Goal: Information Seeking & Learning: Learn about a topic

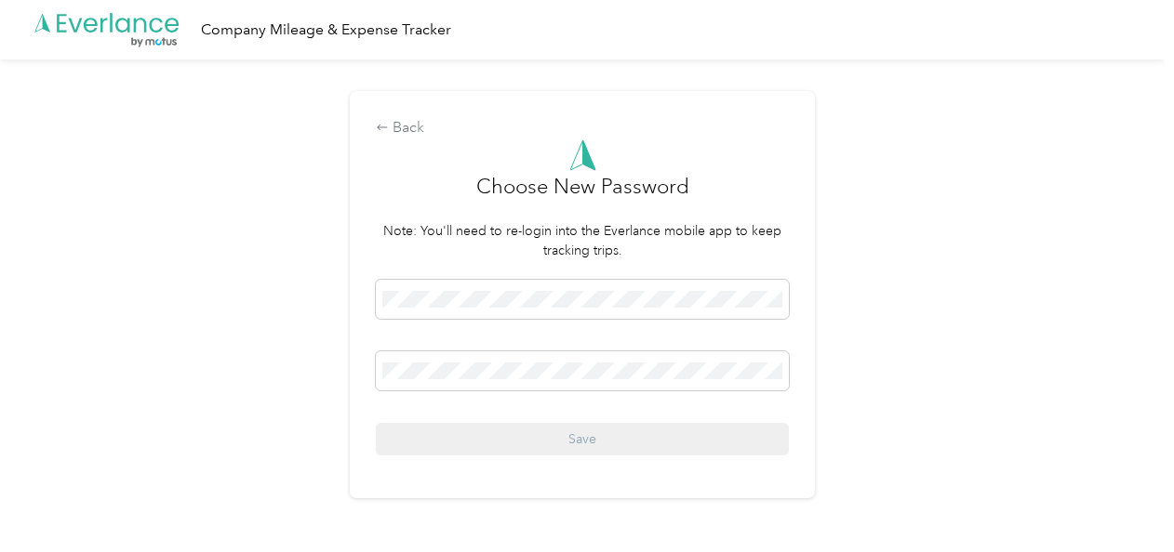
click at [288, 255] on div "Back Choose New Password Note: You'll need to re-login into the Everlance mobil…" at bounding box center [582, 303] width 1164 height 486
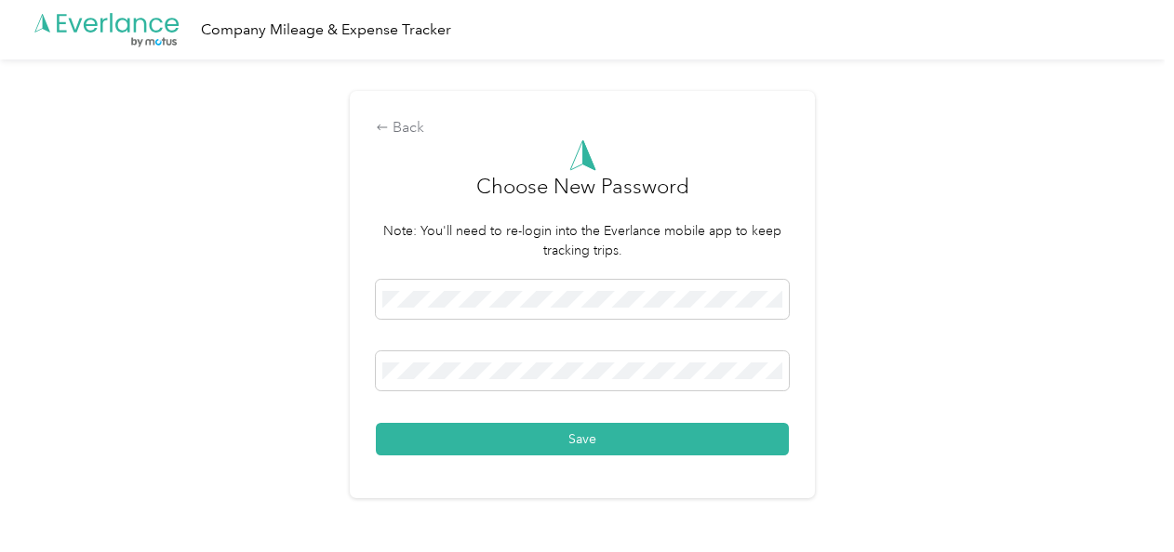
click at [244, 318] on div "Back Choose New Password Note: You'll need to re-login into the Everlance mobil…" at bounding box center [582, 303] width 1164 height 486
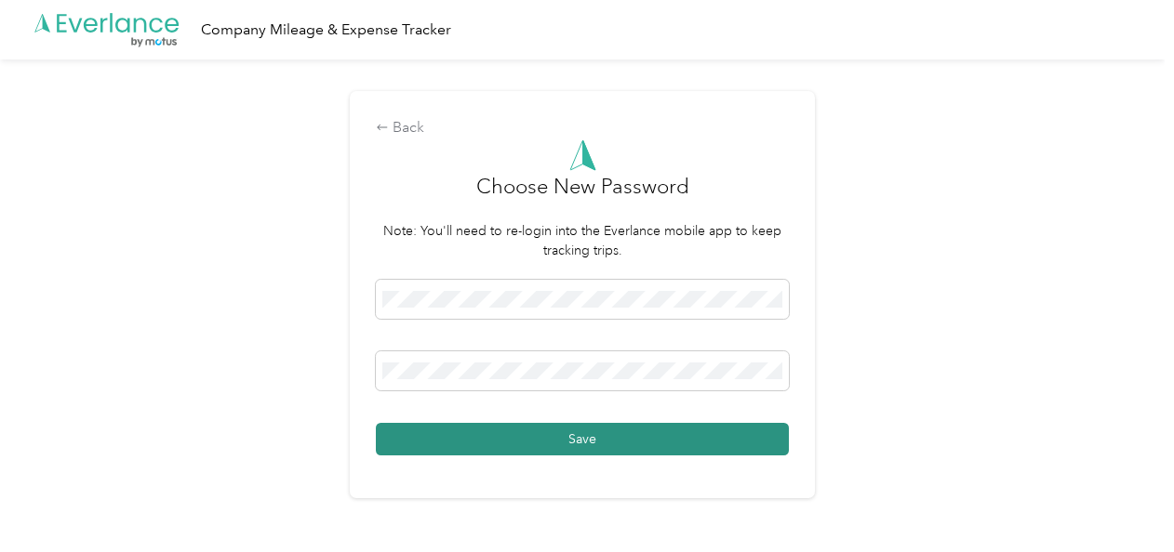
click at [581, 441] on button "Save" at bounding box center [582, 439] width 413 height 33
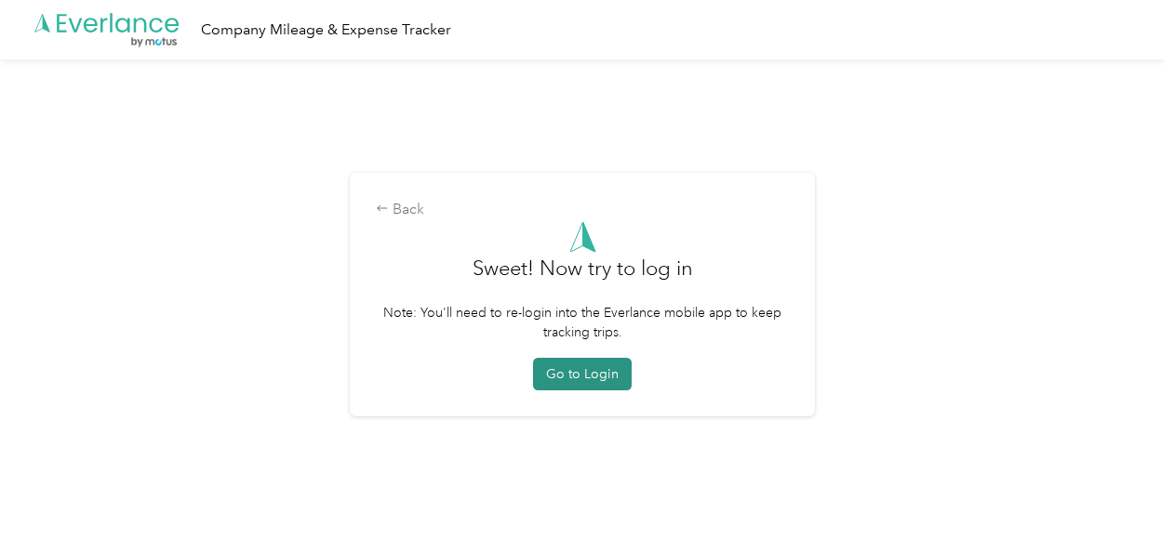
click at [598, 377] on button "Go to Login" at bounding box center [582, 374] width 99 height 33
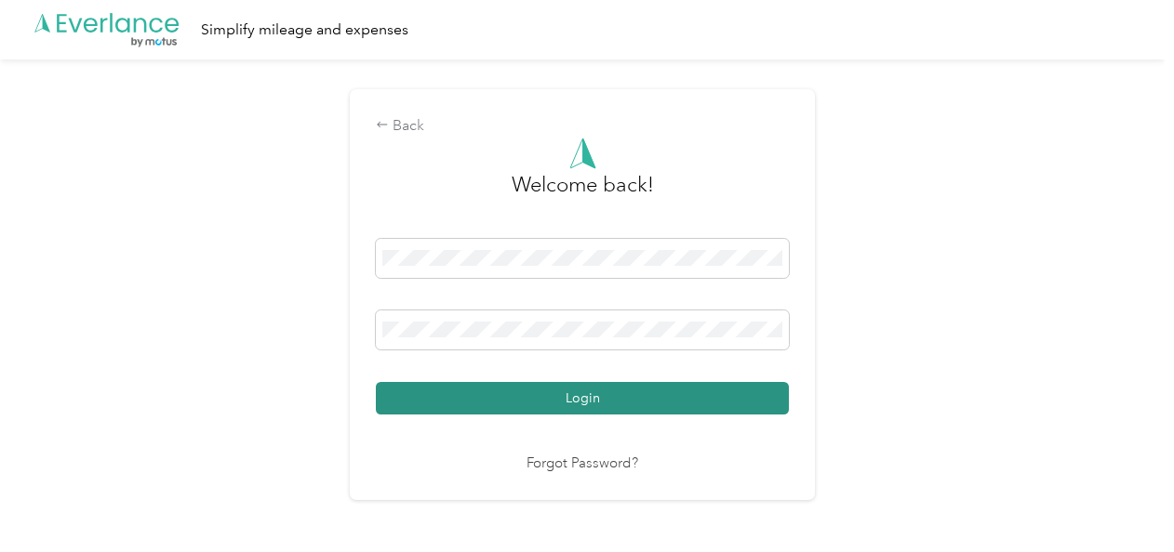
click at [575, 400] on button "Login" at bounding box center [582, 398] width 413 height 33
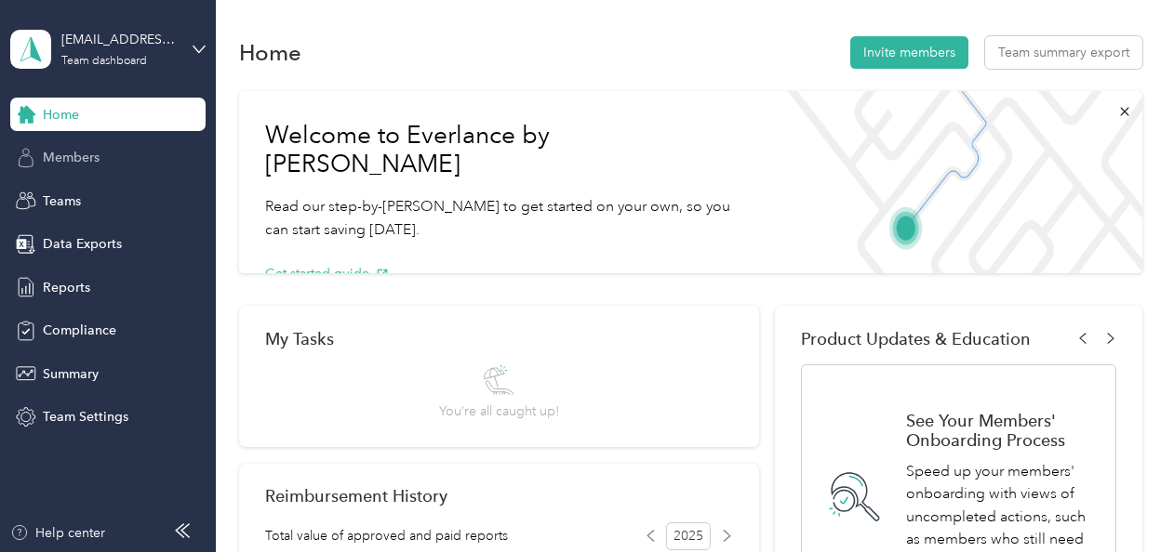
click at [71, 161] on span "Members" at bounding box center [71, 158] width 57 height 20
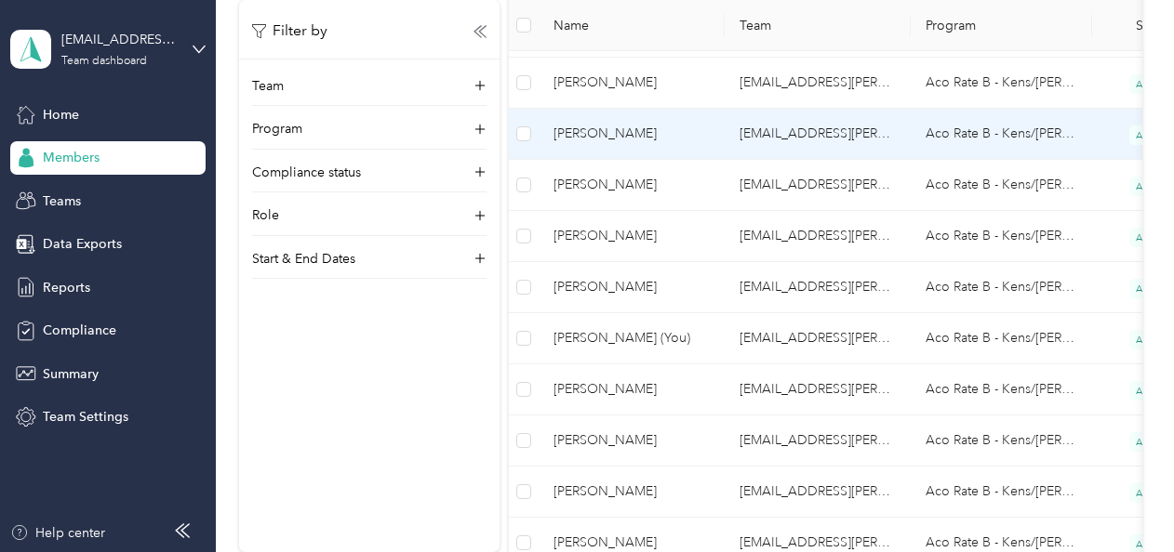
scroll to position [837, 0]
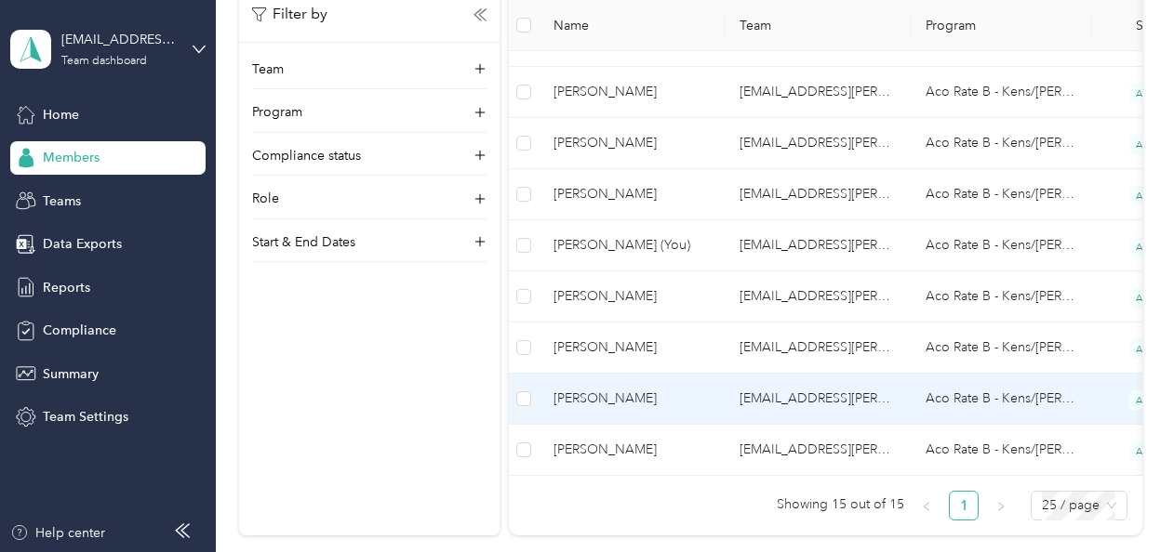
click at [612, 394] on span "[PERSON_NAME]" at bounding box center [631, 399] width 156 height 20
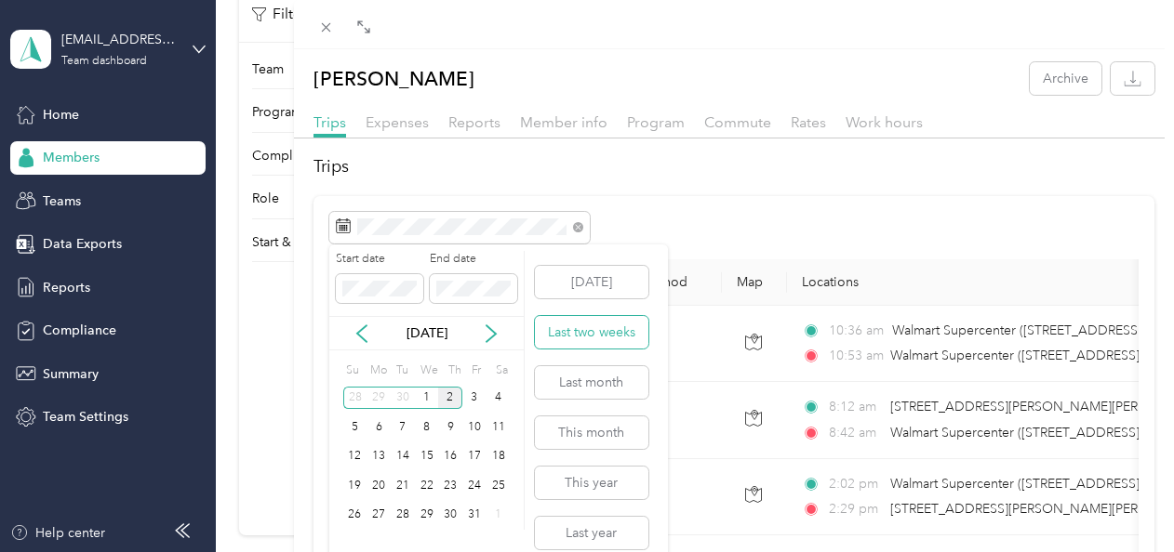
click at [601, 328] on button "Last two weeks" at bounding box center [591, 332] width 113 height 33
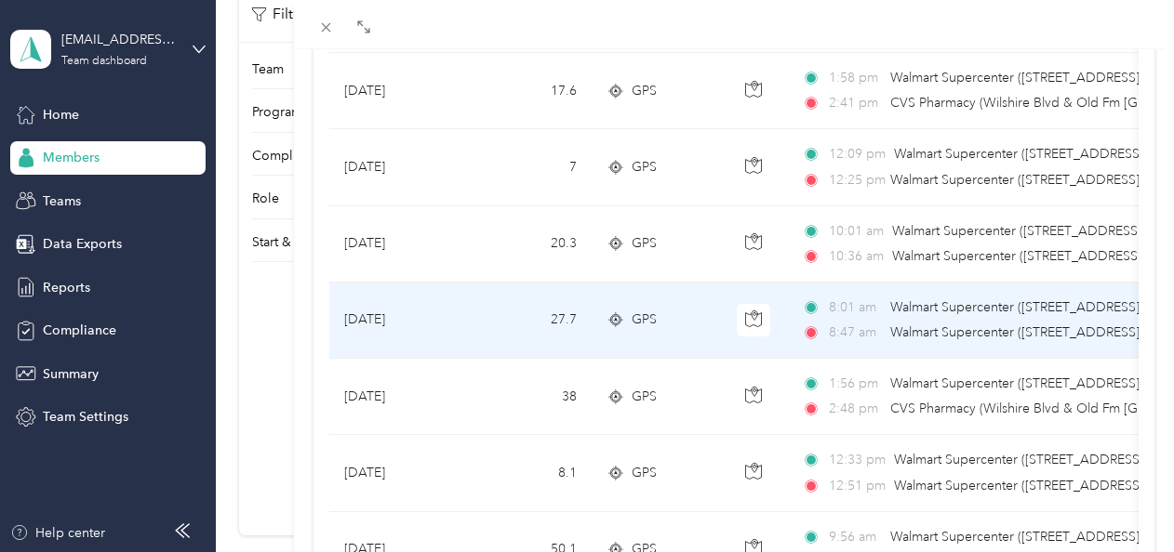
scroll to position [837, 0]
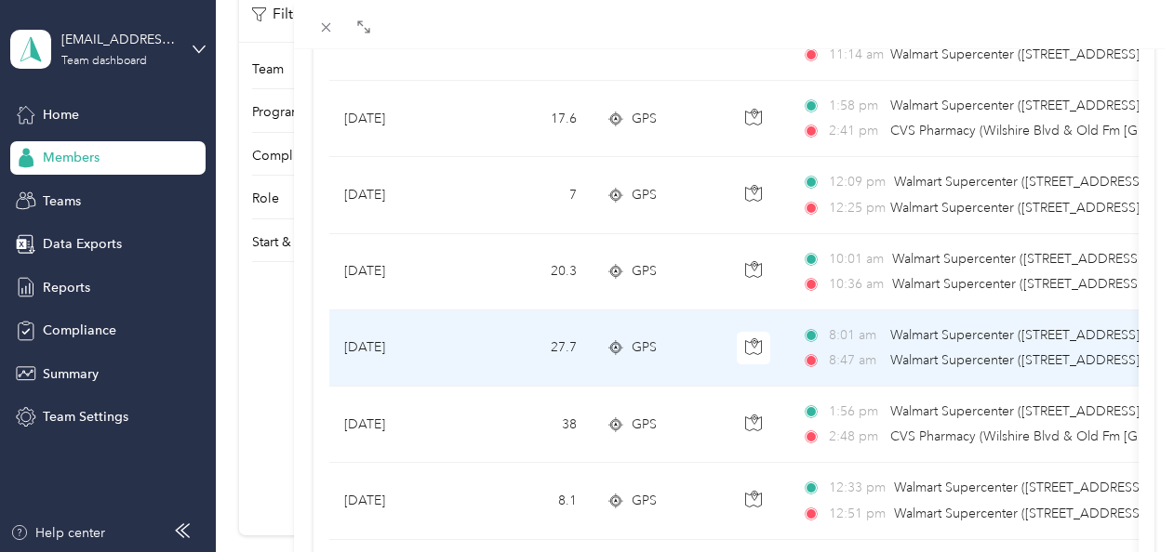
click at [406, 347] on td "[DATE]" at bounding box center [399, 349] width 140 height 76
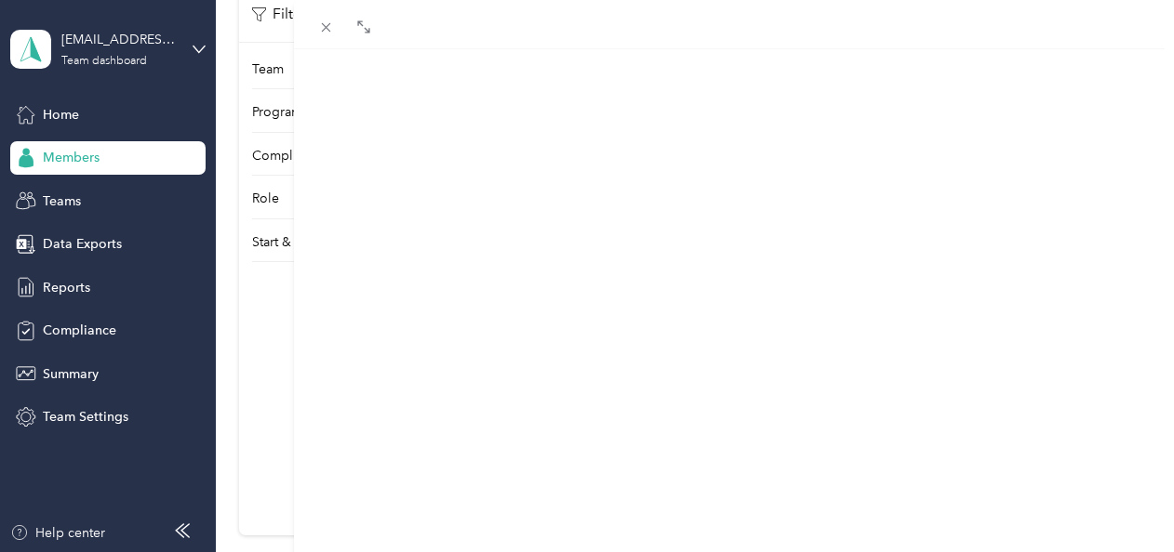
scroll to position [521, 0]
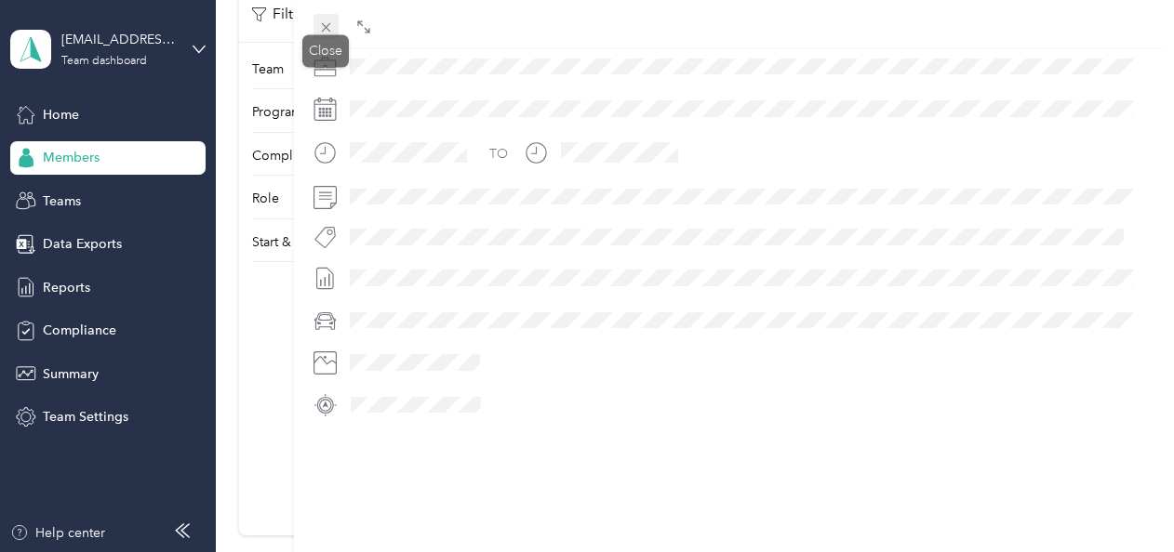
click at [326, 24] on icon at bounding box center [326, 28] width 16 height 16
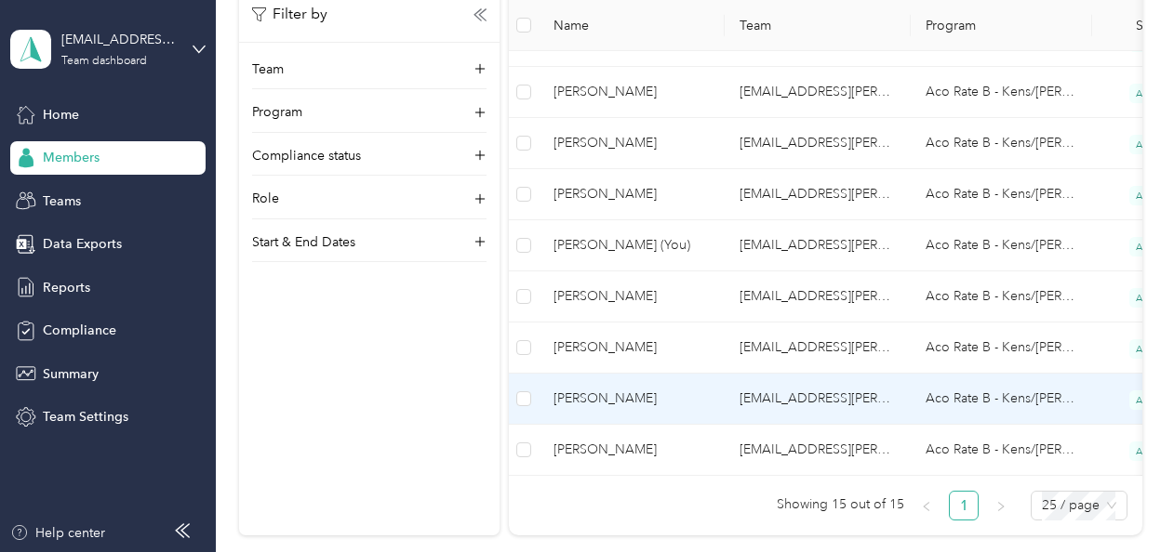
click at [655, 400] on span "[PERSON_NAME]" at bounding box center [631, 399] width 156 height 20
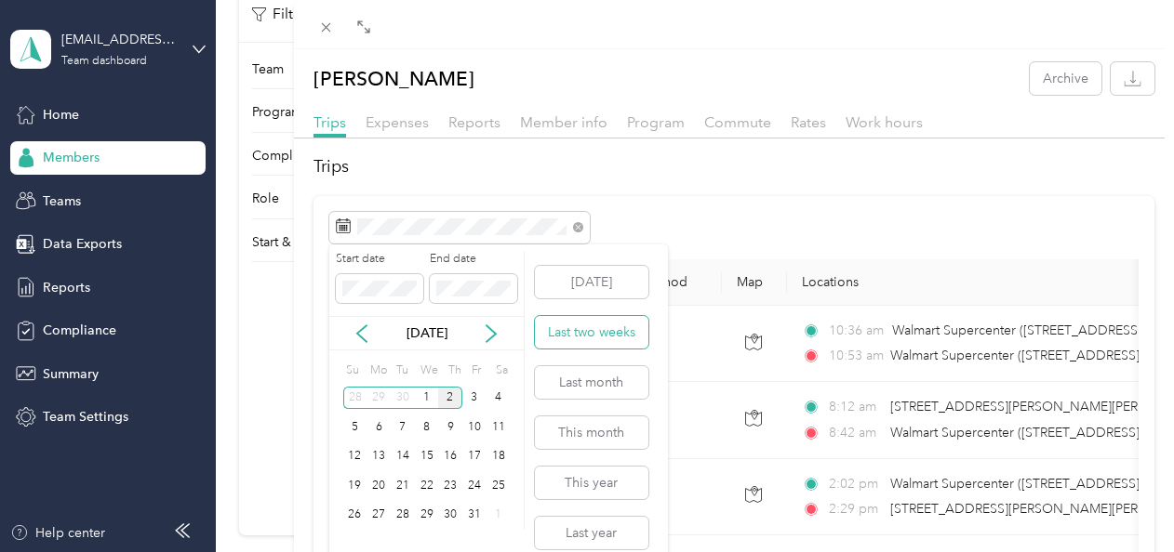
click at [592, 323] on button "Last two weeks" at bounding box center [591, 332] width 113 height 33
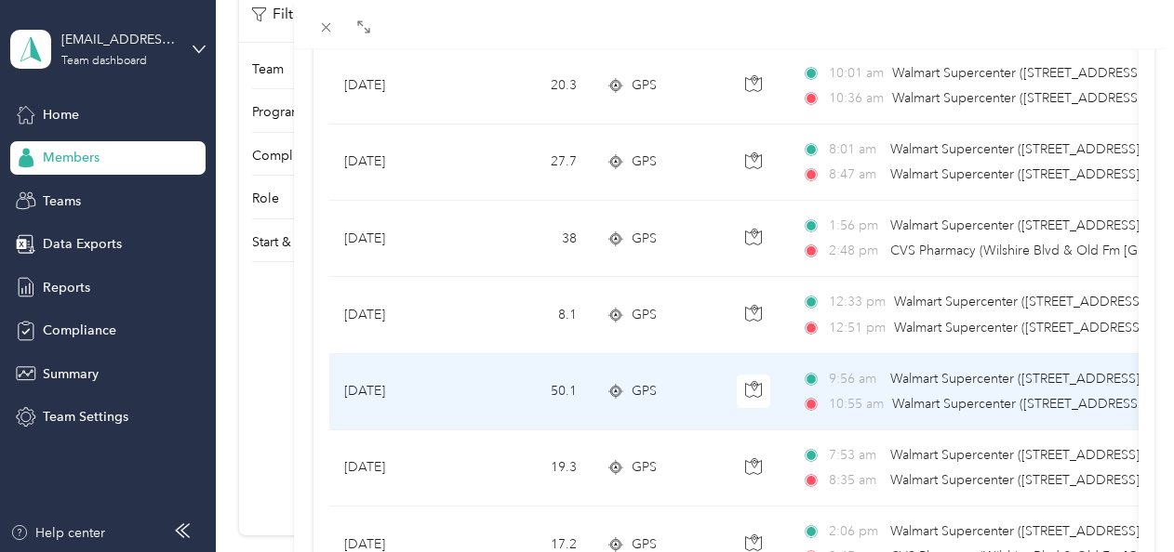
scroll to position [837, 0]
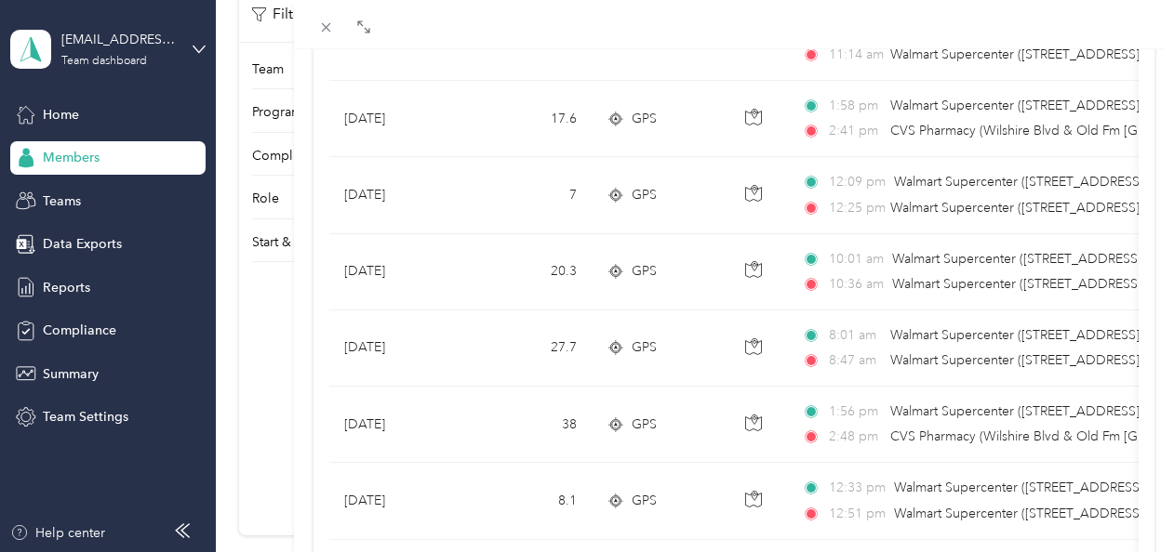
click at [660, 35] on div at bounding box center [734, 24] width 881 height 49
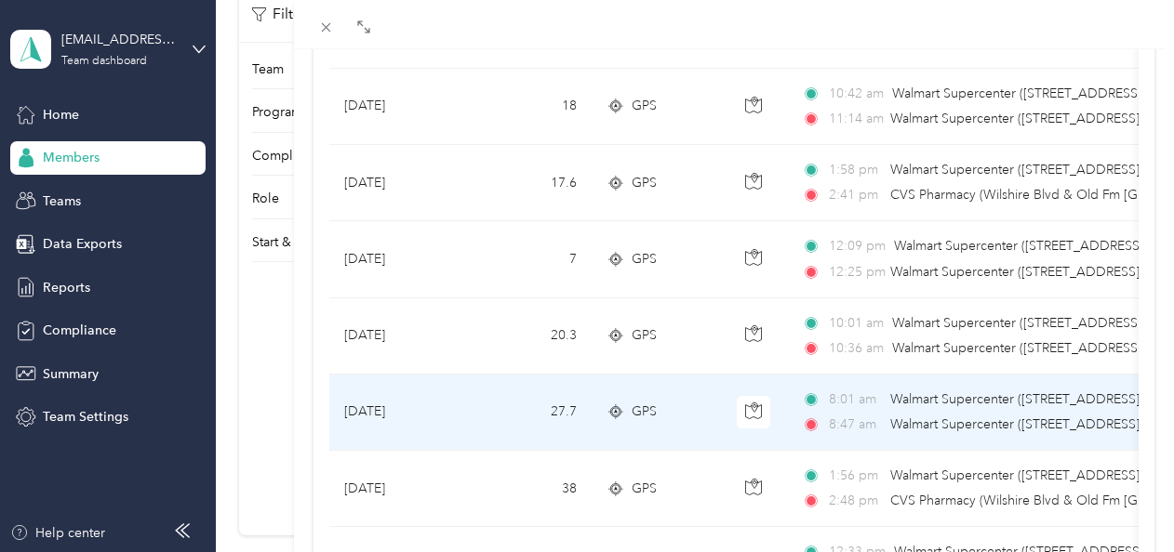
scroll to position [744, 0]
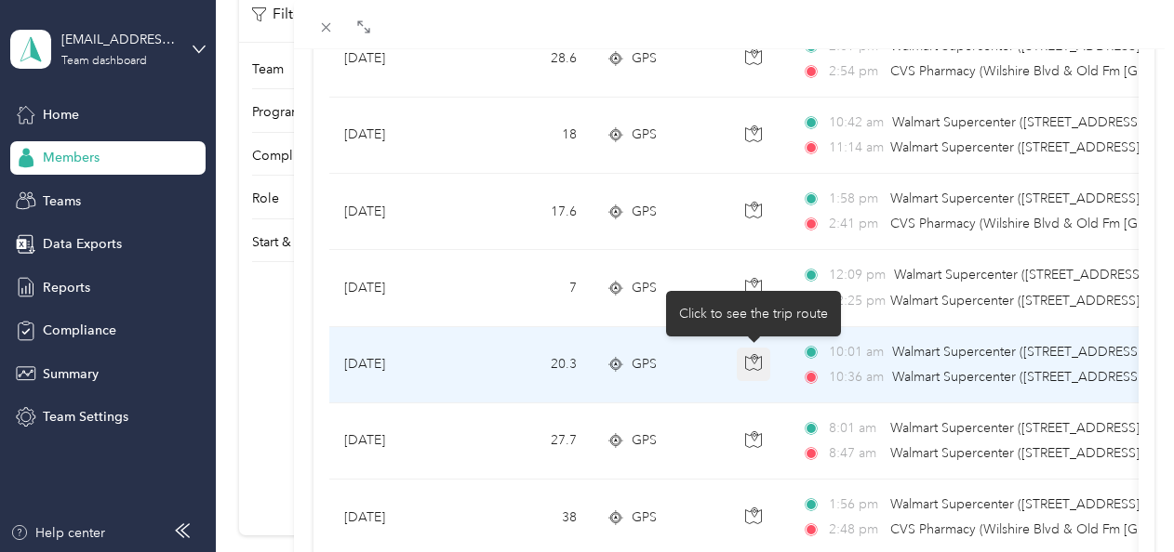
click at [748, 359] on icon "button" at bounding box center [753, 362] width 17 height 17
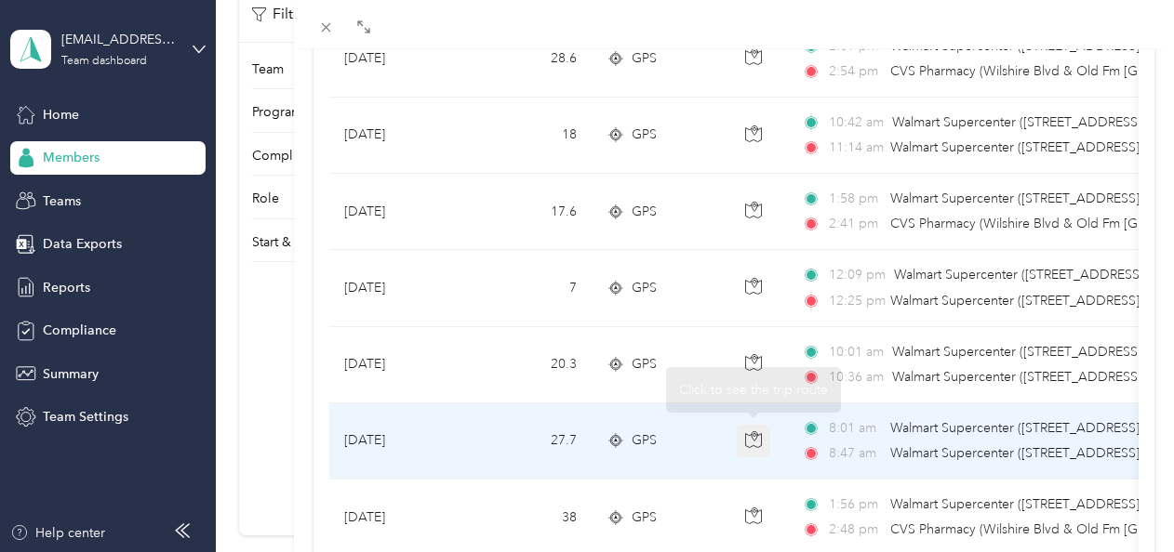
click at [763, 436] on button "button" at bounding box center [753, 441] width 33 height 33
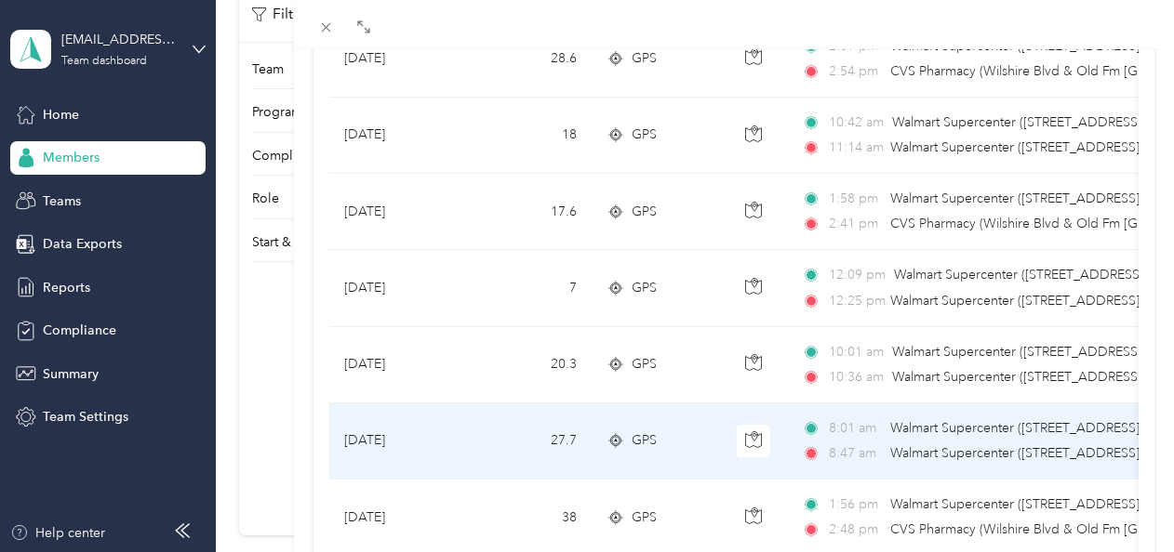
click at [470, 422] on td "27.7" at bounding box center [530, 442] width 123 height 76
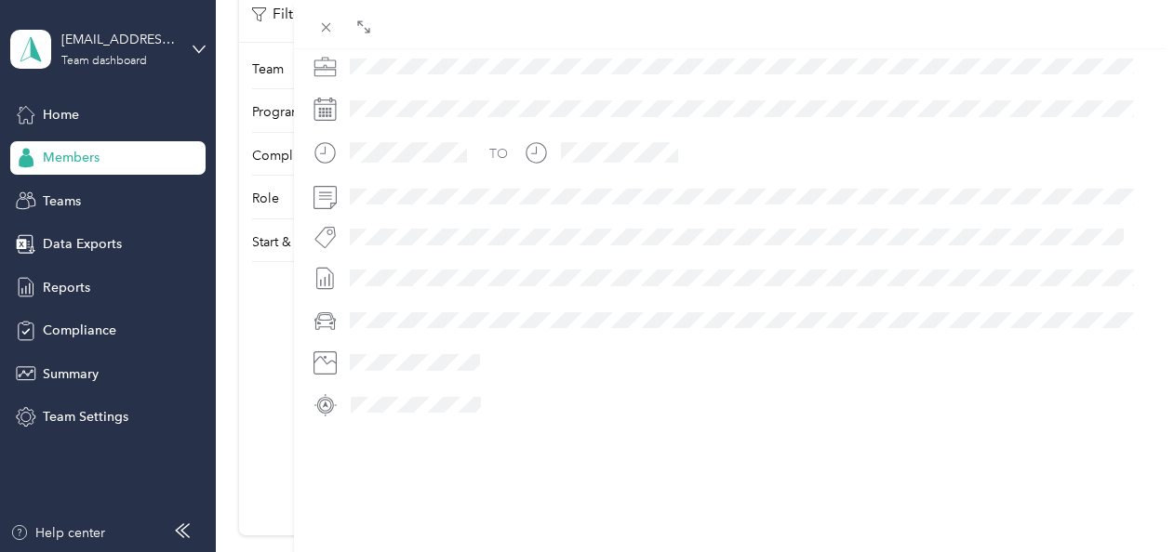
scroll to position [521, 0]
click at [260, 359] on div "BACK [PERSON_NAME] Trips Trip details Trip details This trip cannot be edited b…" at bounding box center [587, 276] width 1174 height 552
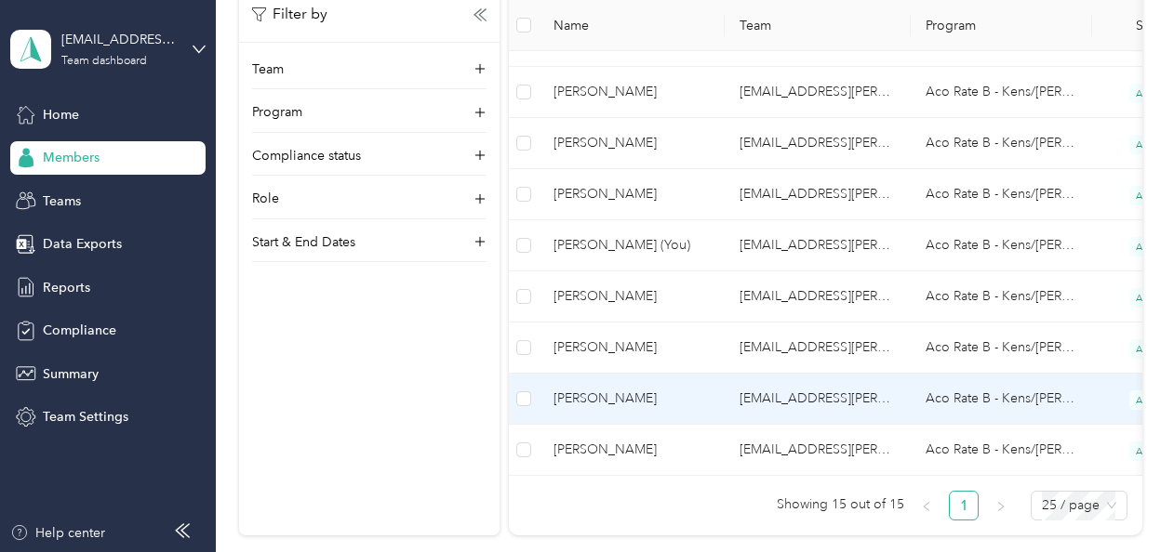
click at [638, 391] on span "[PERSON_NAME]" at bounding box center [631, 399] width 156 height 20
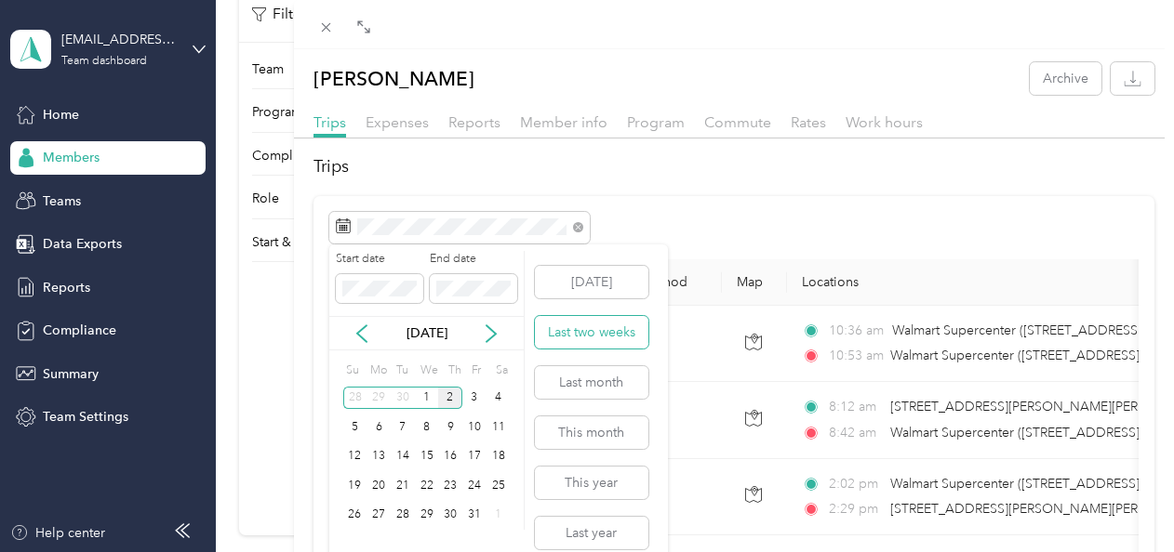
click at [597, 331] on button "Last two weeks" at bounding box center [591, 332] width 113 height 33
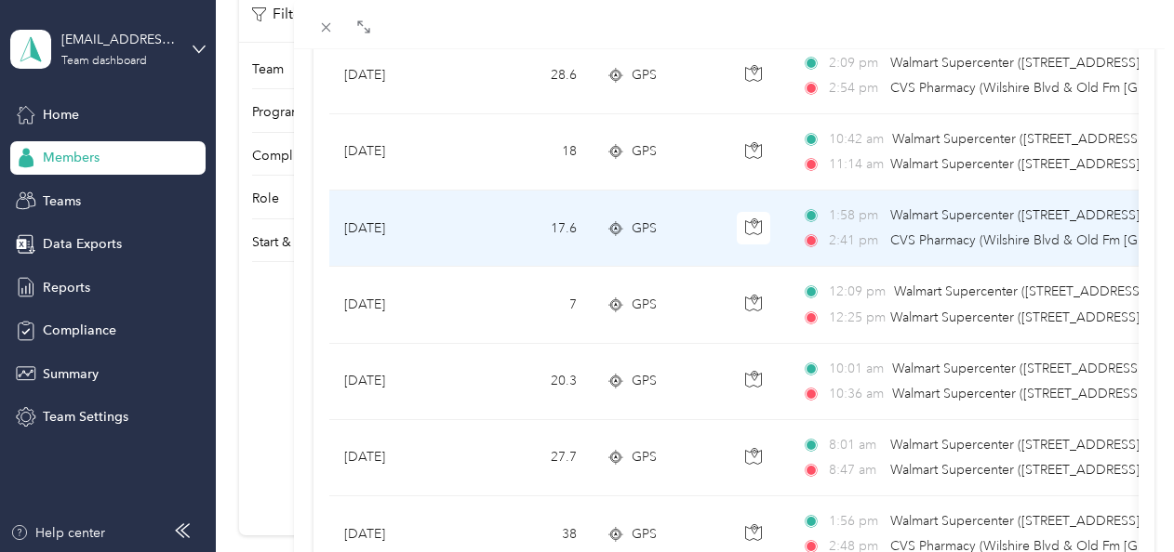
scroll to position [756, 0]
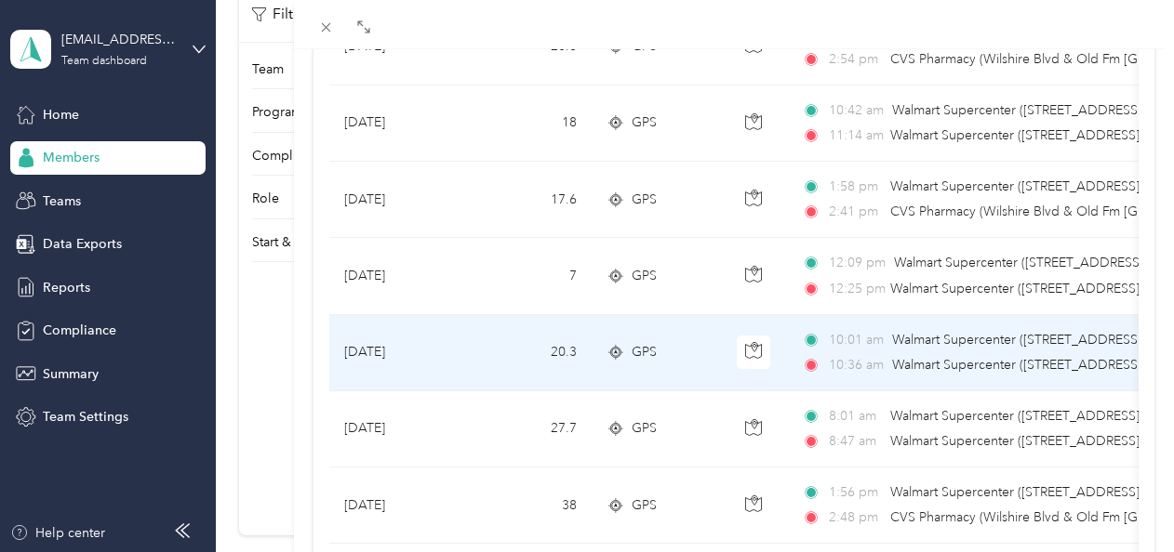
click at [516, 347] on td "20.3" at bounding box center [530, 353] width 123 height 76
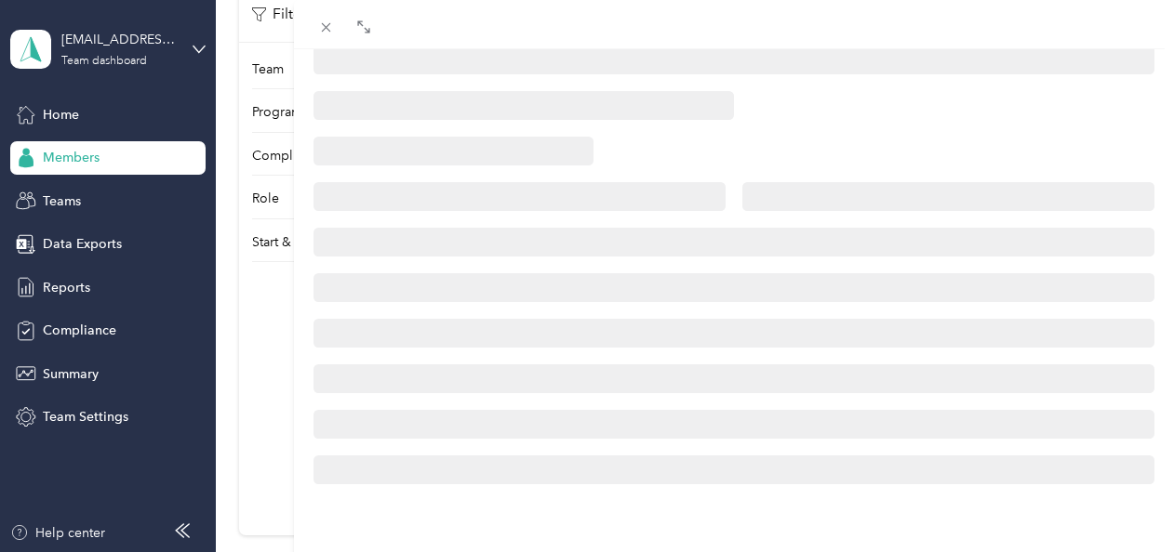
scroll to position [521, 0]
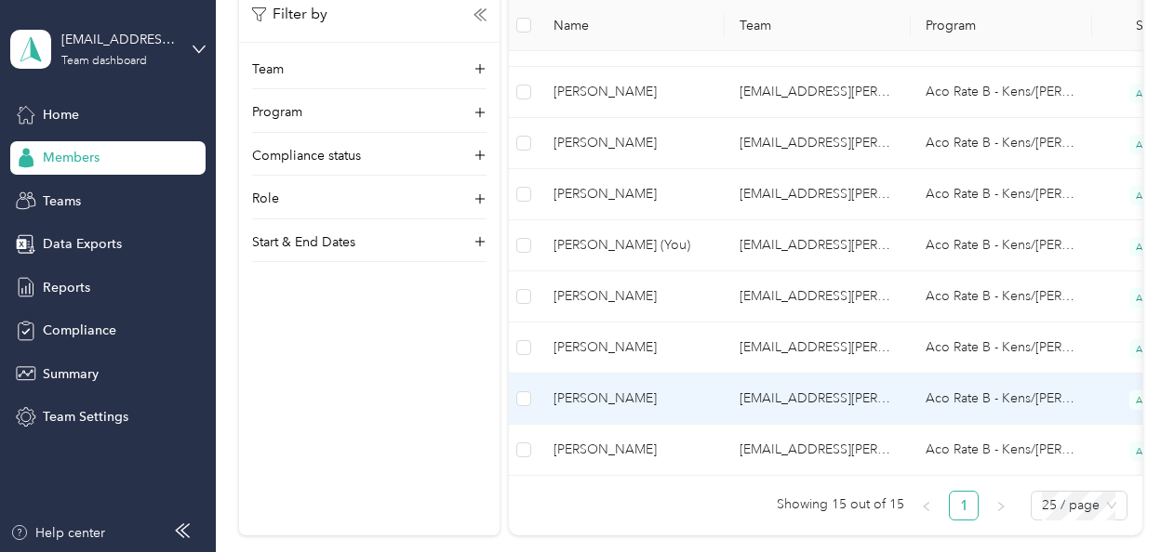
click at [623, 379] on td "[PERSON_NAME]" at bounding box center [632, 399] width 186 height 51
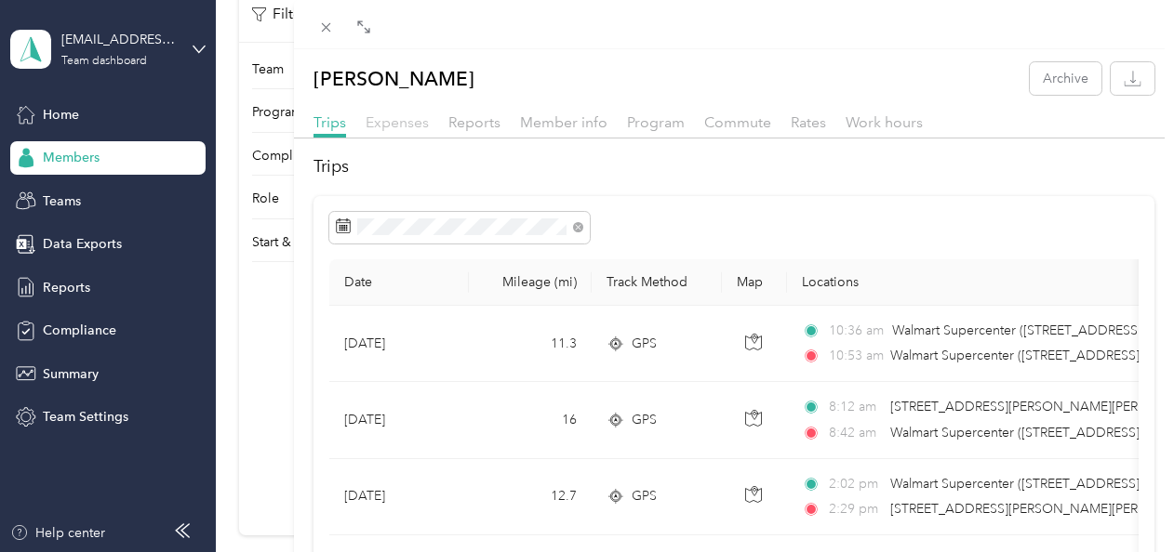
click at [402, 125] on span "Expenses" at bounding box center [397, 122] width 63 height 18
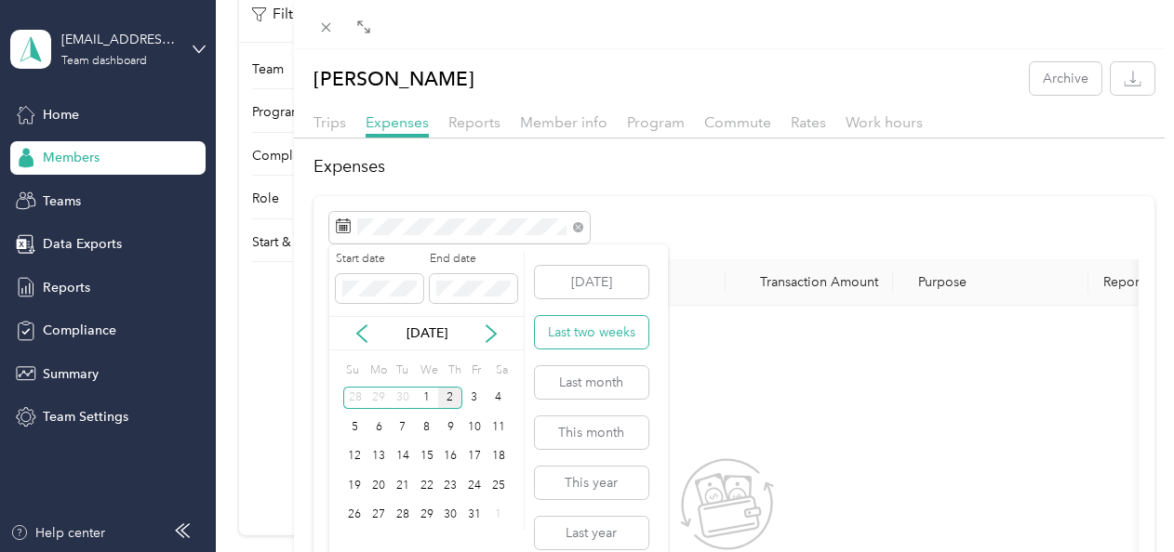
click at [597, 338] on button "Last two weeks" at bounding box center [591, 332] width 113 height 33
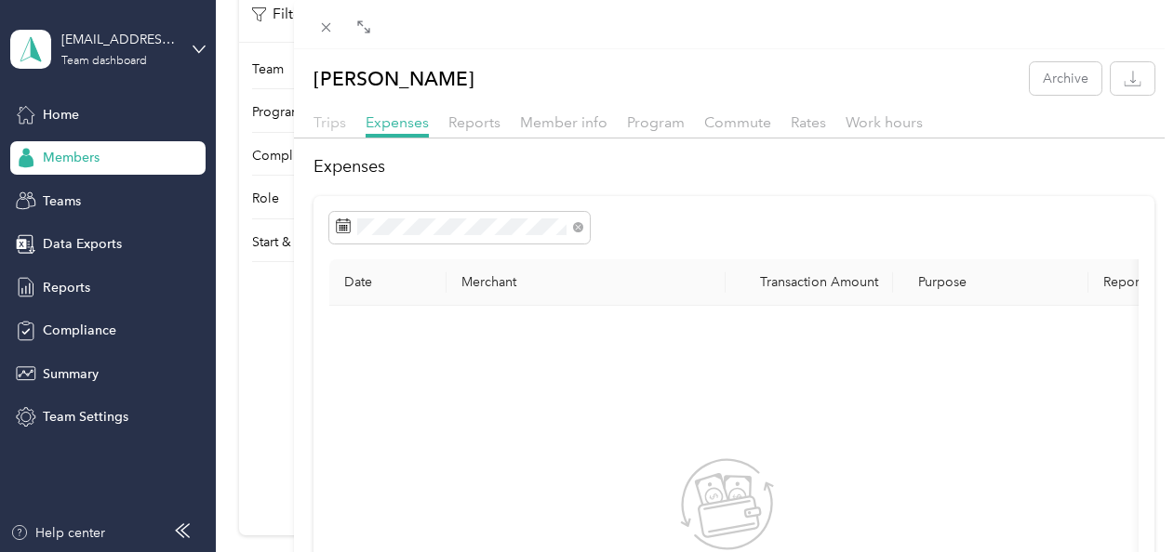
click at [337, 123] on span "Trips" at bounding box center [329, 122] width 33 height 18
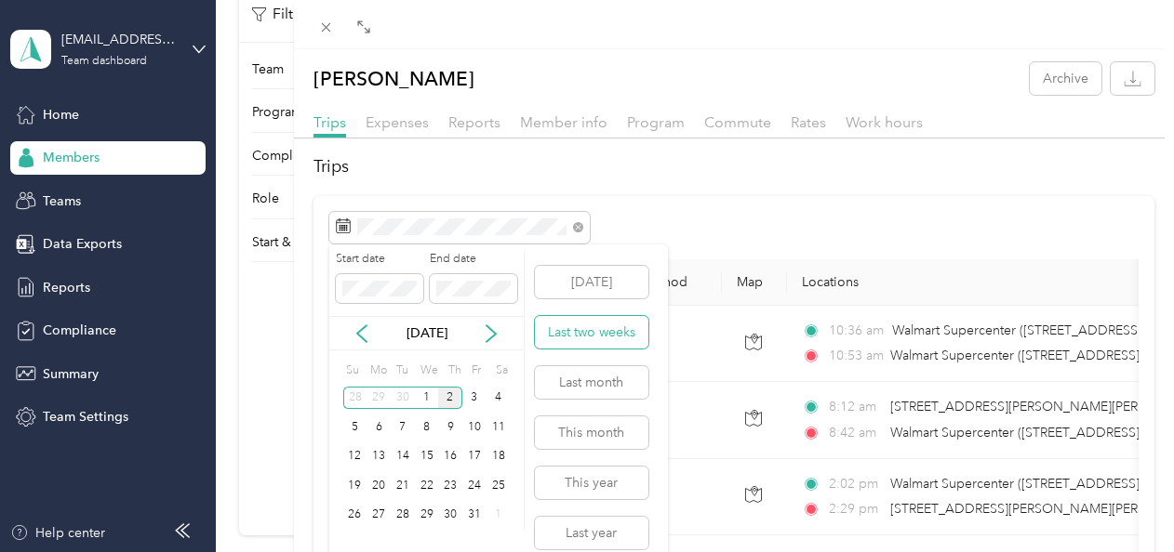
click at [592, 342] on button "Last two weeks" at bounding box center [591, 332] width 113 height 33
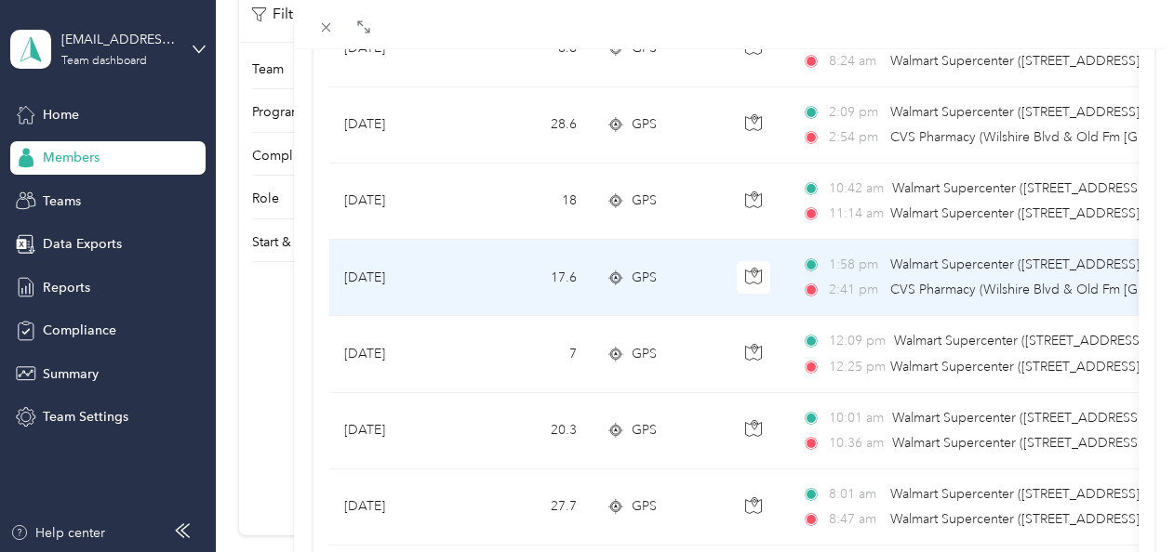
scroll to position [744, 0]
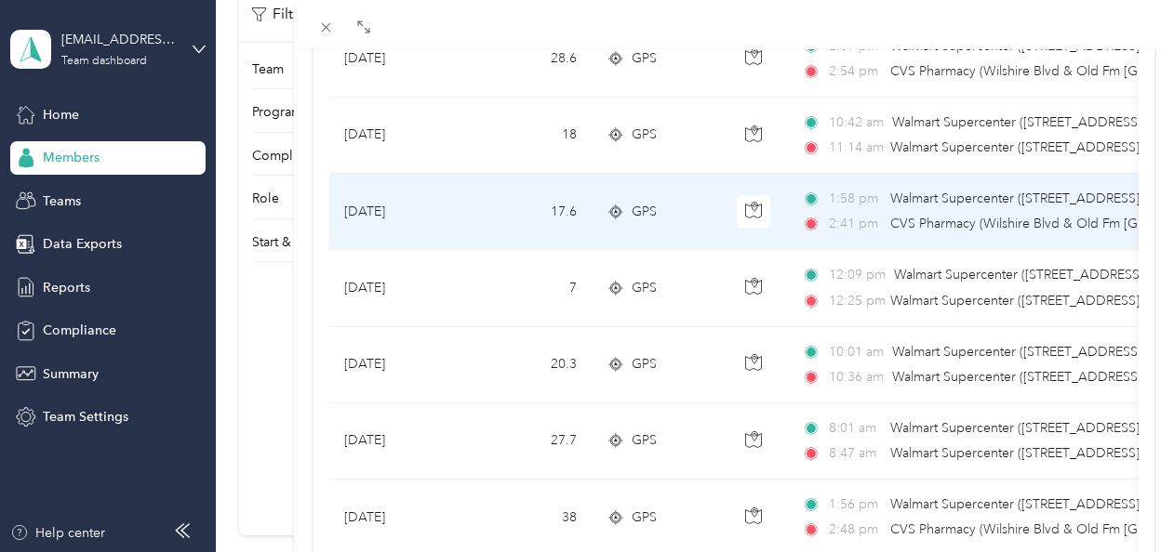
click at [519, 219] on td "17.6" at bounding box center [530, 212] width 123 height 76
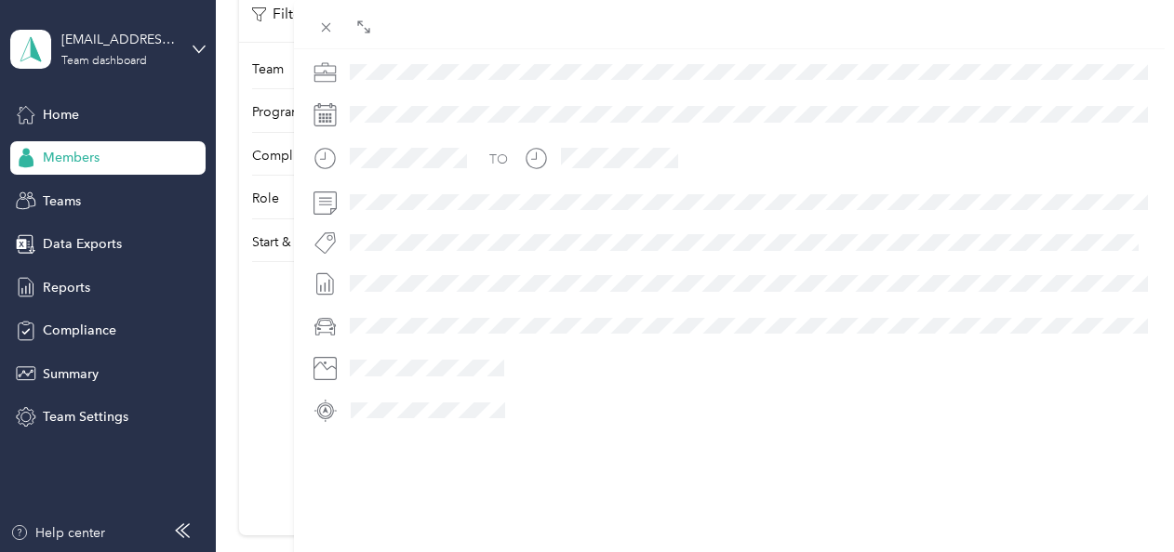
scroll to position [521, 0]
click at [322, 27] on icon at bounding box center [326, 28] width 16 height 16
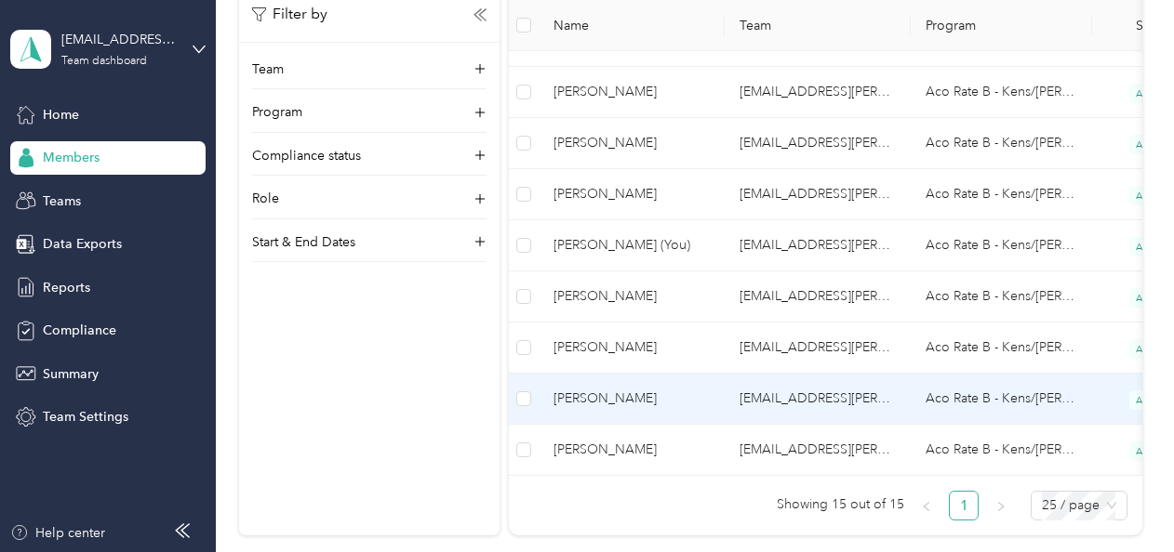
click at [625, 389] on span "[PERSON_NAME]" at bounding box center [631, 399] width 156 height 20
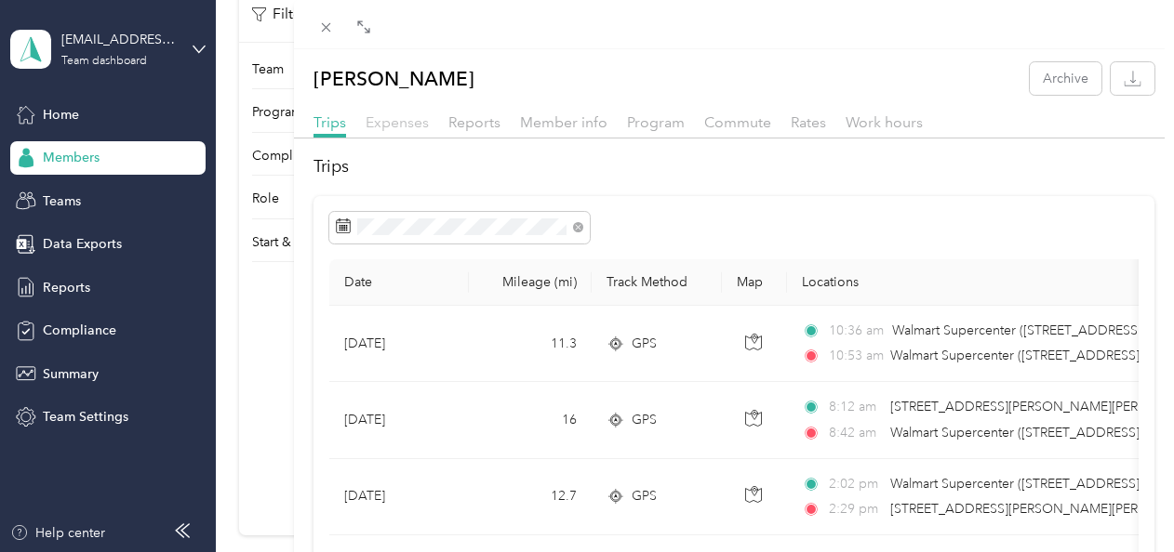
click at [400, 113] on span "Expenses" at bounding box center [397, 122] width 63 height 18
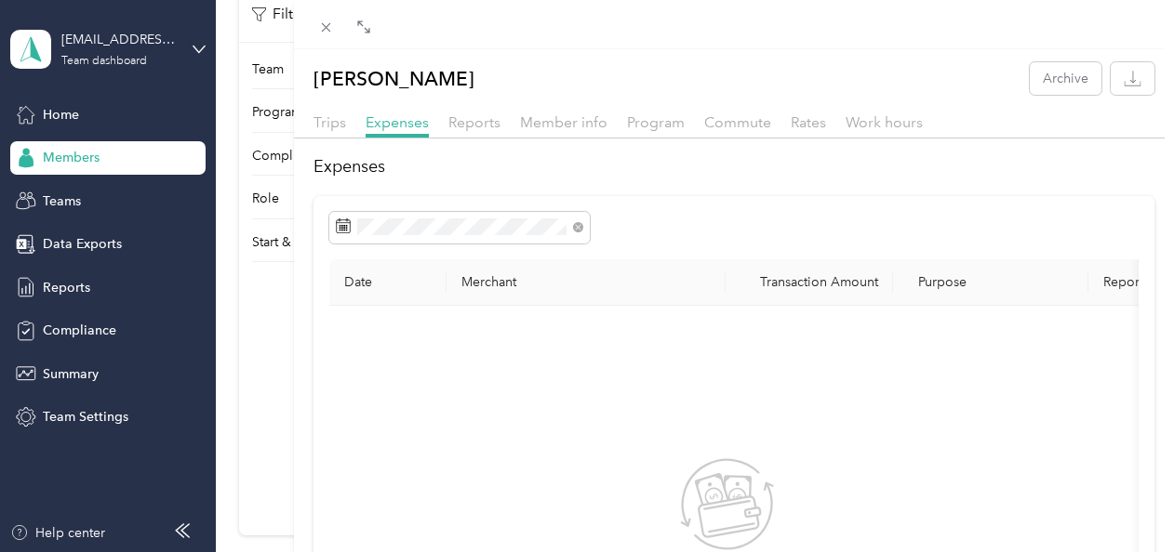
click at [319, 132] on div "Trips" at bounding box center [329, 123] width 33 height 23
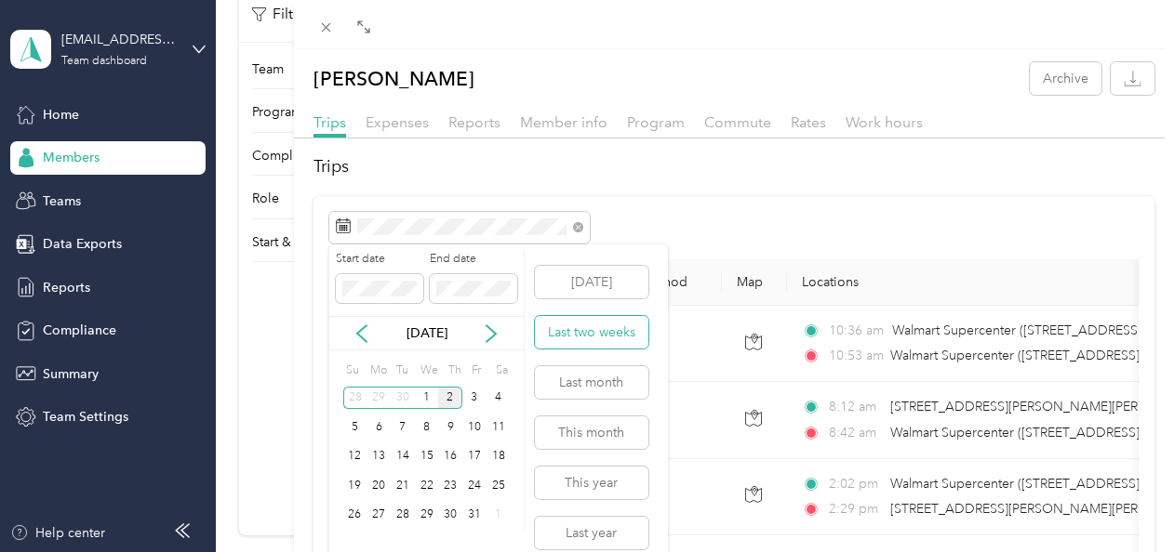
click at [581, 337] on button "Last two weeks" at bounding box center [591, 332] width 113 height 33
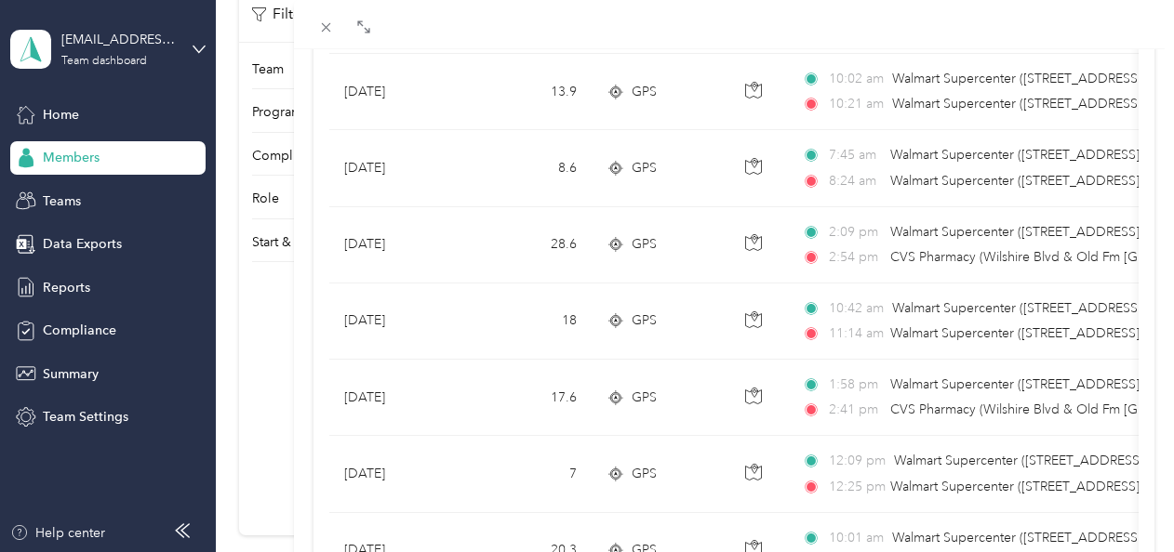
scroll to position [744, 0]
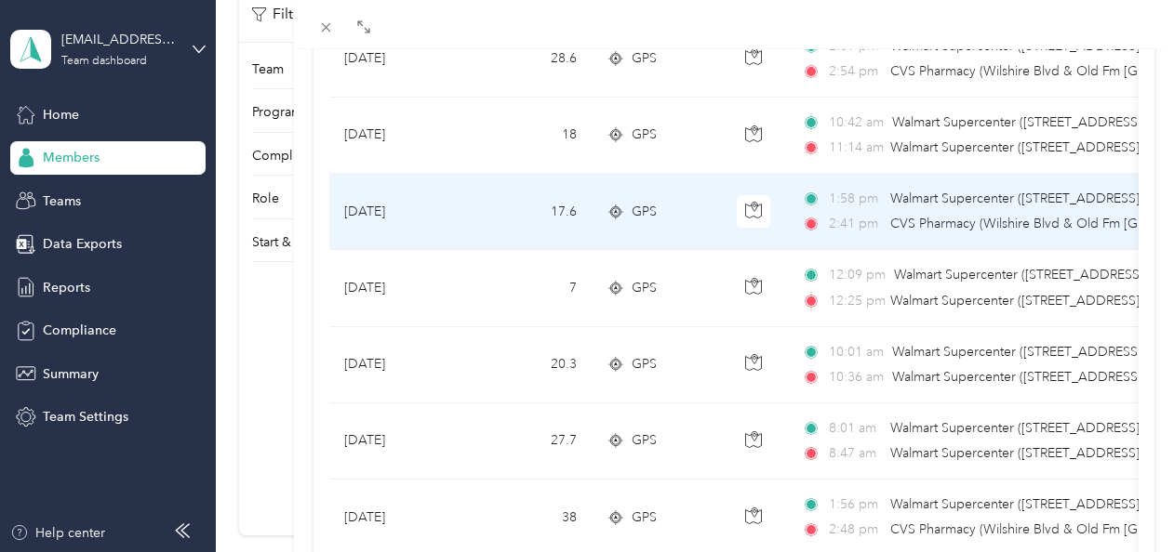
click at [494, 201] on td "17.6" at bounding box center [530, 212] width 123 height 76
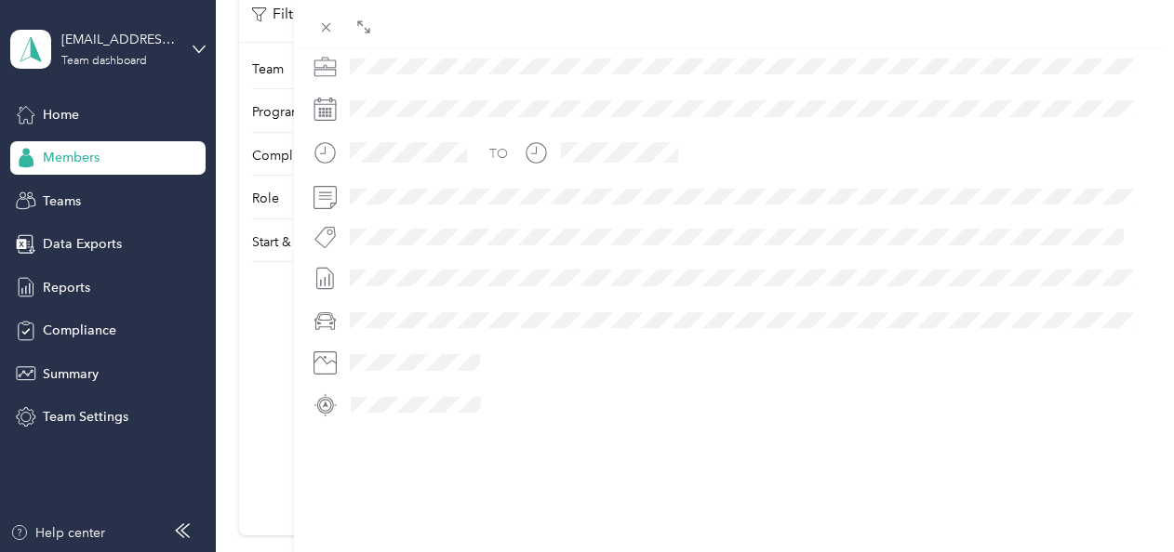
click at [258, 387] on div "BACK [PERSON_NAME] Trips Trip details Trip details This trip cannot be edited b…" at bounding box center [587, 276] width 1174 height 552
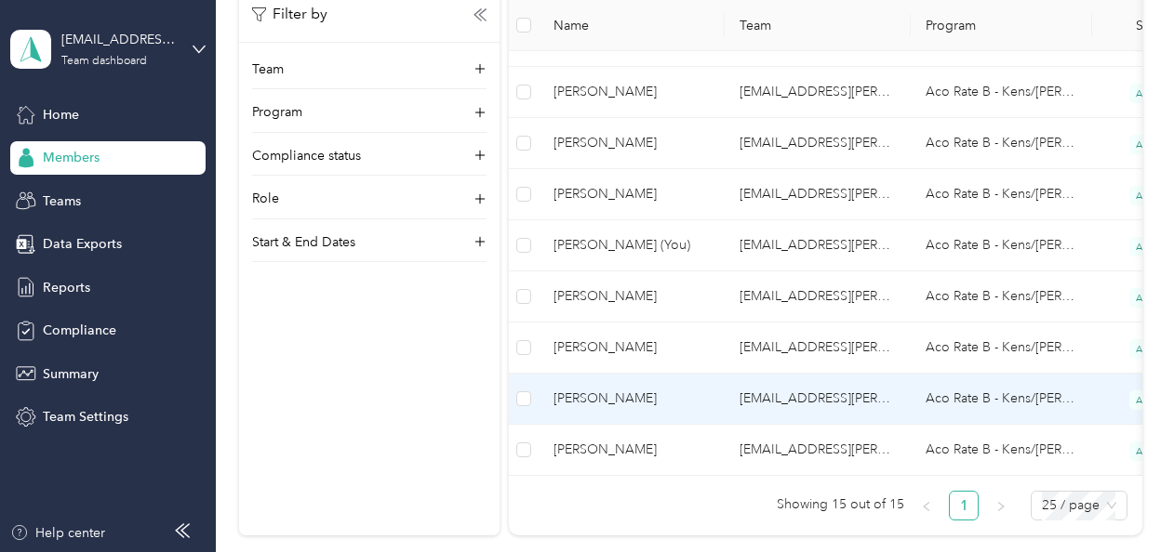
click at [606, 394] on span "[PERSON_NAME]" at bounding box center [631, 399] width 156 height 20
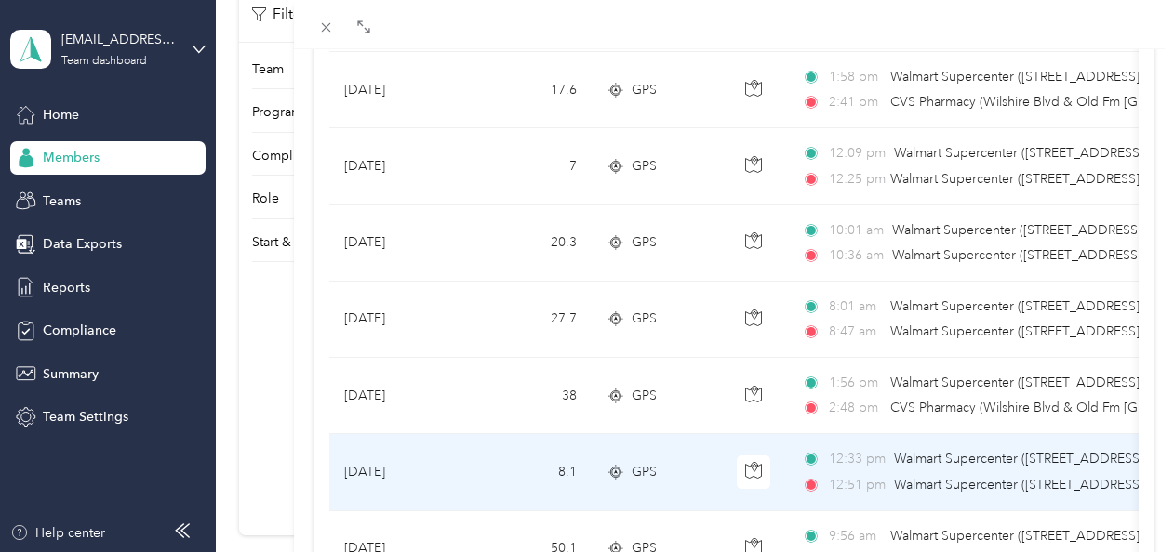
scroll to position [837, 0]
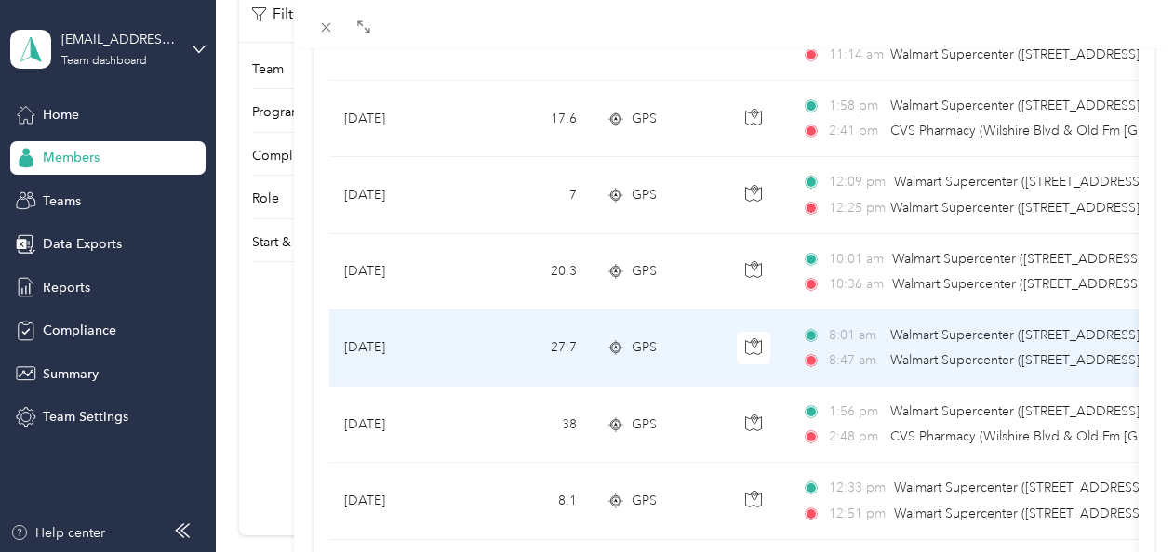
click at [512, 359] on td "27.7" at bounding box center [530, 349] width 123 height 76
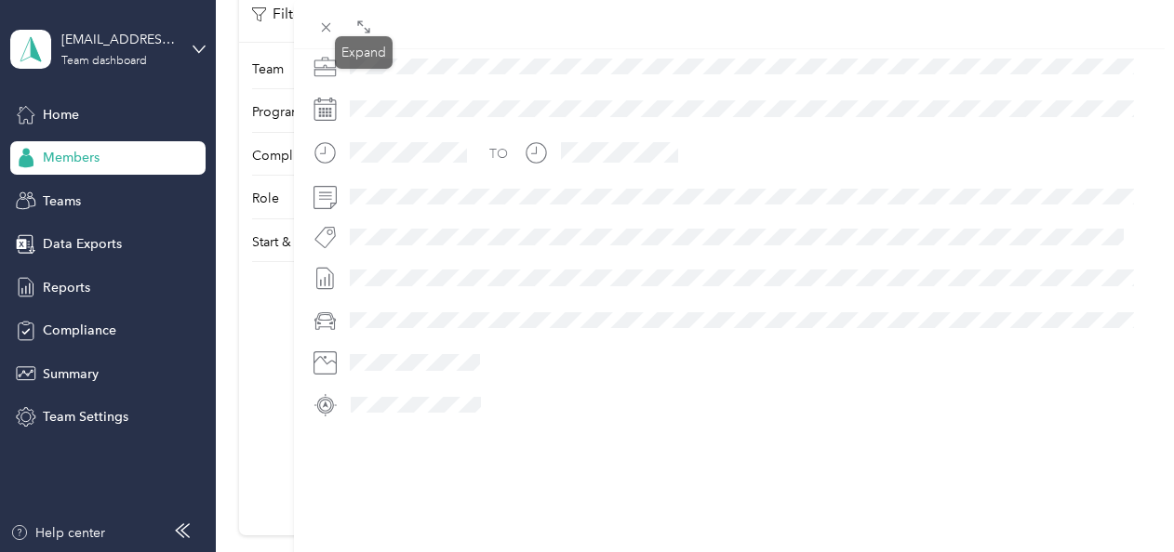
click at [365, 31] on icon at bounding box center [363, 27] width 15 height 15
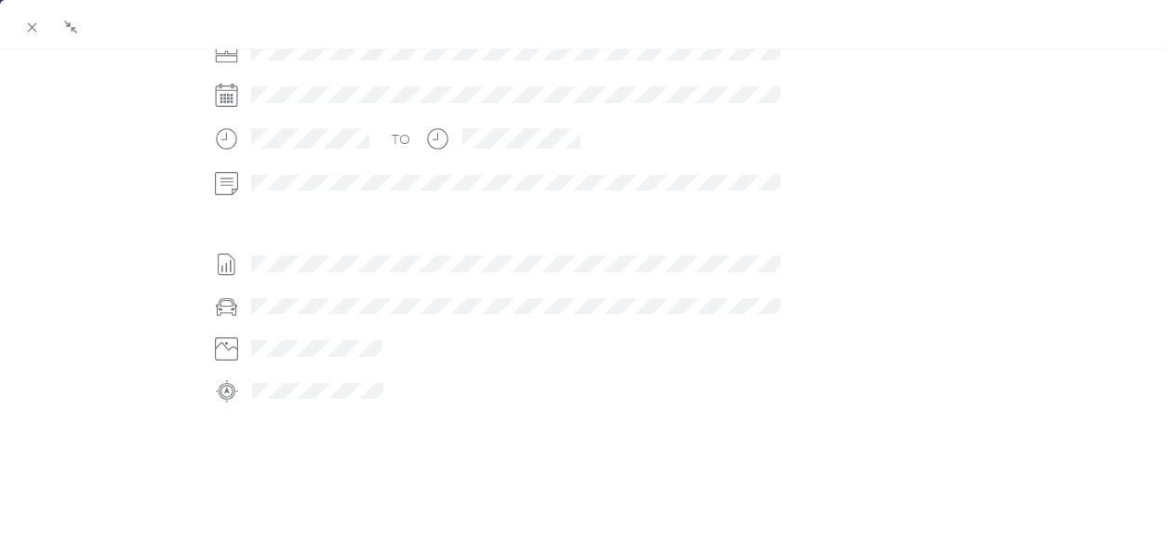
scroll to position [552, 0]
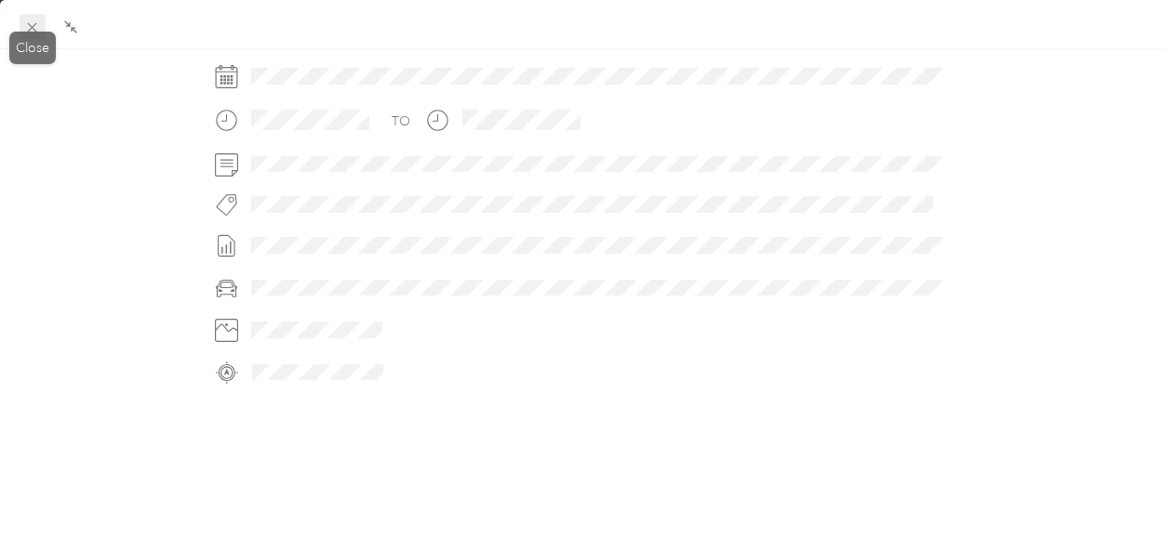
click at [22, 27] on span at bounding box center [33, 27] width 26 height 26
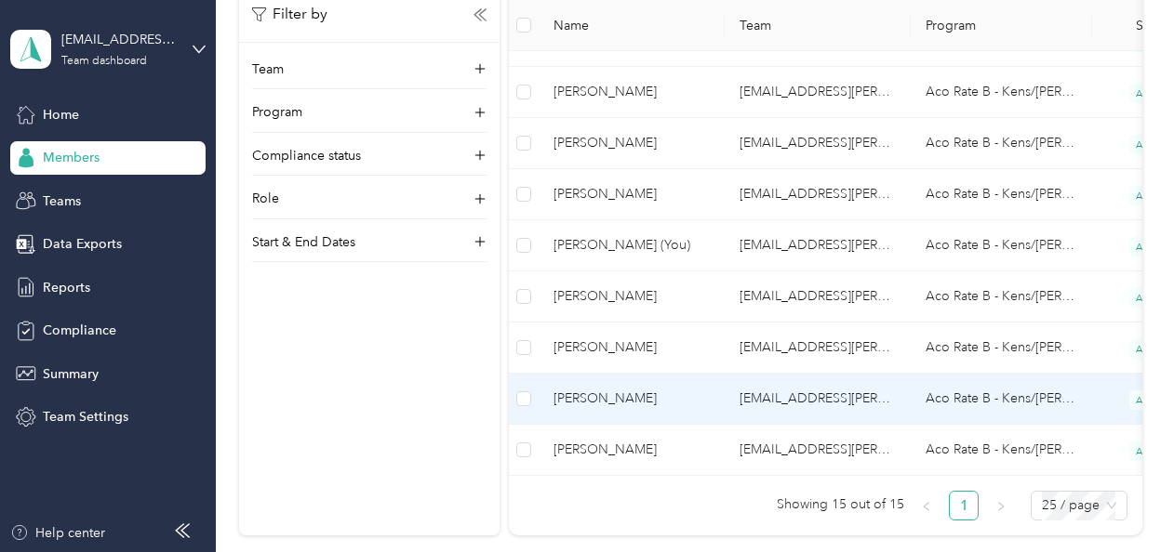
click at [621, 389] on span "[PERSON_NAME]" at bounding box center [631, 399] width 156 height 20
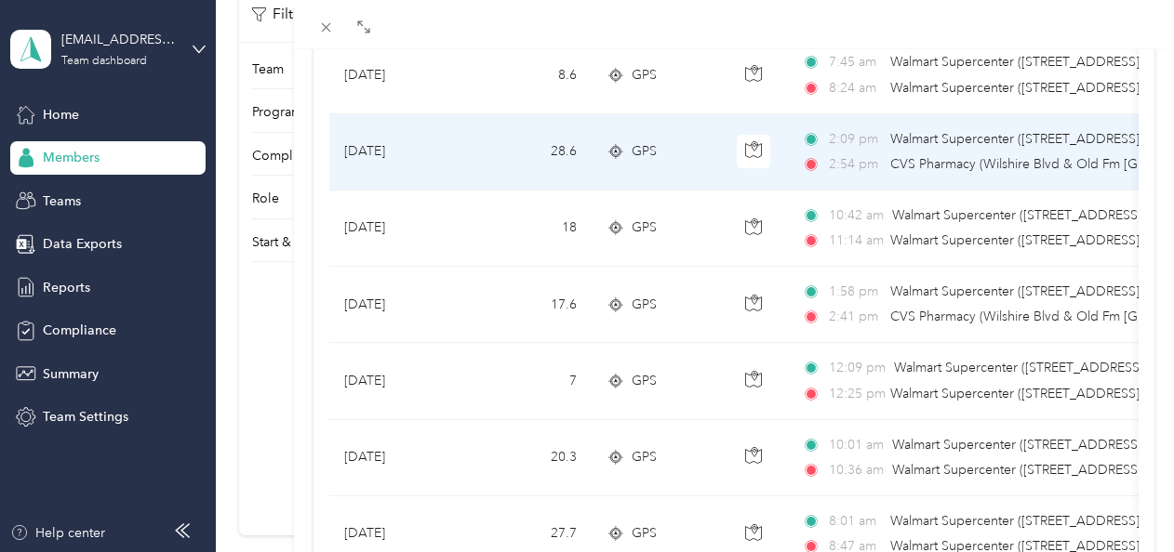
scroll to position [930, 0]
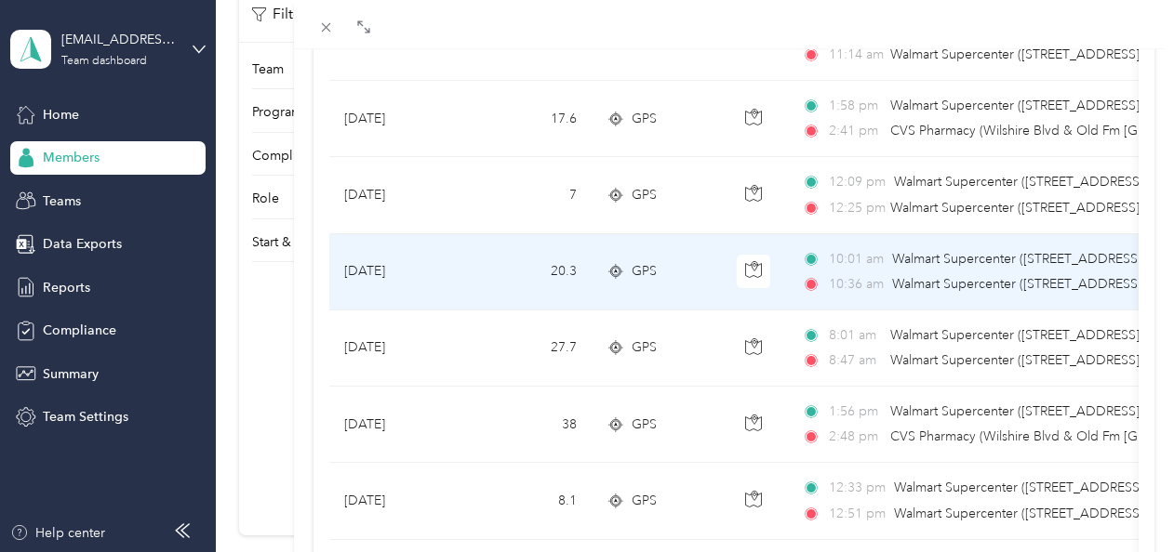
click at [499, 267] on td "20.3" at bounding box center [530, 272] width 123 height 76
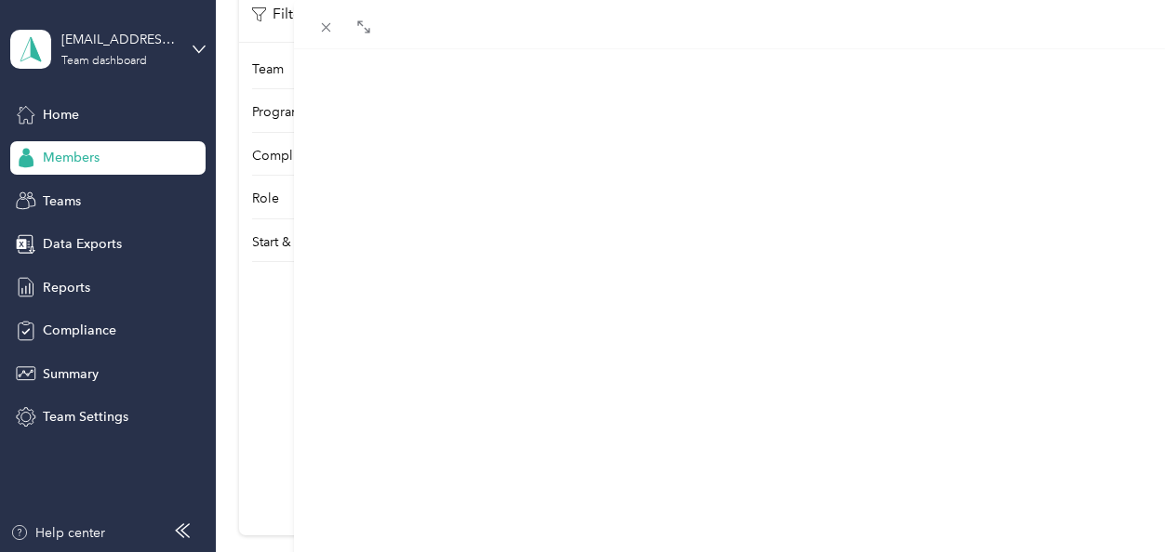
scroll to position [521, 0]
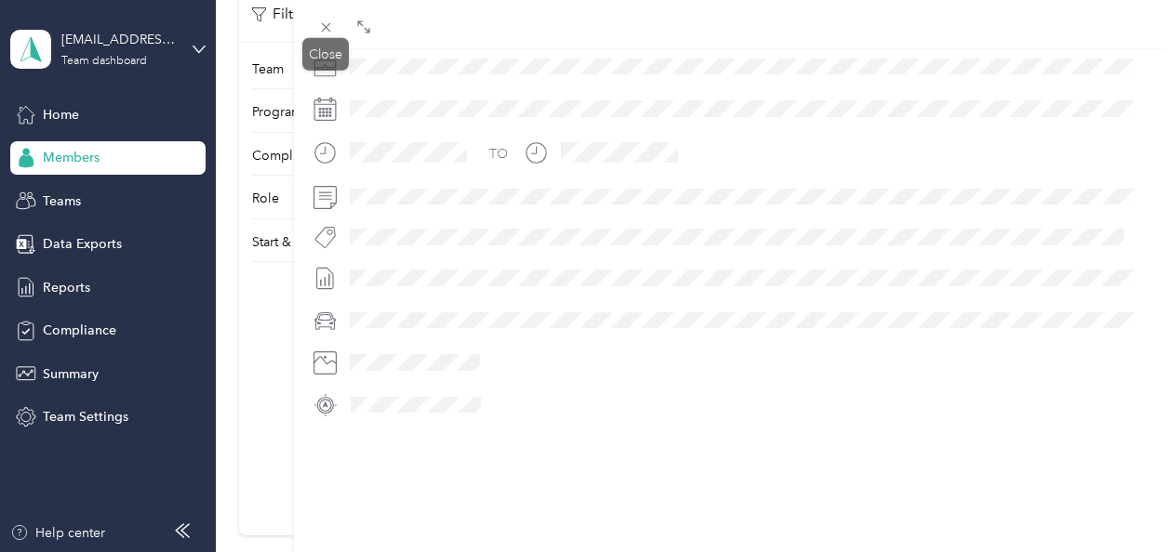
drag, startPoint x: 326, startPoint y: 21, endPoint x: 326, endPoint y: 35, distance: 14.0
click at [326, 21] on icon at bounding box center [326, 28] width 16 height 16
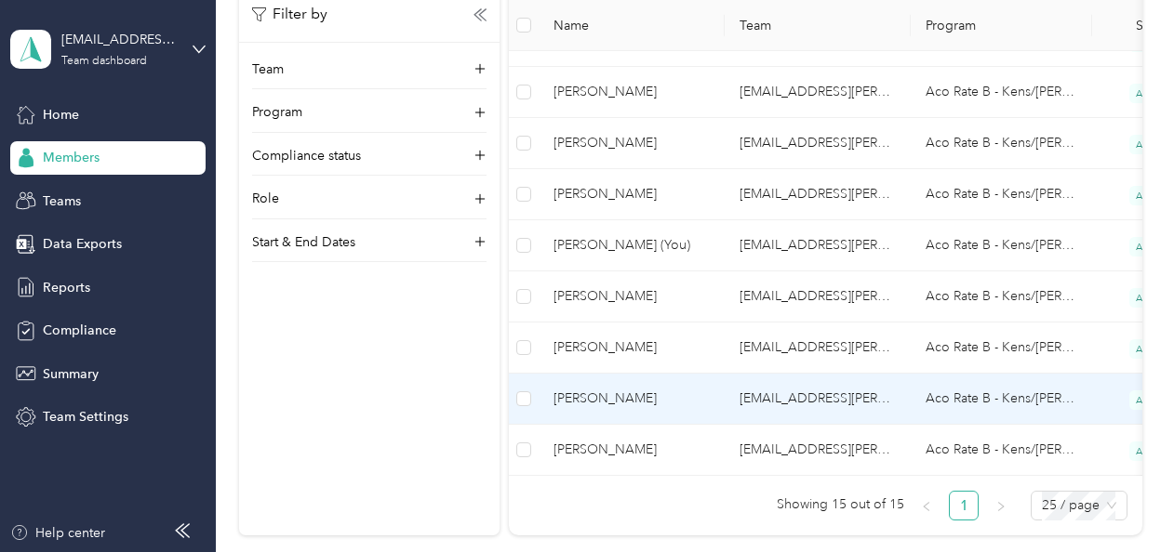
click at [603, 400] on span "[PERSON_NAME]" at bounding box center [631, 399] width 156 height 20
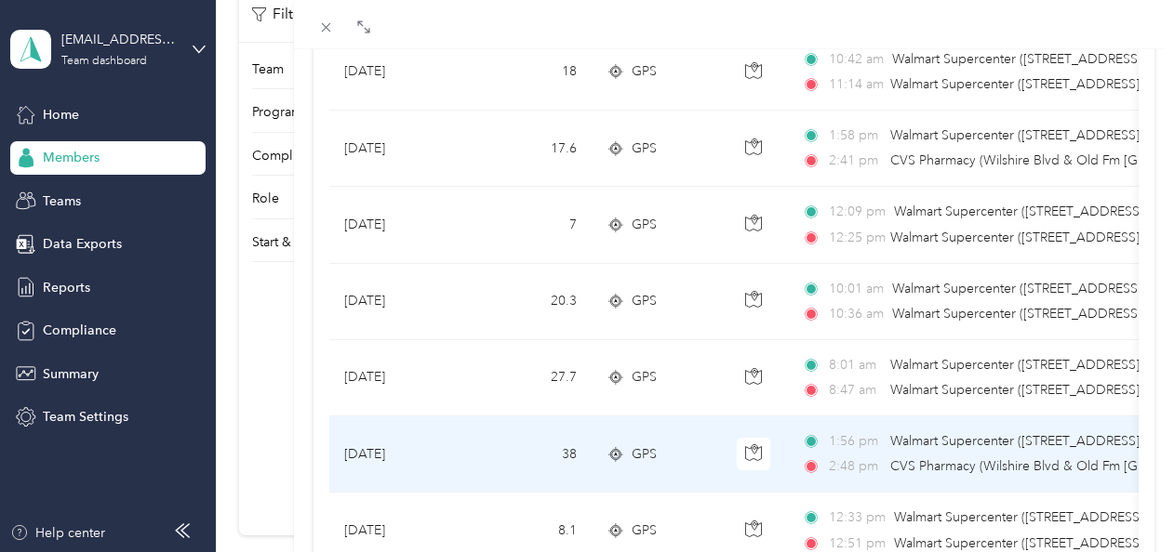
scroll to position [837, 0]
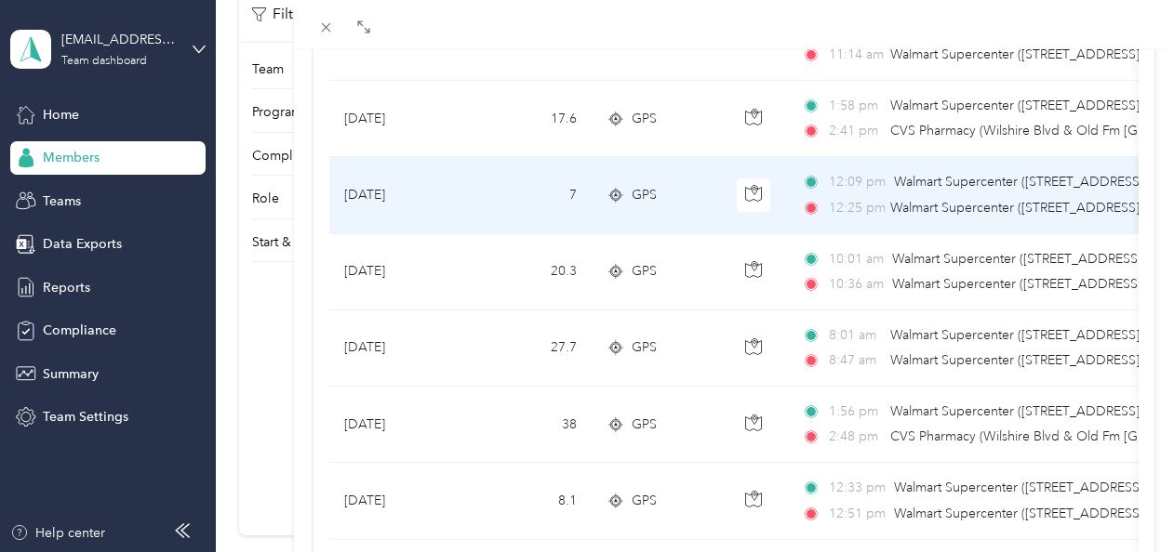
click at [499, 190] on td "7" at bounding box center [530, 195] width 123 height 76
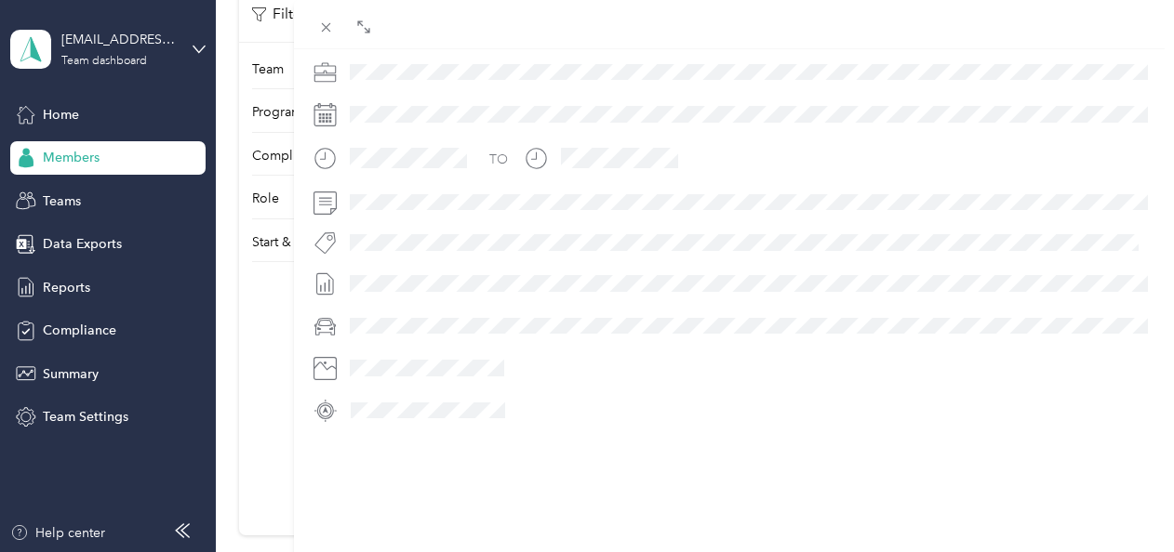
scroll to position [521, 0]
click at [329, 31] on icon at bounding box center [325, 27] width 9 height 9
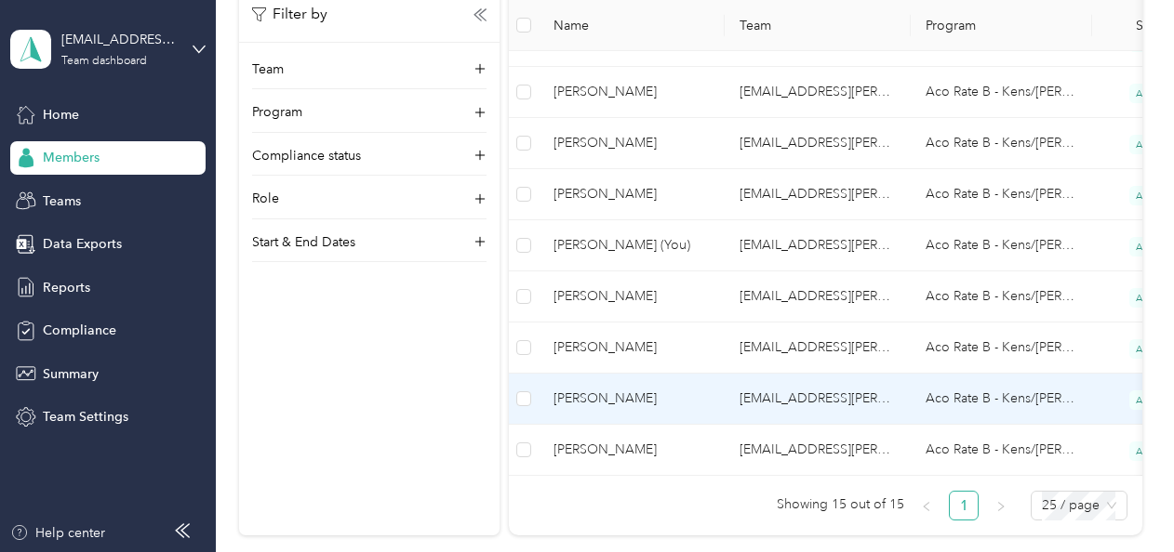
click at [661, 395] on span "[PERSON_NAME]" at bounding box center [631, 399] width 156 height 20
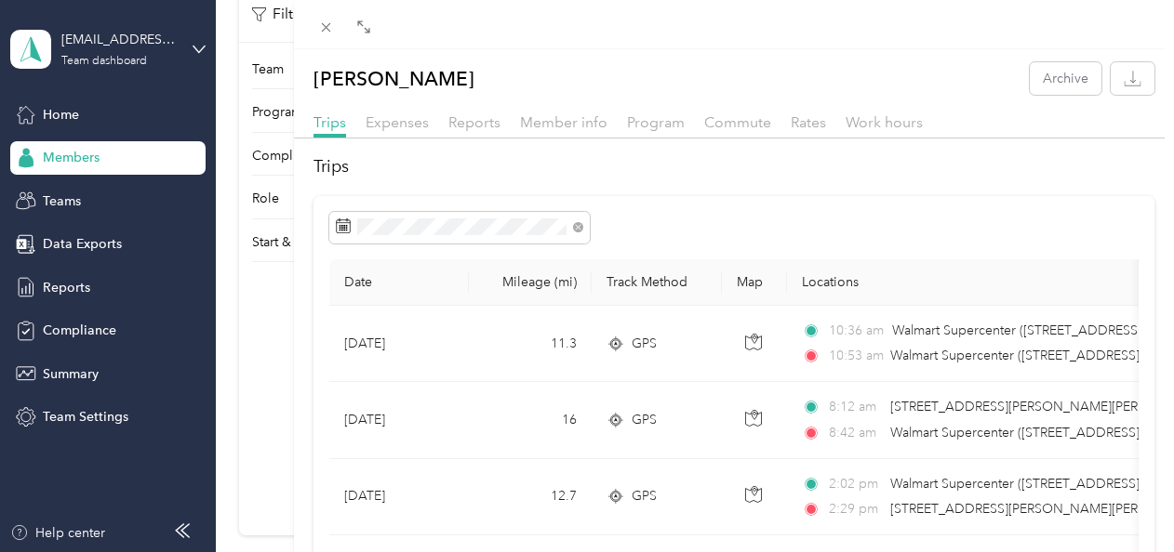
click at [473, 136] on div "Trips Expenses Reports Member info Program Commute Rates Work hours" at bounding box center [734, 125] width 881 height 27
click at [743, 127] on span "Commute" at bounding box center [737, 122] width 67 height 18
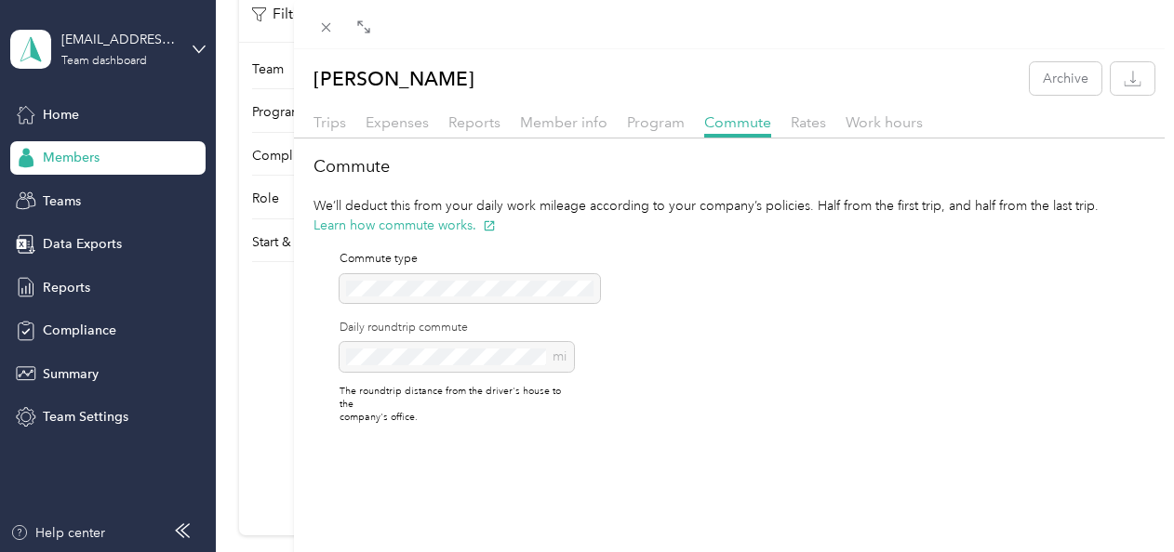
click at [432, 291] on div "Commute type Daily roundtrip commute mi The roundtrip distance from the driver'…" at bounding box center [456, 337] width 234 height 173
click at [803, 123] on span "Rates" at bounding box center [808, 122] width 35 height 18
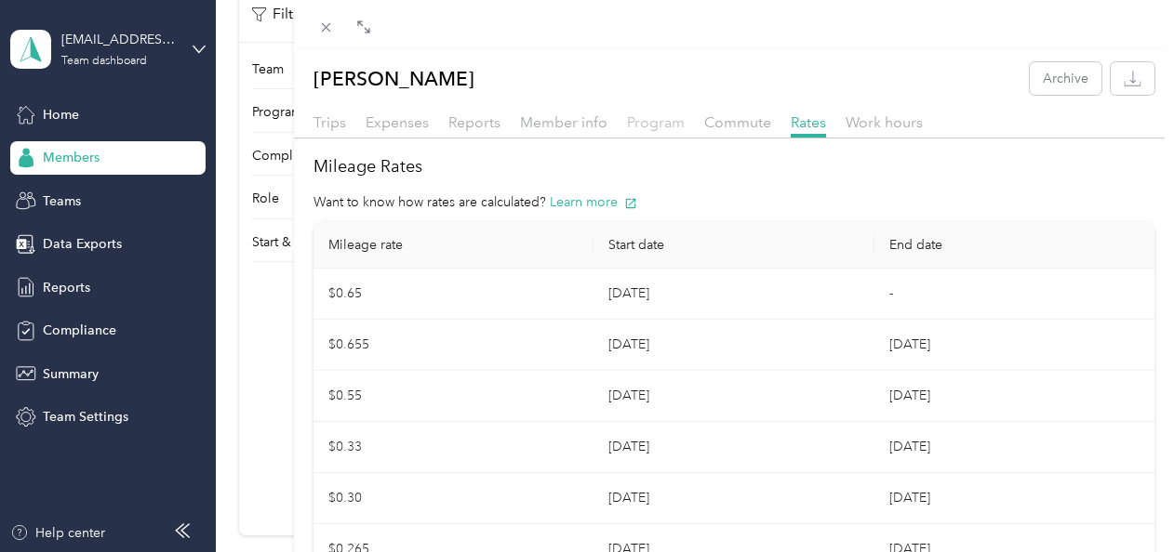
click at [654, 126] on span "Program" at bounding box center [656, 122] width 58 height 18
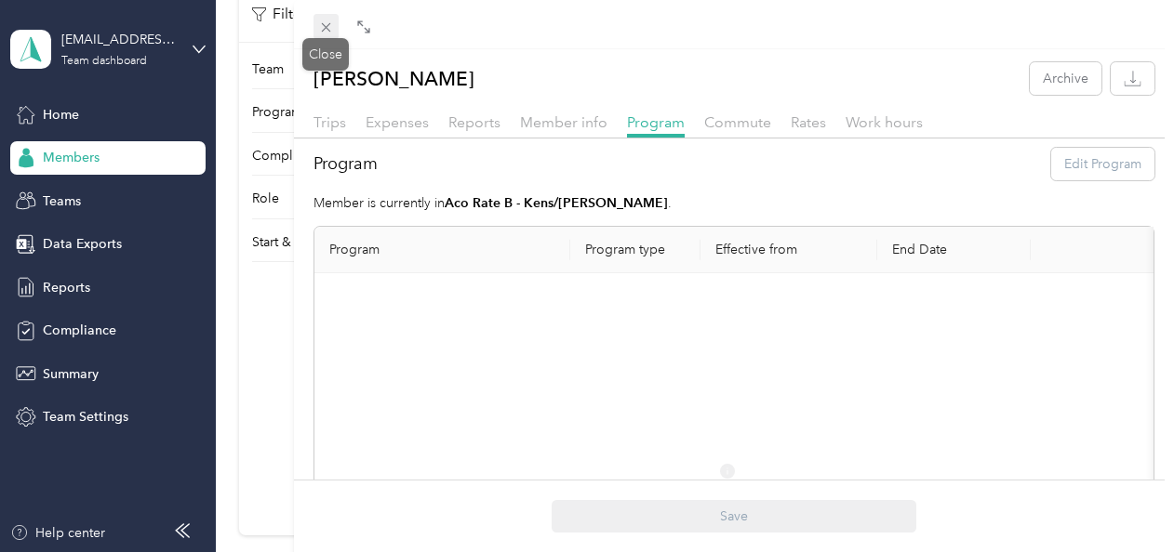
click at [329, 28] on icon at bounding box center [326, 28] width 16 height 16
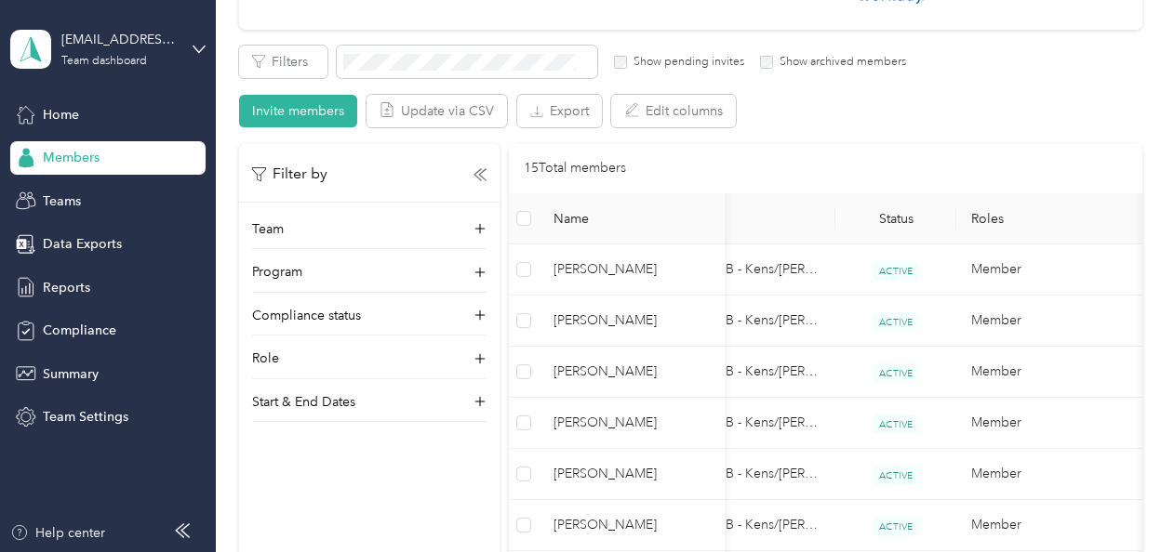
scroll to position [465, 0]
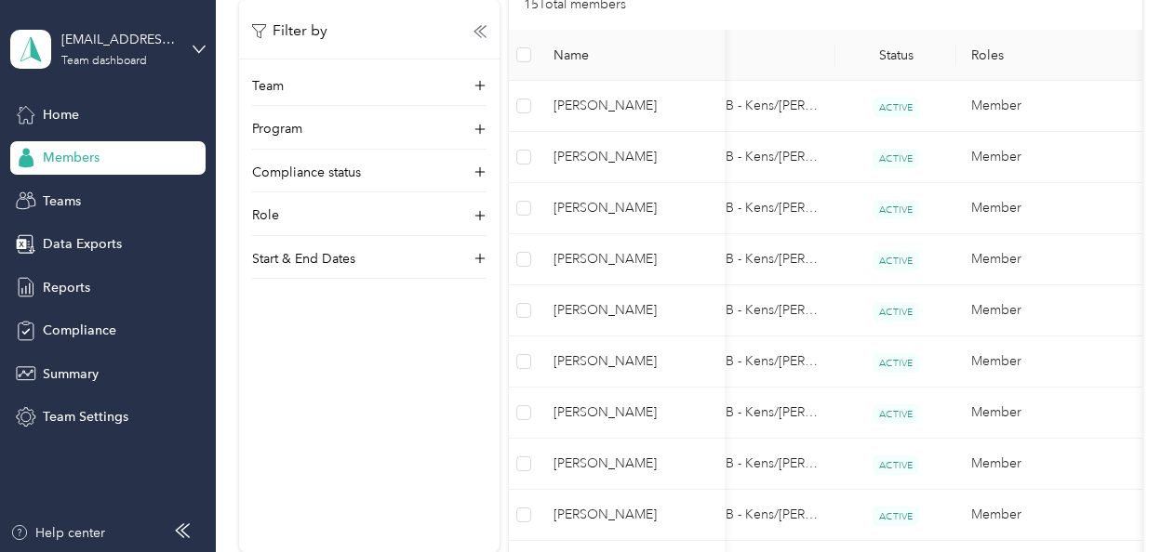
click at [377, 463] on div "Filter by Team Program Compliance status Role Start & End Dates" at bounding box center [369, 276] width 260 height 552
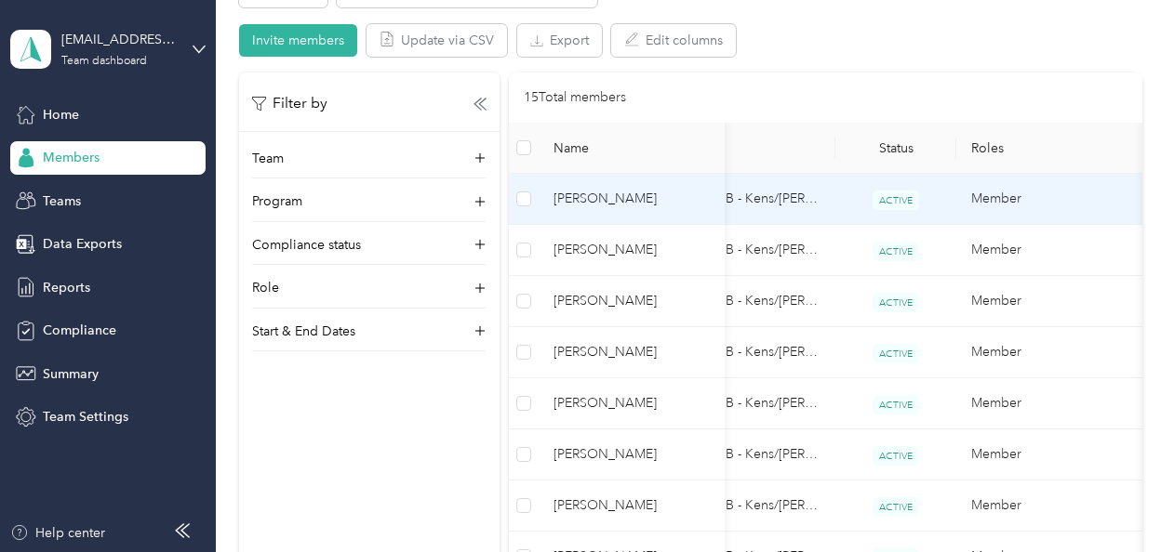
click at [609, 200] on span "[PERSON_NAME]" at bounding box center [631, 199] width 156 height 20
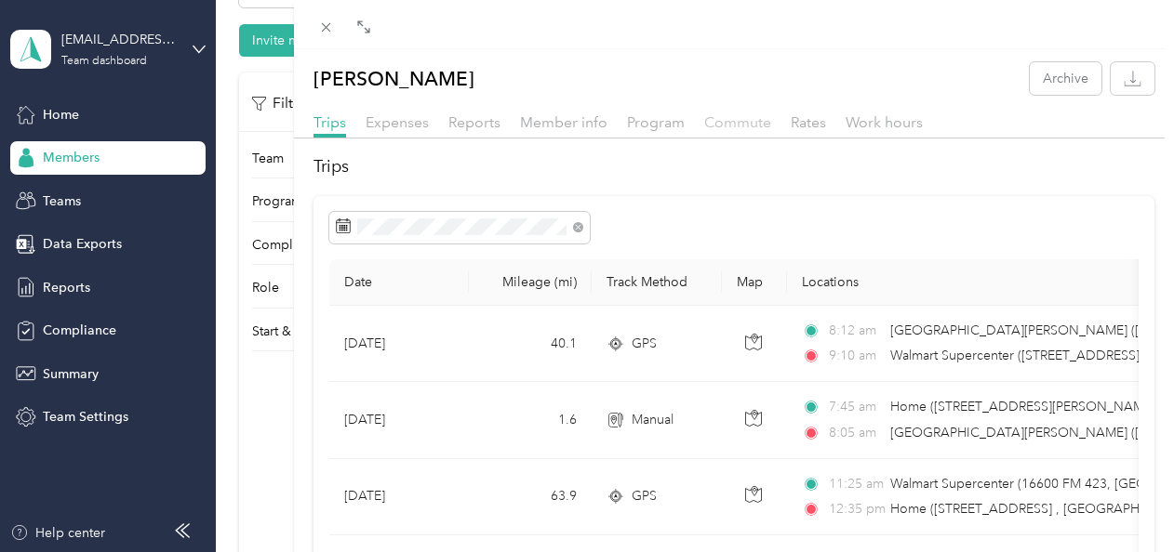
click at [737, 124] on span "Commute" at bounding box center [737, 122] width 67 height 18
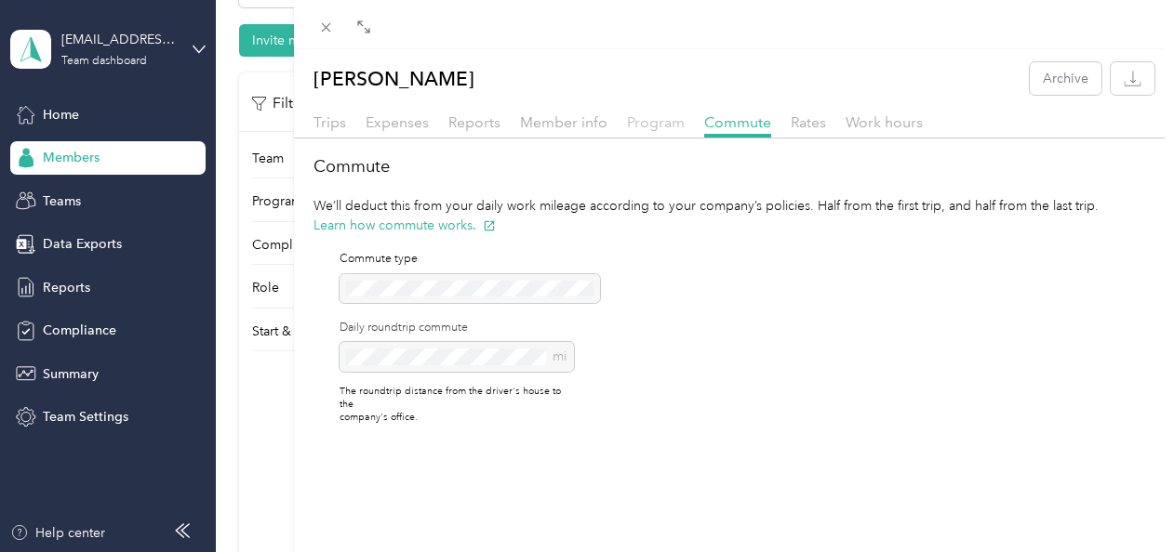
click at [660, 122] on span "Program" at bounding box center [656, 122] width 58 height 18
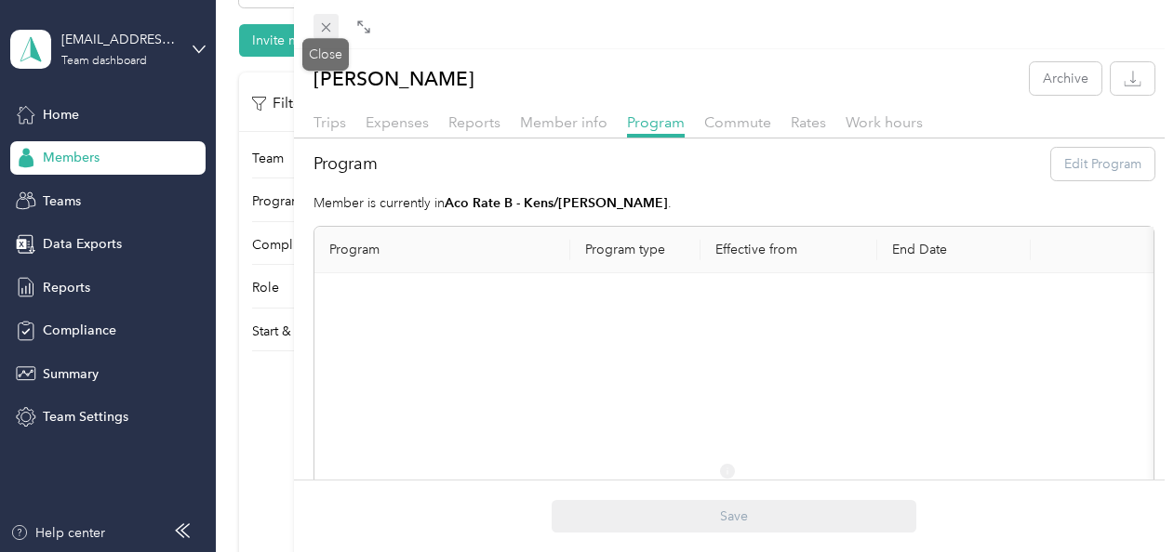
click at [326, 33] on icon at bounding box center [326, 28] width 16 height 16
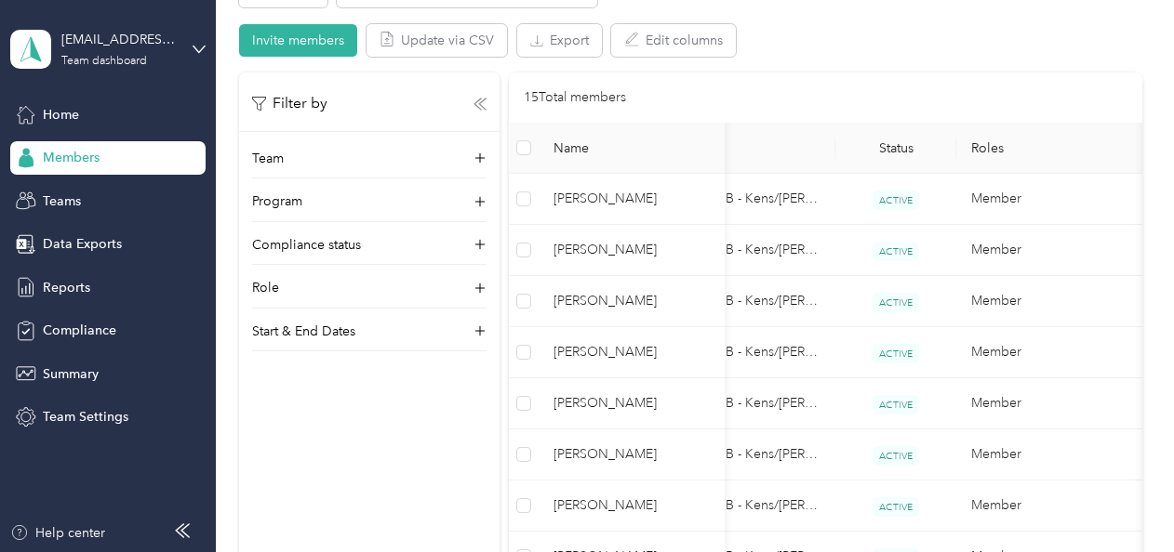
click at [481, 99] on icon at bounding box center [479, 104] width 13 height 13
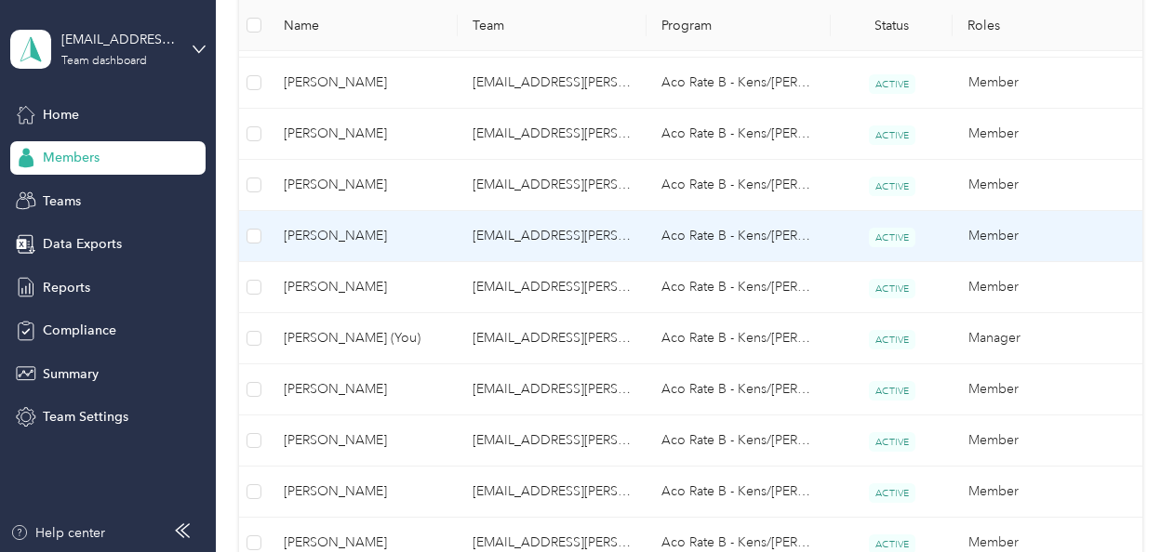
scroll to position [837, 0]
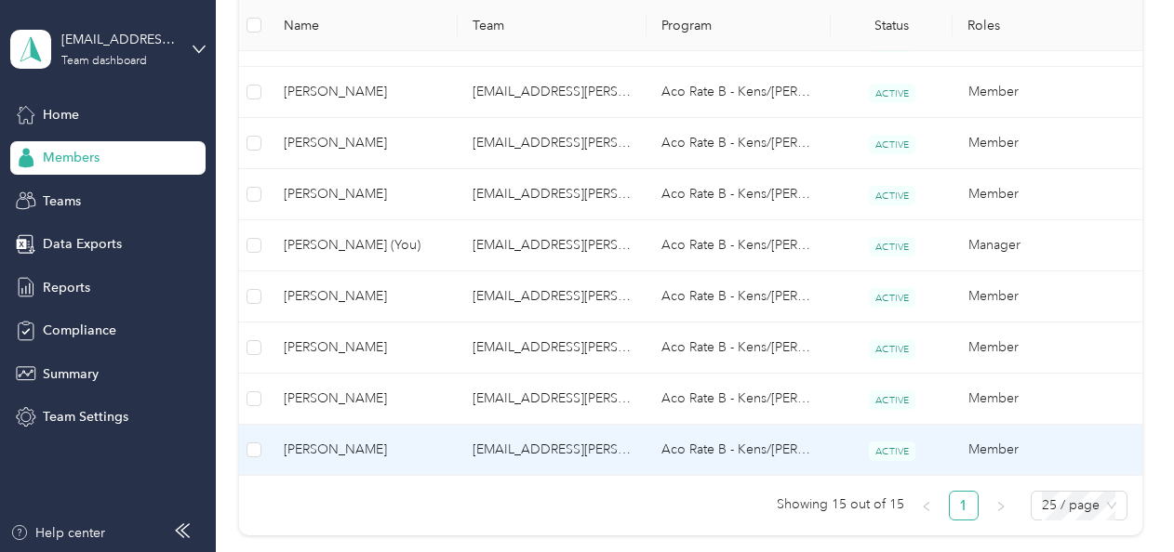
click at [388, 446] on span "[PERSON_NAME]" at bounding box center [363, 450] width 159 height 20
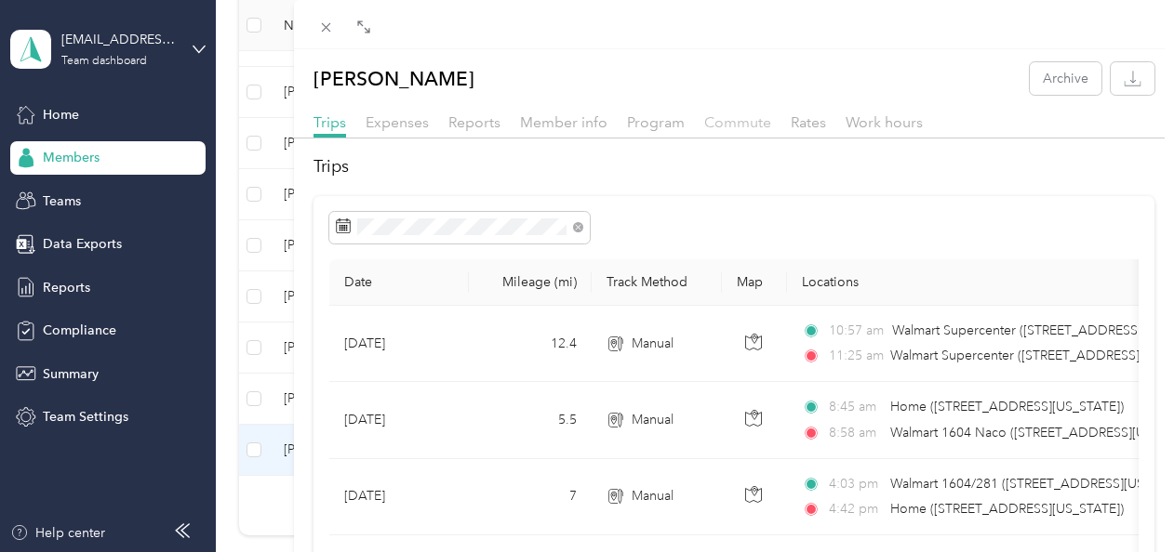
click at [763, 124] on span "Commute" at bounding box center [737, 122] width 67 height 18
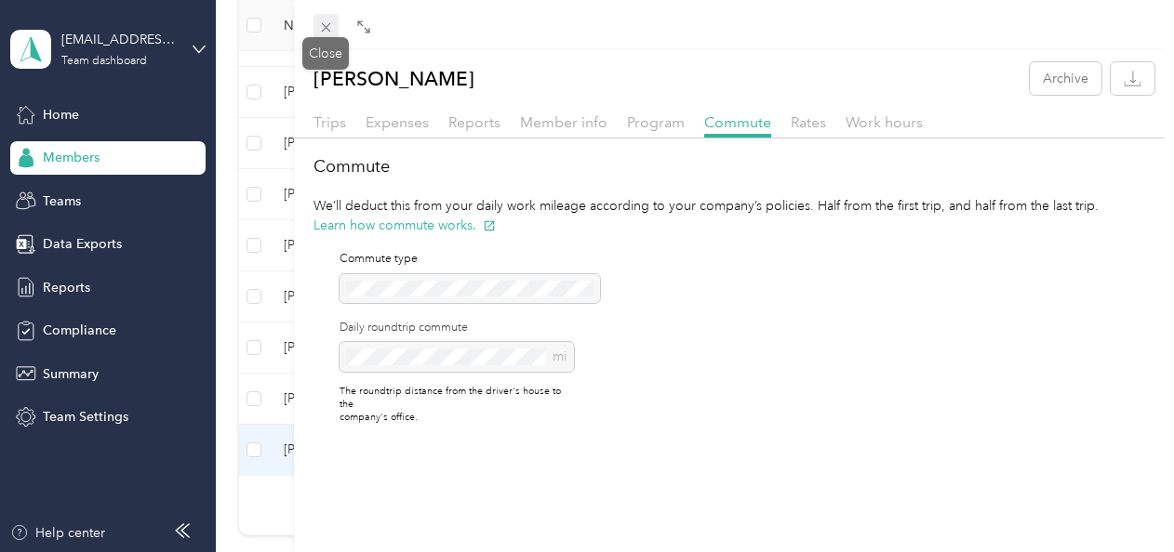
click at [332, 23] on icon at bounding box center [326, 28] width 16 height 16
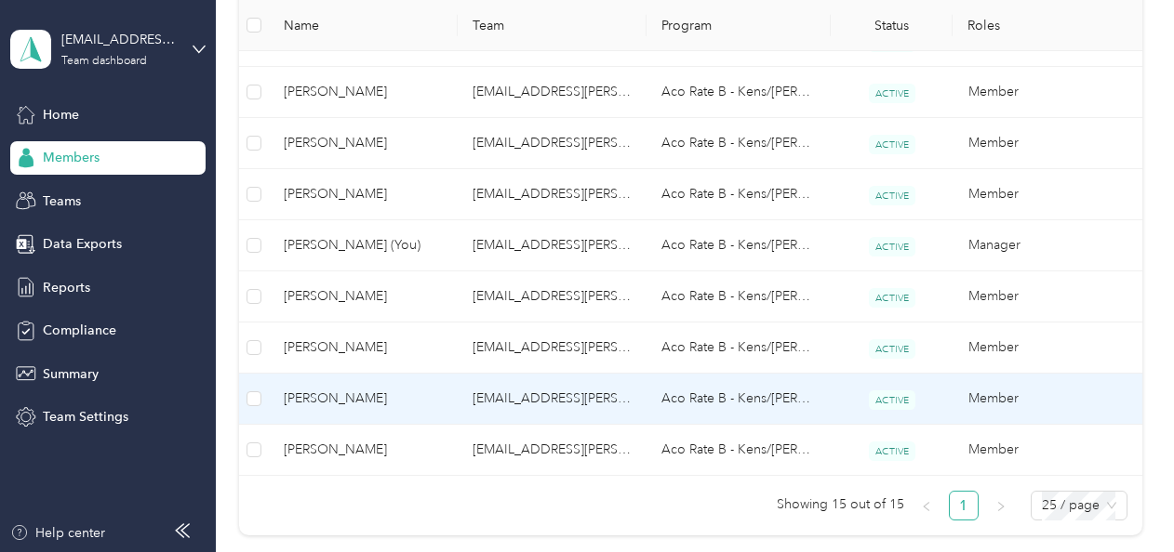
click at [375, 411] on td "[PERSON_NAME]" at bounding box center [363, 399] width 189 height 51
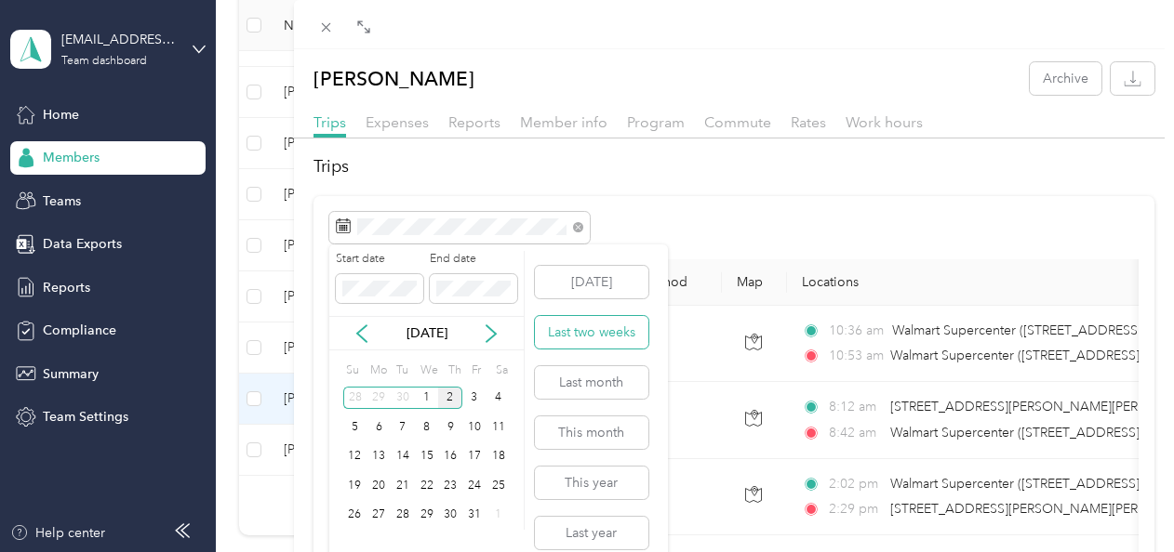
click at [603, 329] on button "Last two weeks" at bounding box center [591, 332] width 113 height 33
click at [364, 331] on icon at bounding box center [361, 334] width 19 height 19
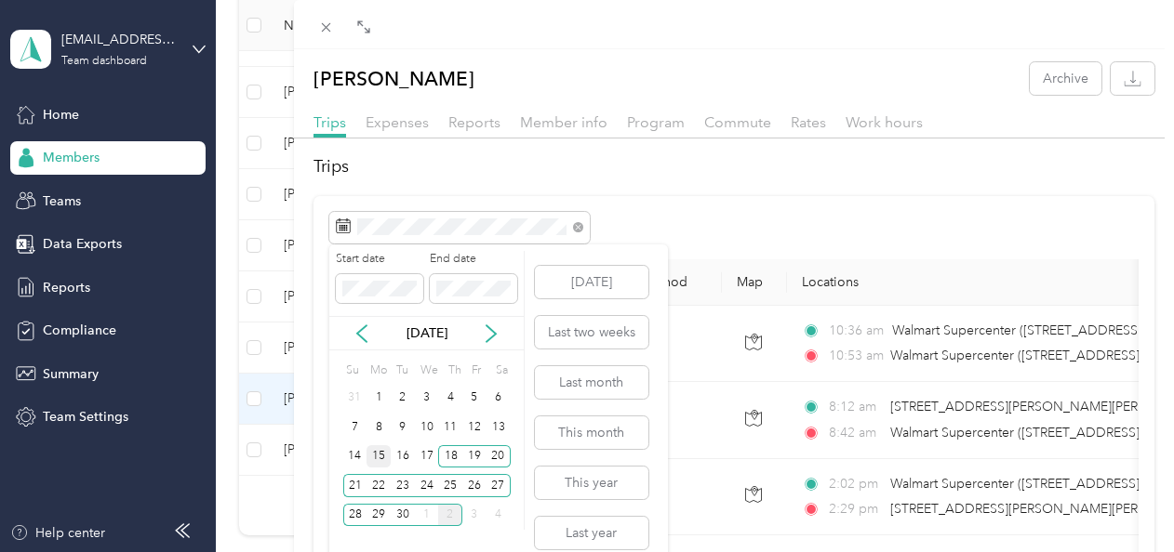
click at [387, 457] on div "15" at bounding box center [378, 457] width 24 height 23
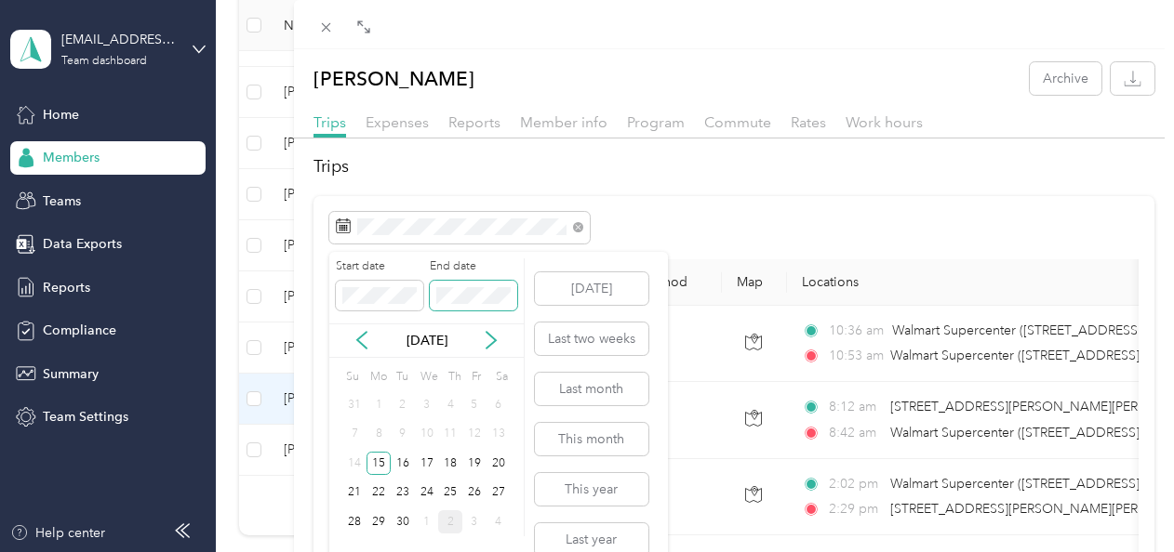
scroll to position [18, 0]
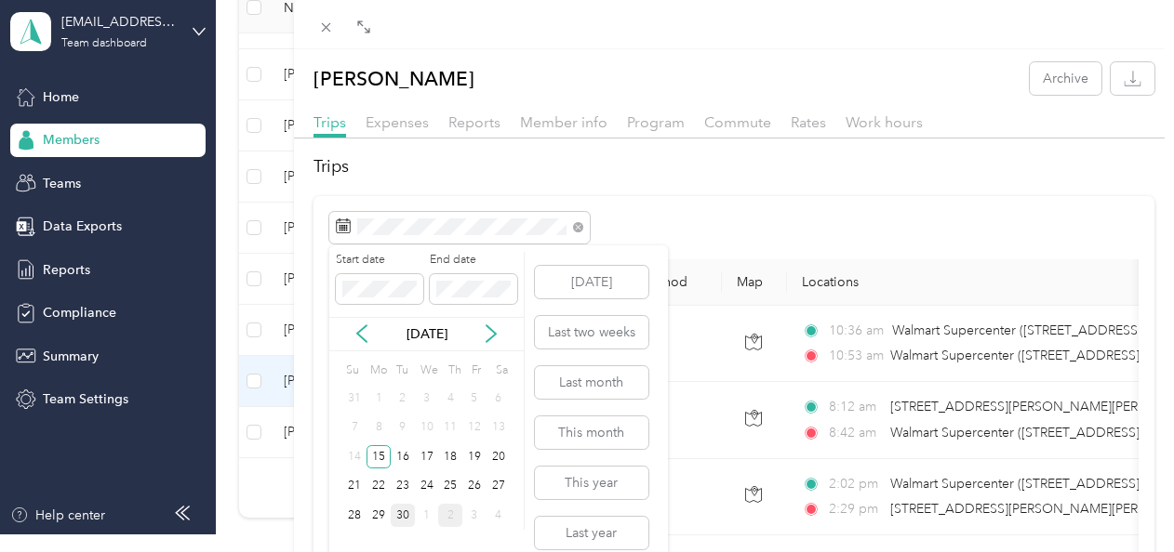
click at [404, 515] on div "30" at bounding box center [403, 515] width 24 height 23
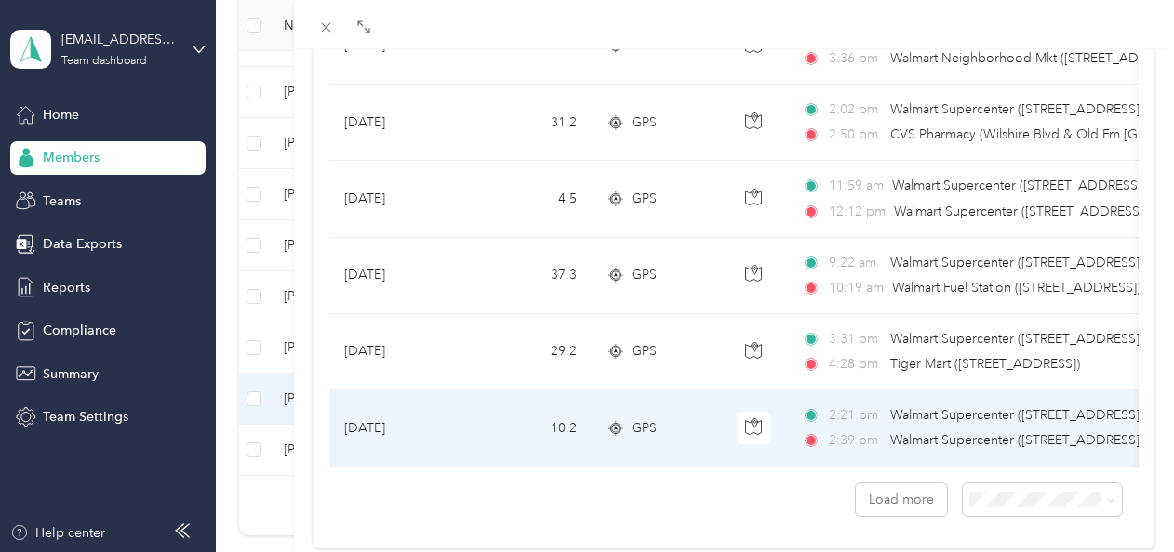
scroll to position [1723, 0]
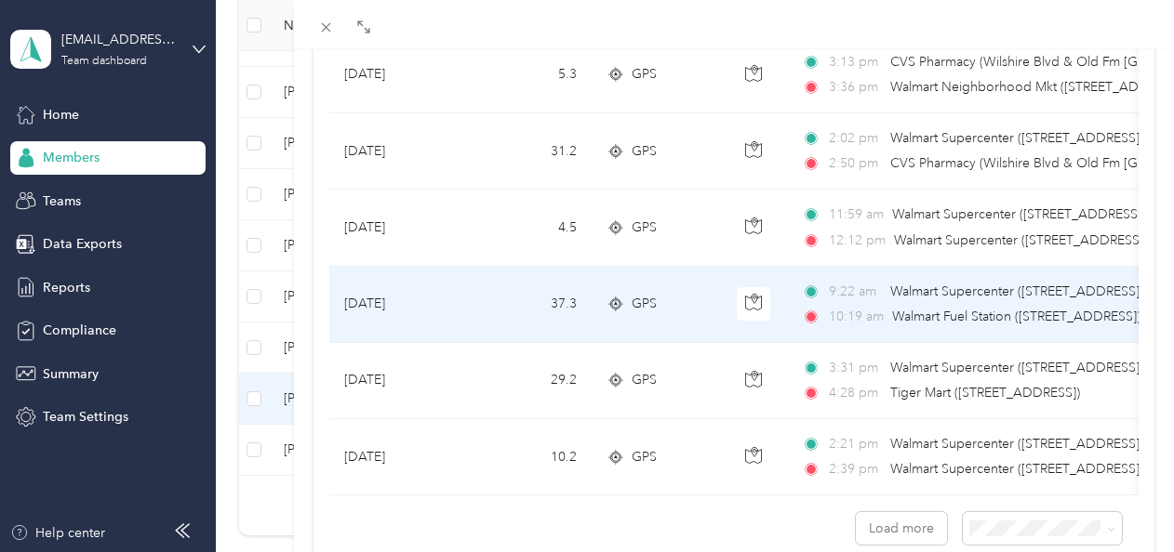
click at [487, 298] on td "37.3" at bounding box center [530, 305] width 123 height 76
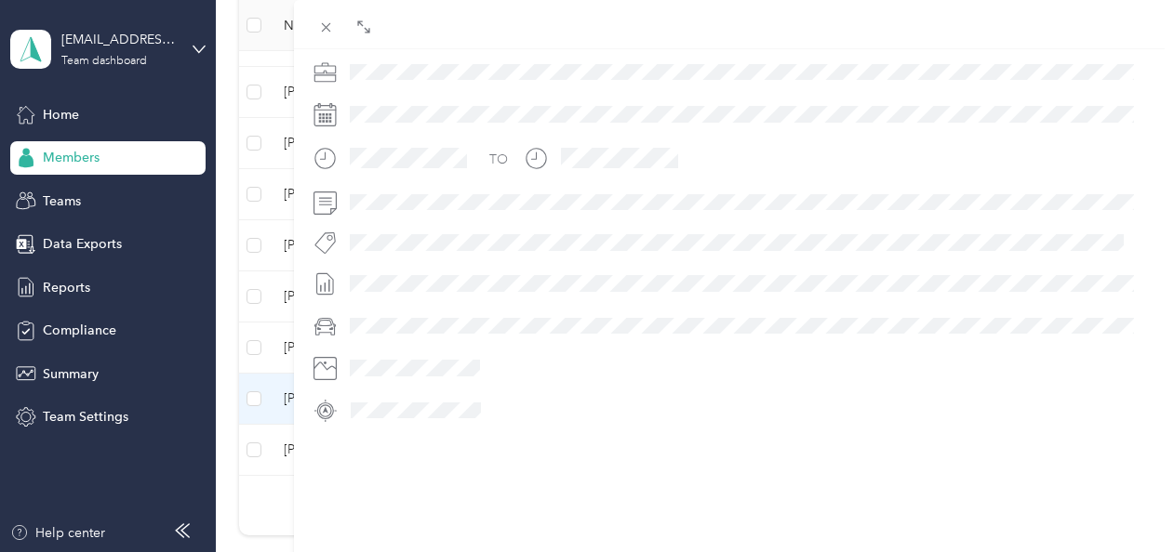
scroll to position [521, 0]
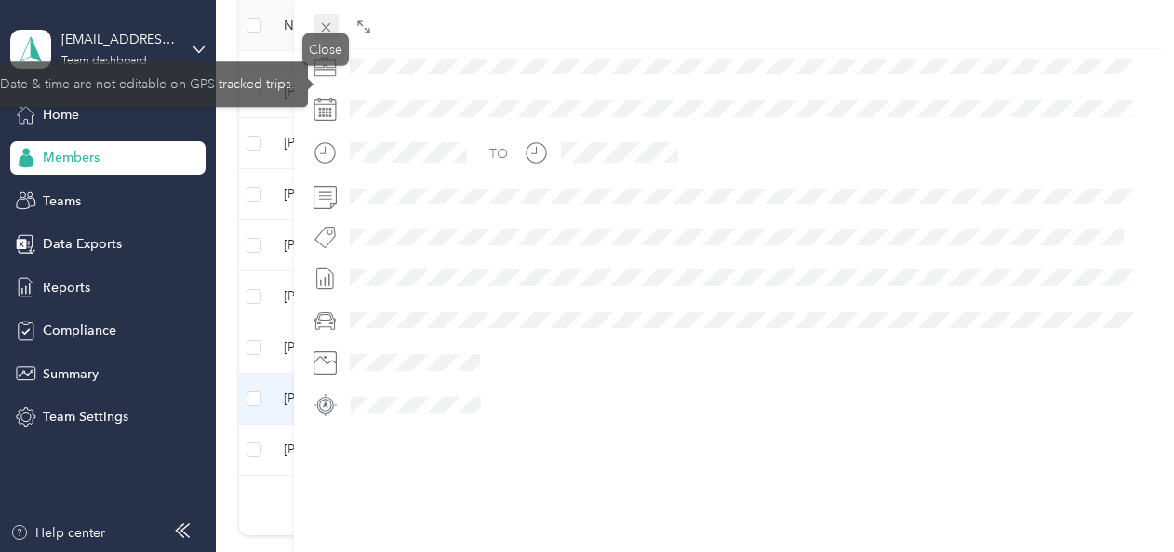
click at [318, 21] on icon at bounding box center [326, 28] width 16 height 16
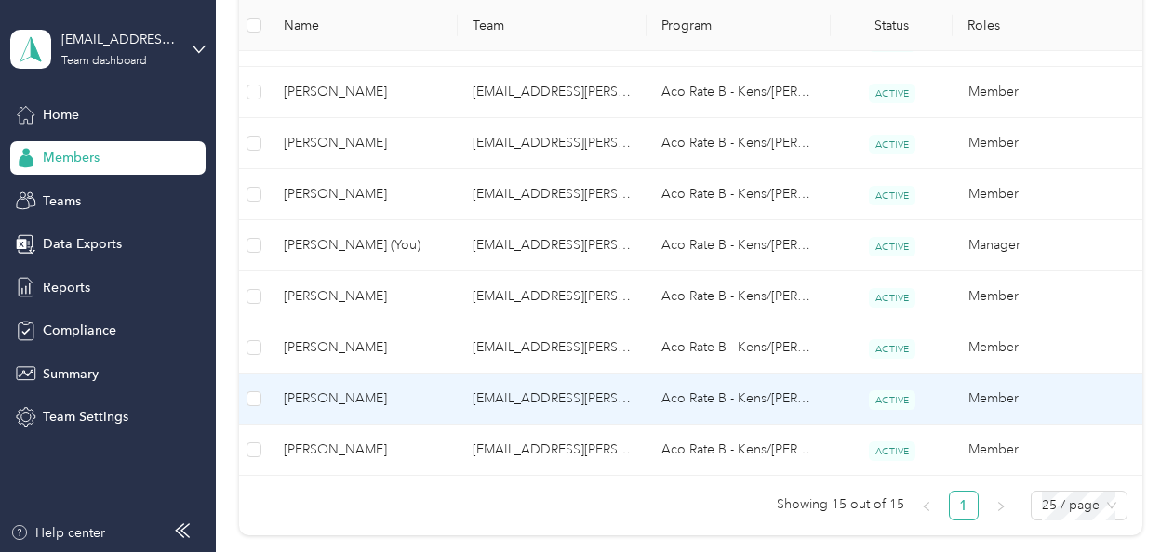
click at [389, 391] on span "[PERSON_NAME]" at bounding box center [363, 399] width 159 height 20
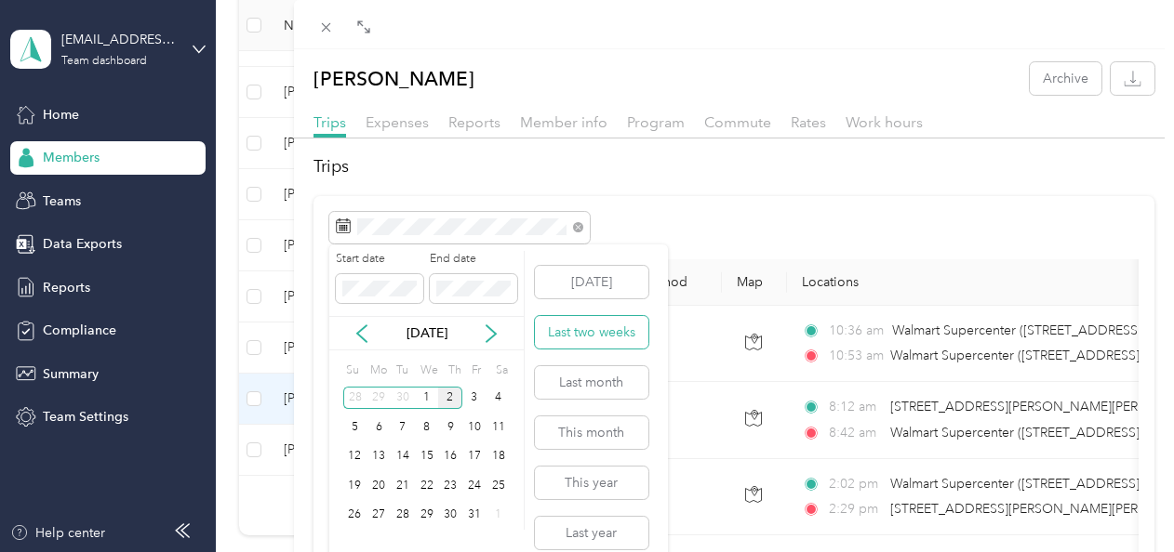
click at [576, 329] on button "Last two weeks" at bounding box center [591, 332] width 113 height 33
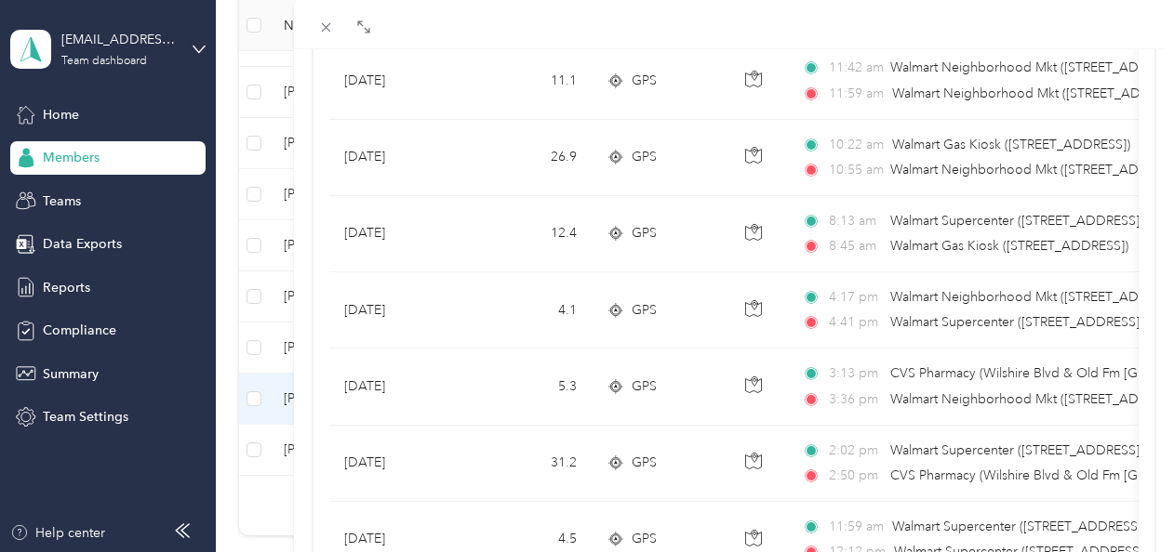
scroll to position [1581, 0]
click at [64, 162] on div "[PERSON_NAME] Archive Trips Expenses Reports Member info Program Commute Rates …" at bounding box center [587, 276] width 1174 height 552
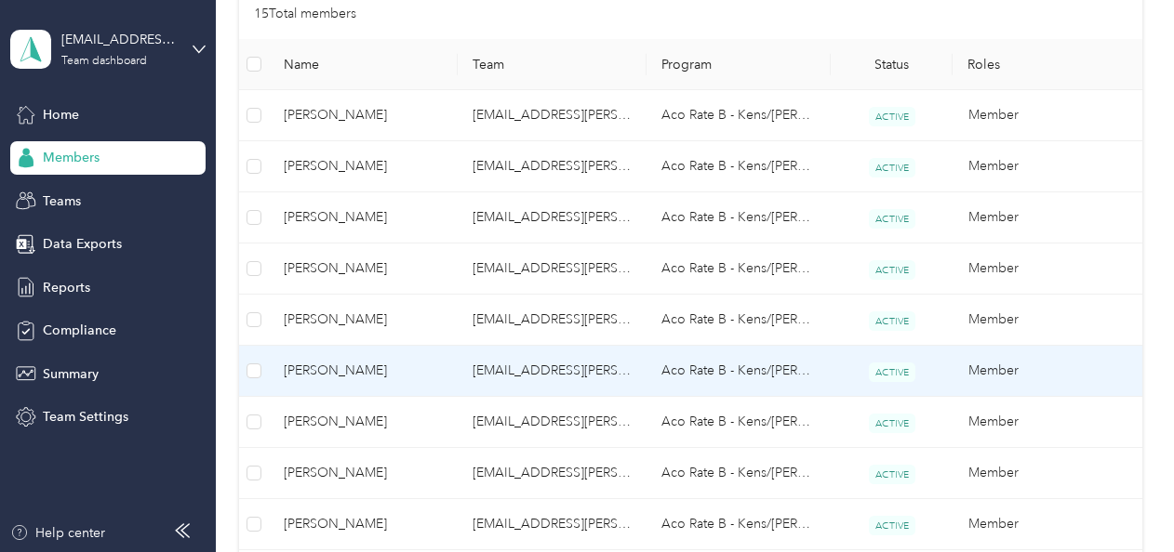
scroll to position [372, 0]
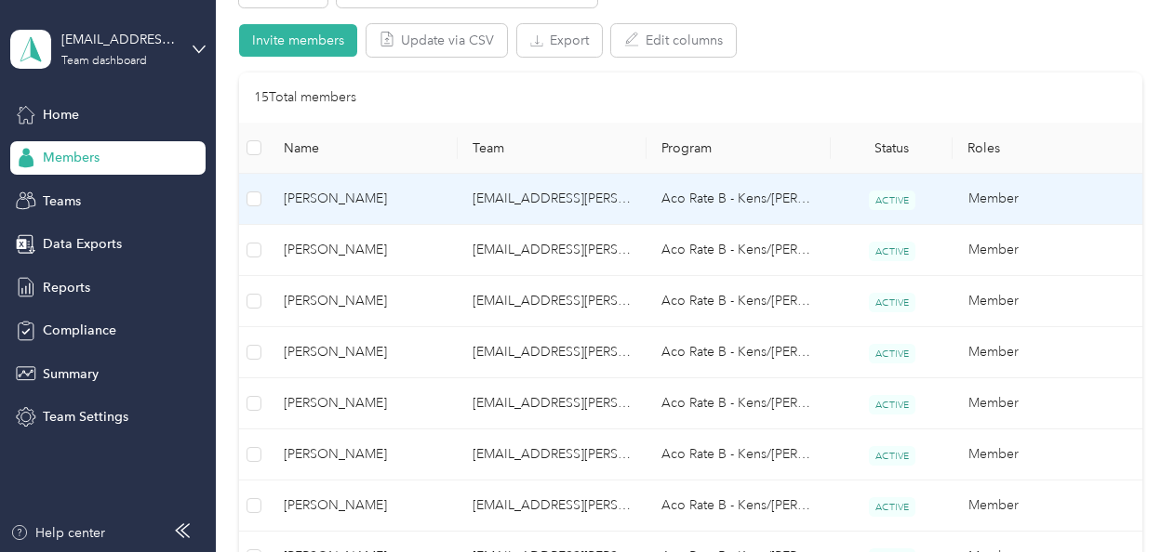
click at [357, 197] on span "[PERSON_NAME]" at bounding box center [363, 199] width 159 height 20
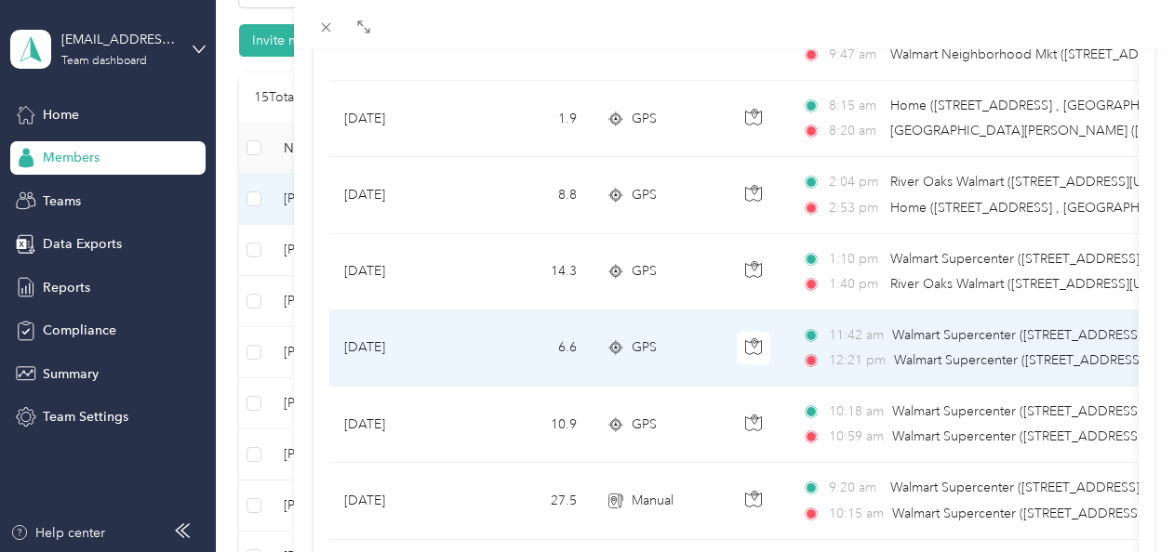
scroll to position [372, 0]
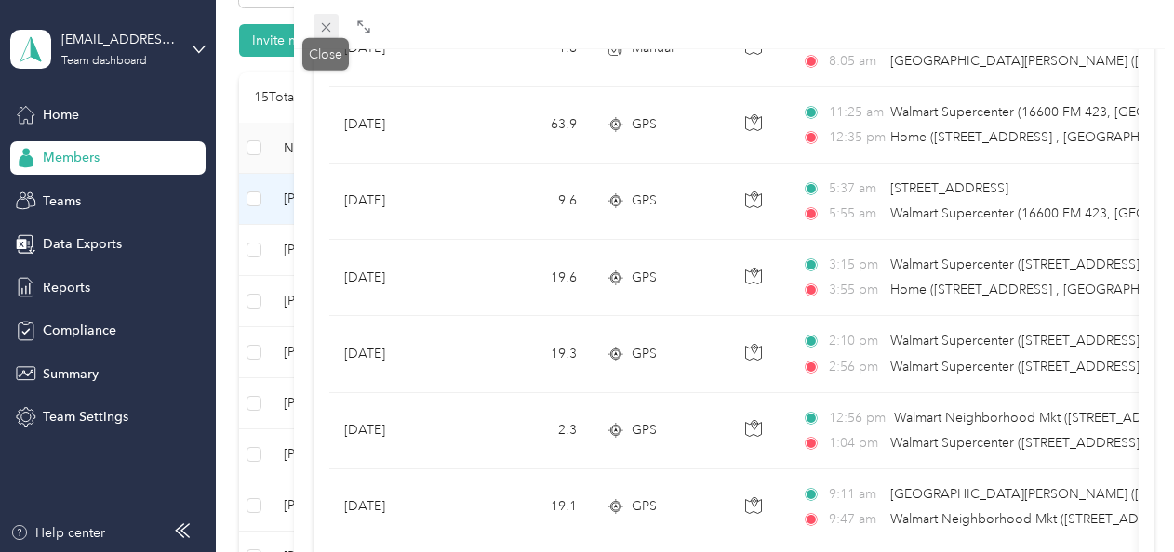
click at [325, 26] on icon at bounding box center [325, 27] width 9 height 9
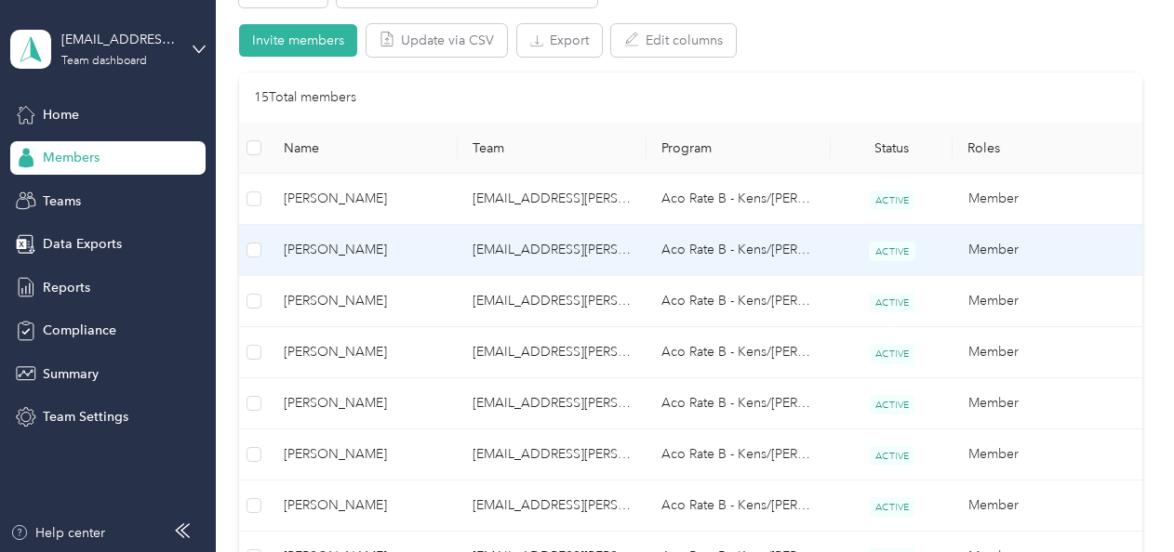
click at [366, 245] on span "[PERSON_NAME]" at bounding box center [363, 250] width 159 height 20
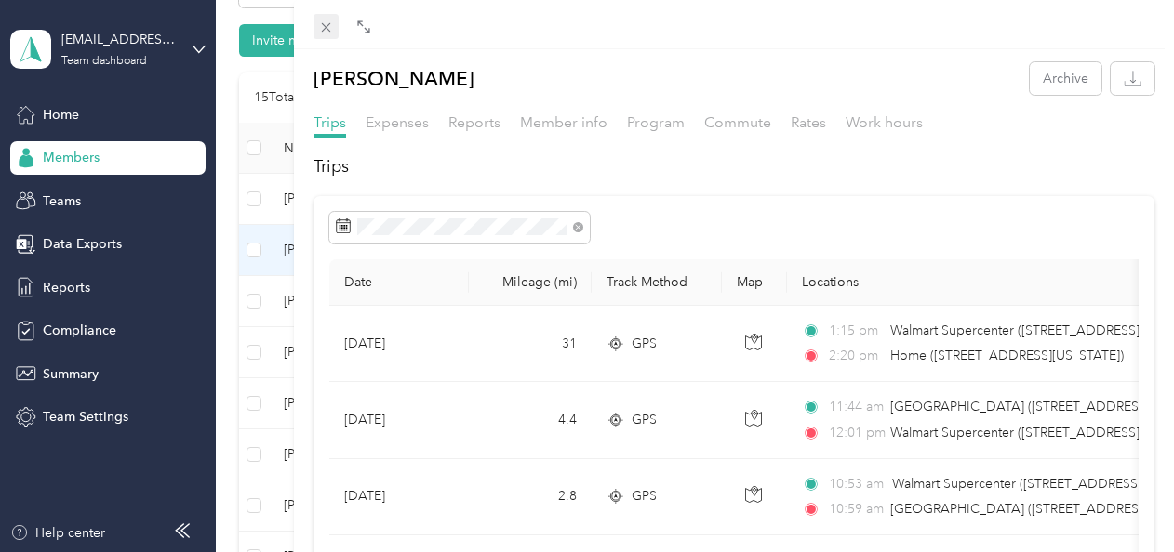
click at [332, 30] on icon at bounding box center [326, 28] width 16 height 16
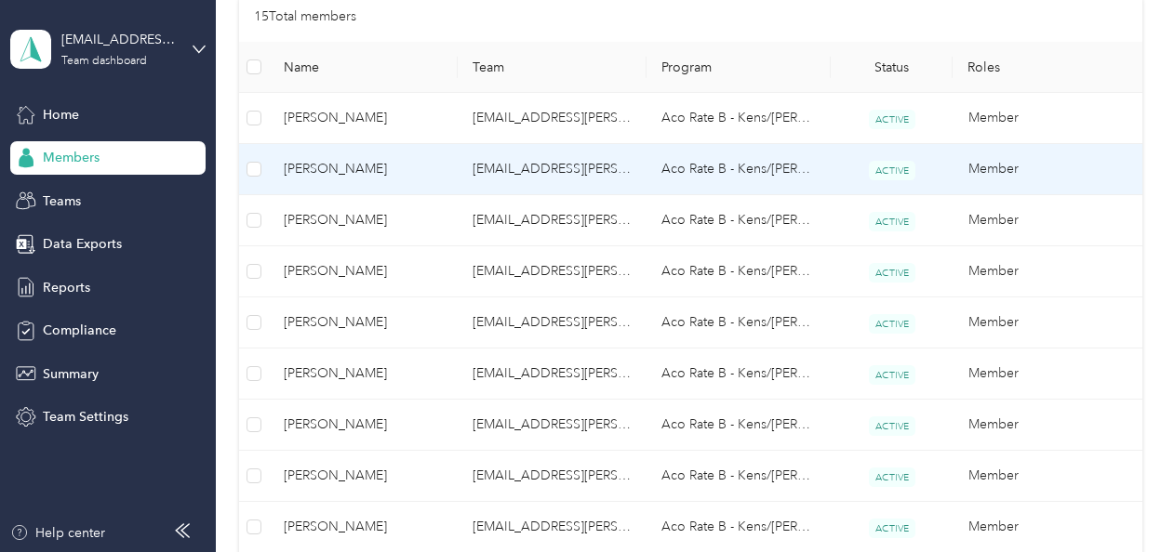
scroll to position [558, 0]
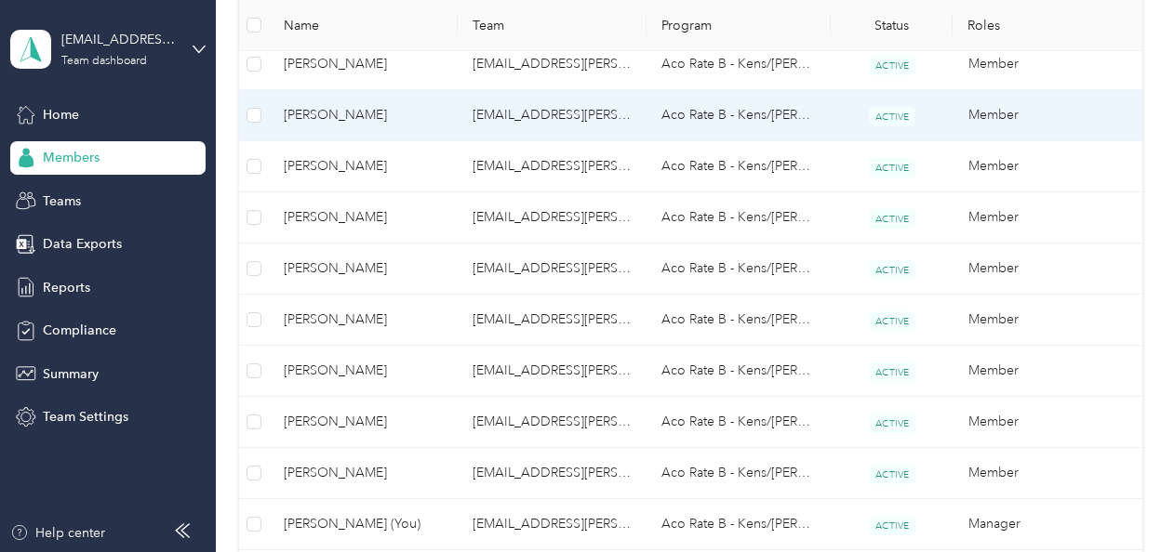
click at [353, 115] on span "[PERSON_NAME]" at bounding box center [363, 115] width 159 height 20
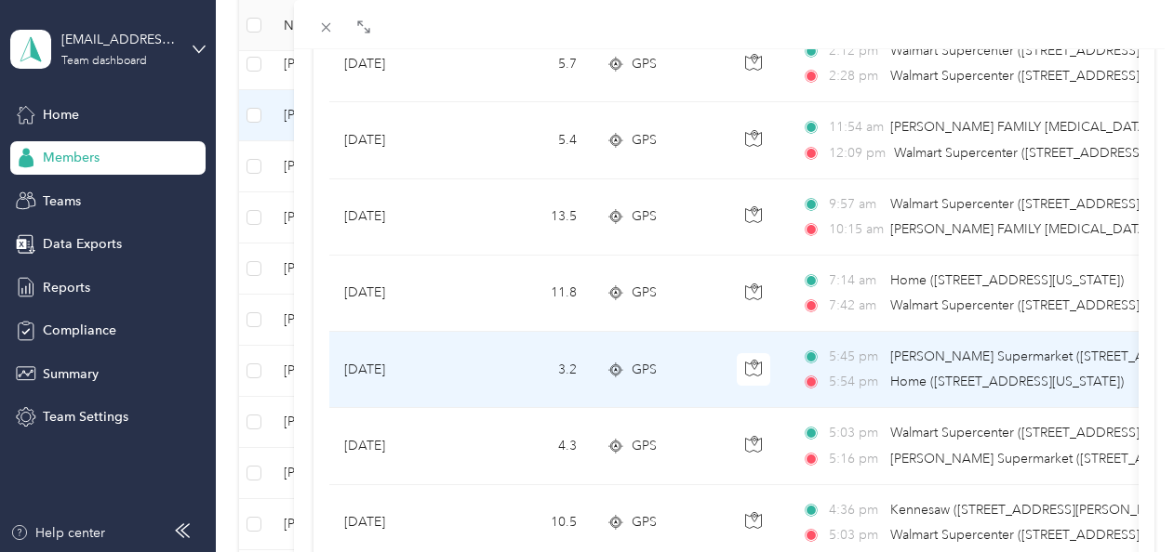
scroll to position [651, 0]
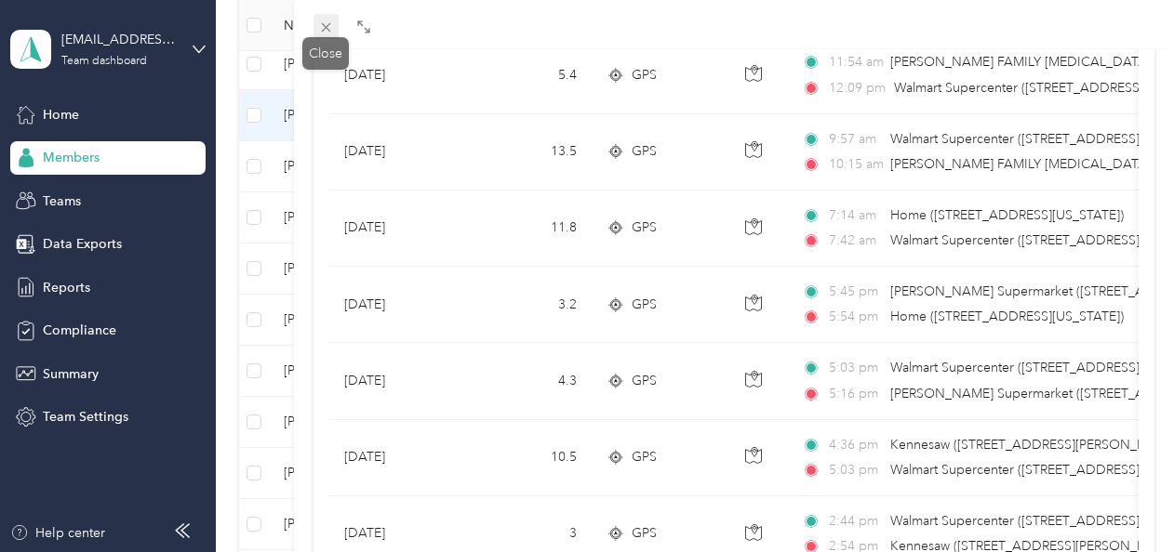
click at [324, 20] on icon at bounding box center [326, 28] width 16 height 16
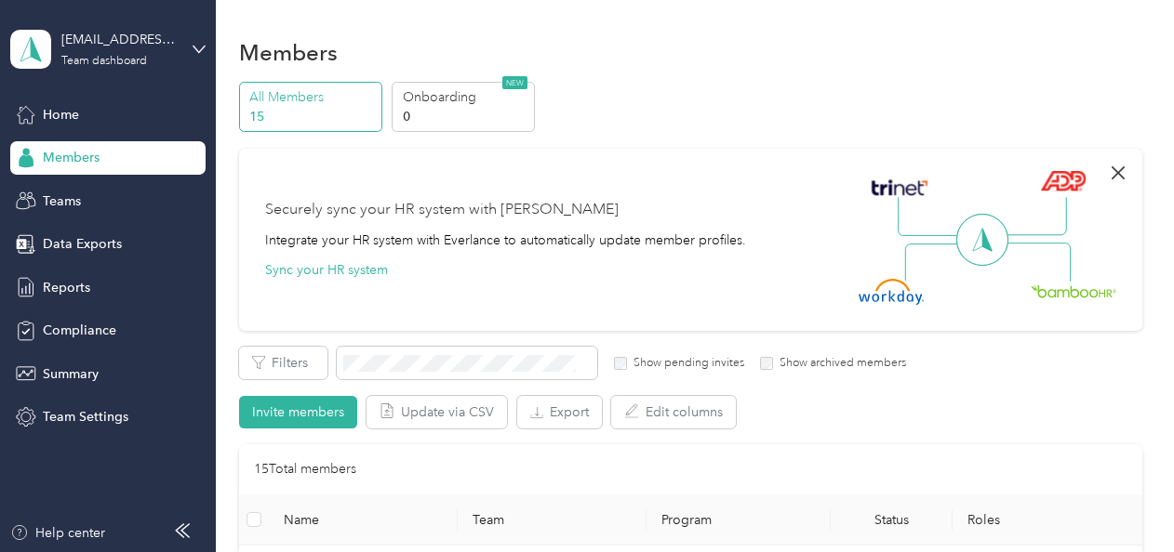
click at [1114, 175] on icon "button" at bounding box center [1117, 172] width 13 height 13
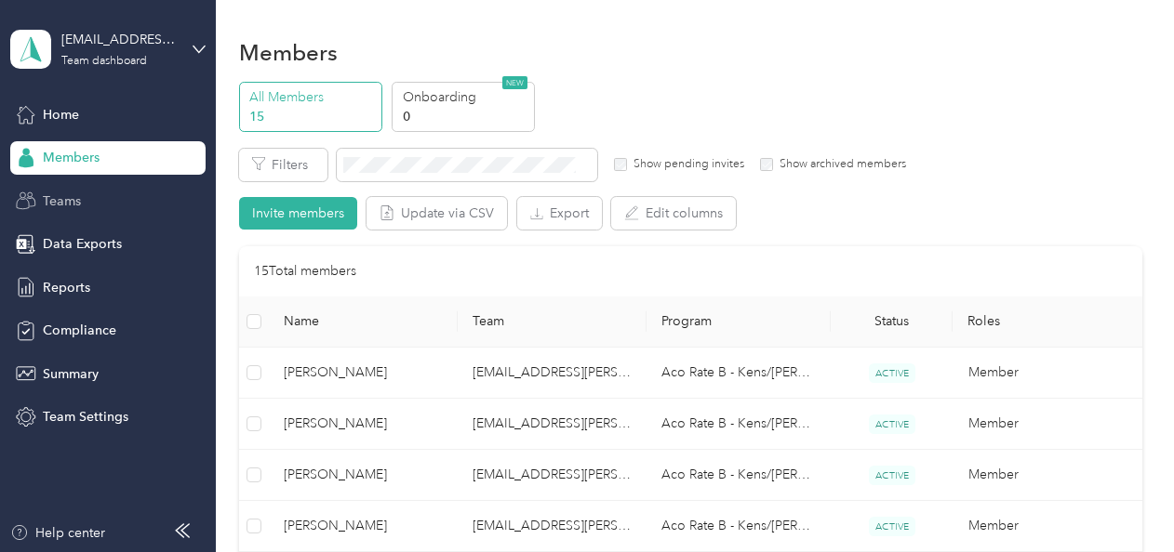
click at [63, 205] on span "Teams" at bounding box center [62, 202] width 38 height 20
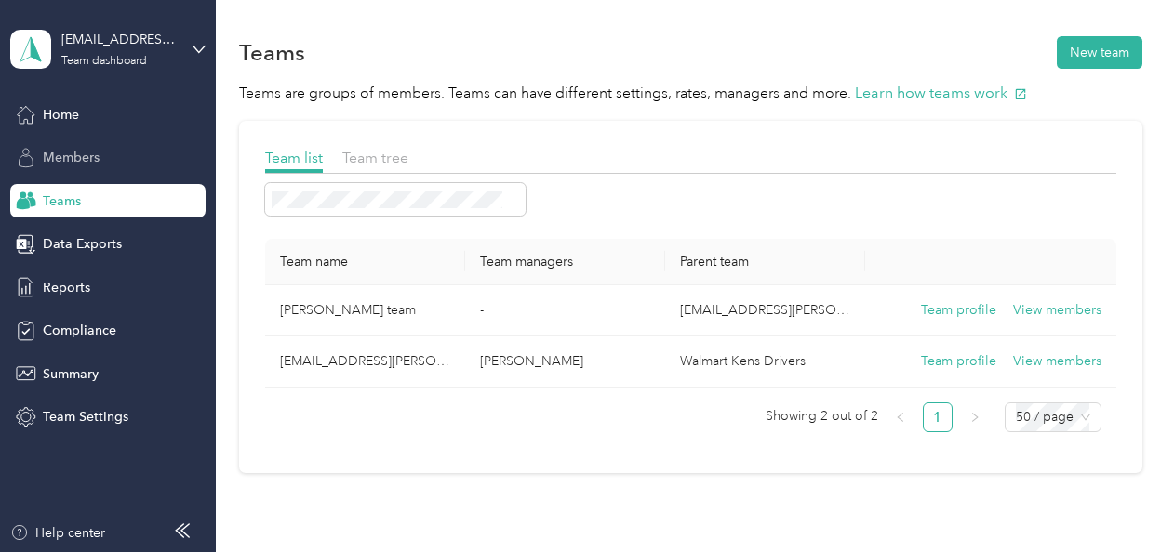
click at [60, 158] on span "Members" at bounding box center [71, 158] width 57 height 20
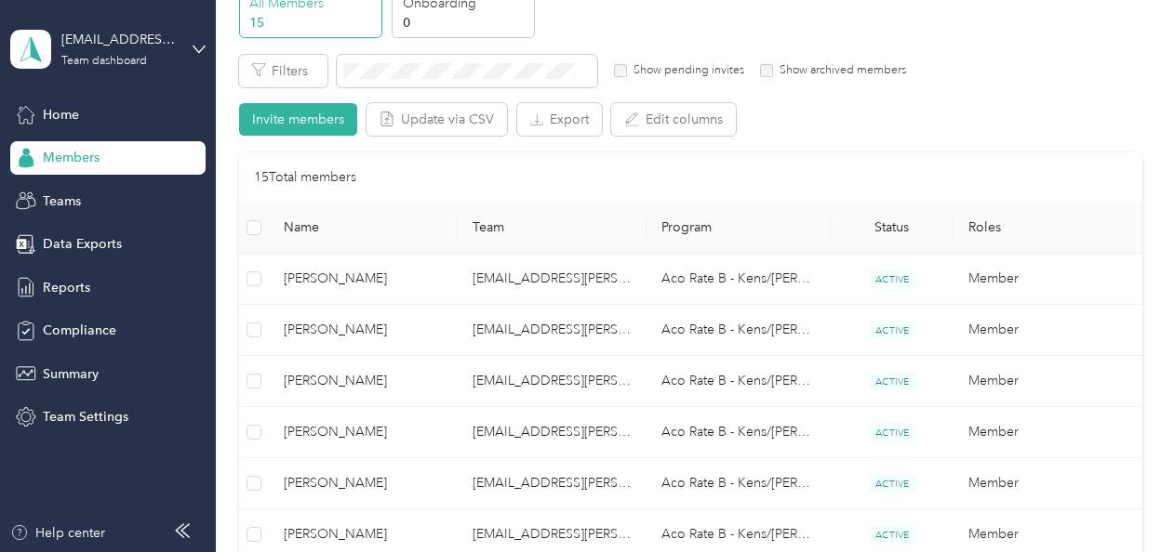
scroll to position [186, 0]
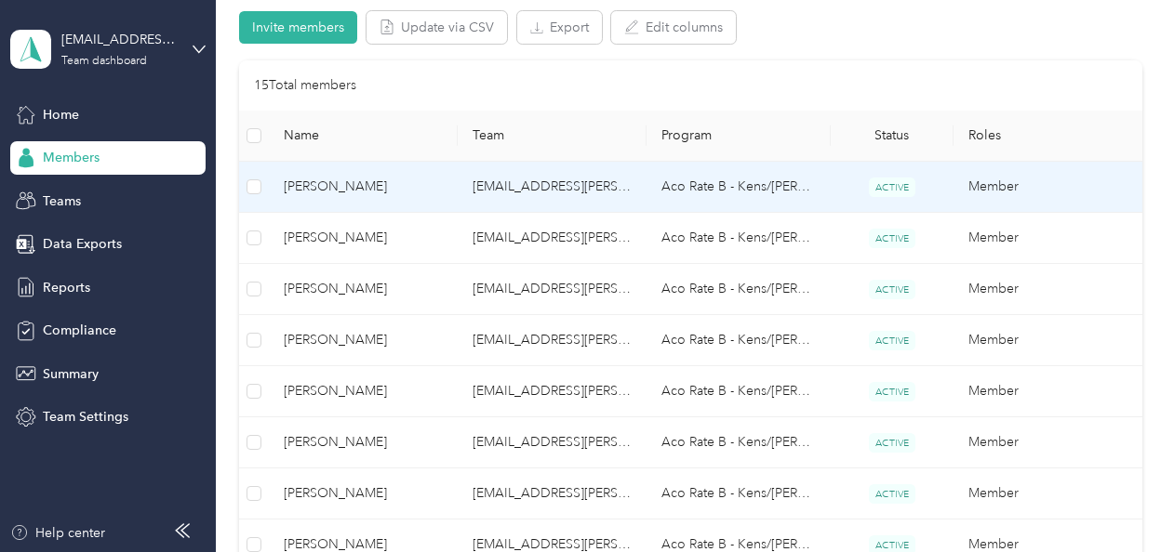
click at [341, 185] on span "[PERSON_NAME]" at bounding box center [363, 187] width 159 height 20
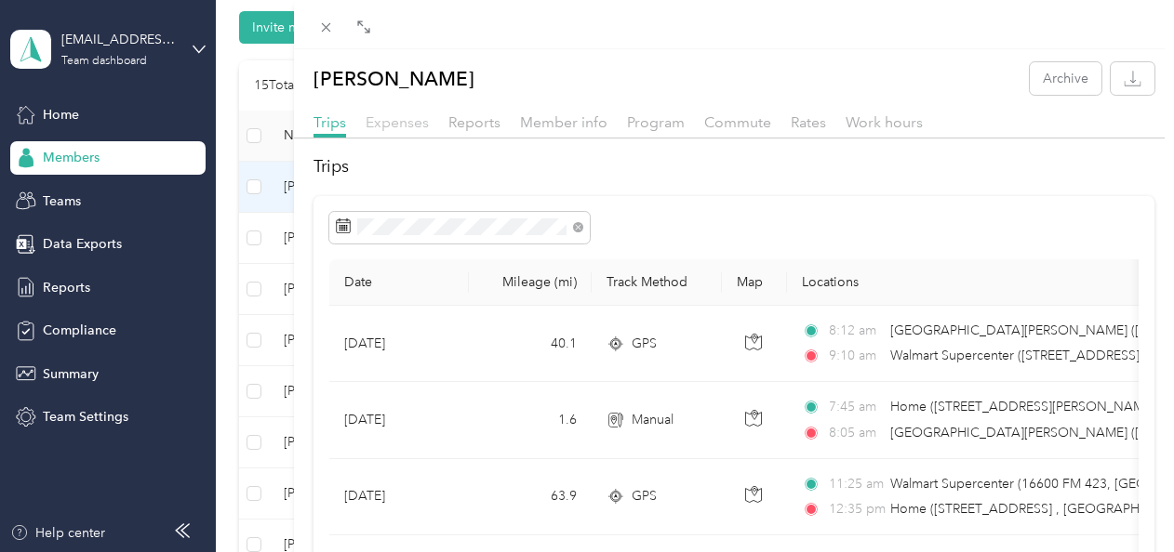
click at [405, 123] on span "Expenses" at bounding box center [397, 122] width 63 height 18
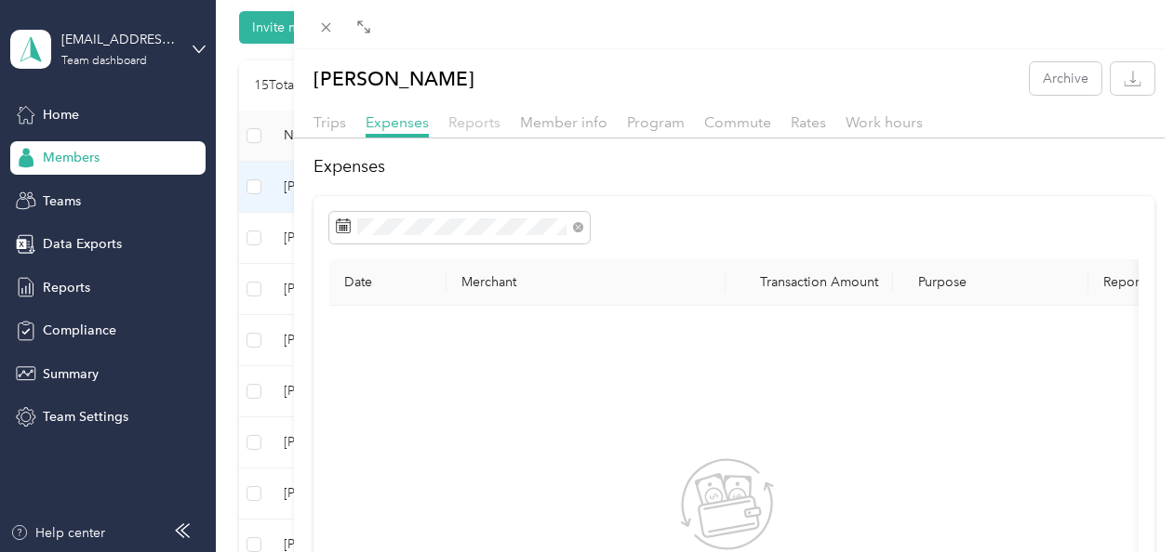
click at [478, 129] on span "Reports" at bounding box center [474, 122] width 52 height 18
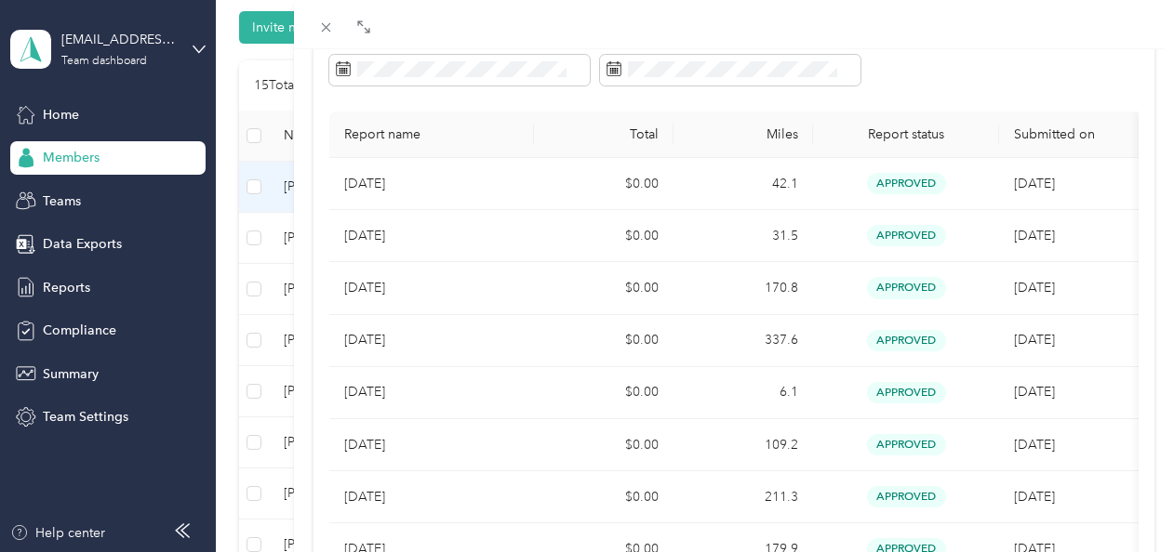
scroll to position [186, 0]
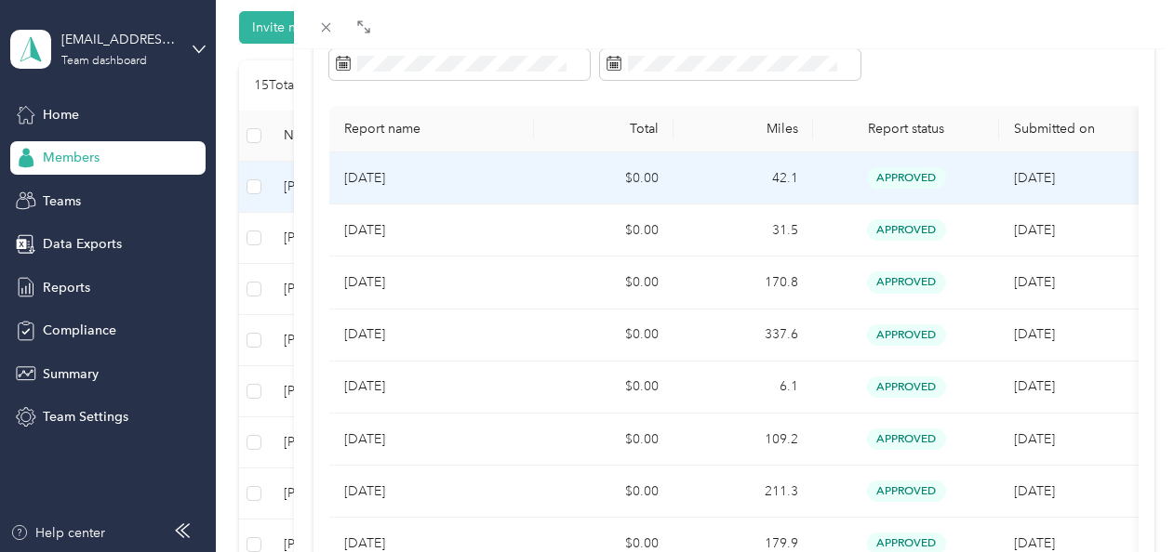
click at [916, 175] on span "approved" at bounding box center [906, 177] width 79 height 21
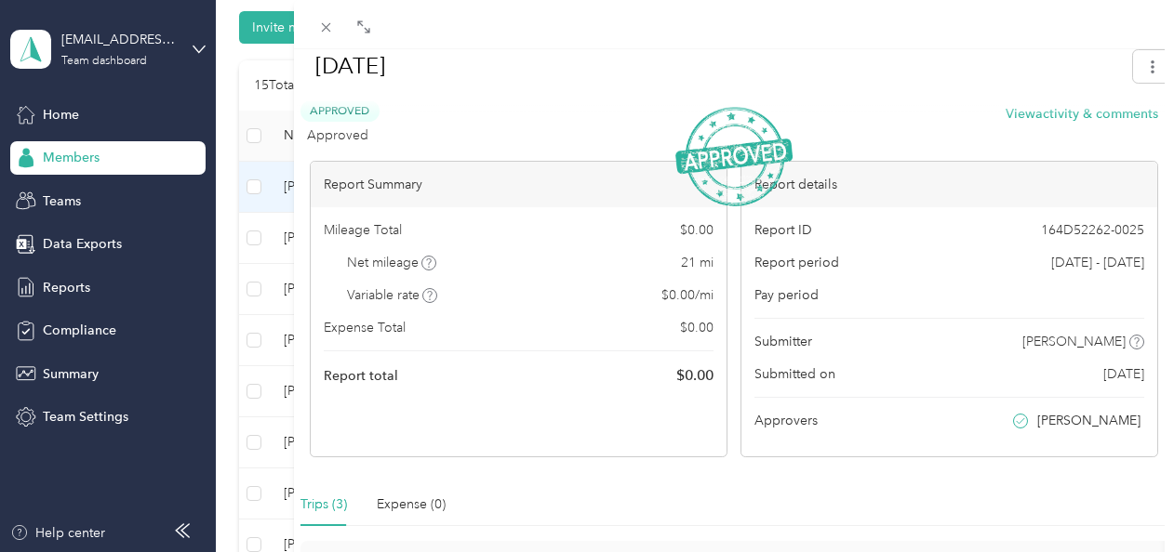
scroll to position [0, 0]
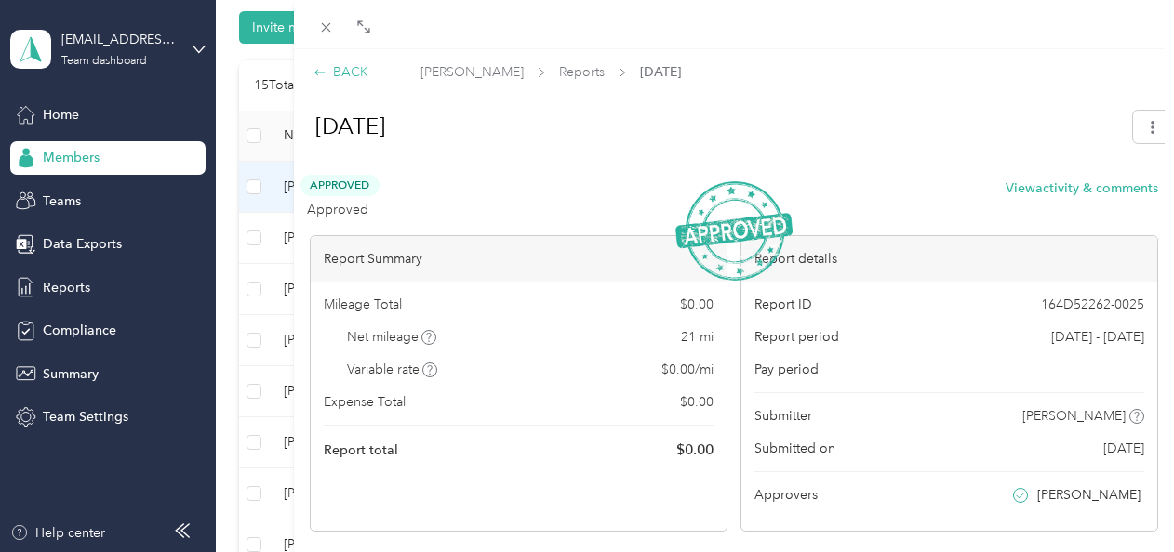
click at [323, 70] on icon at bounding box center [319, 72] width 13 height 13
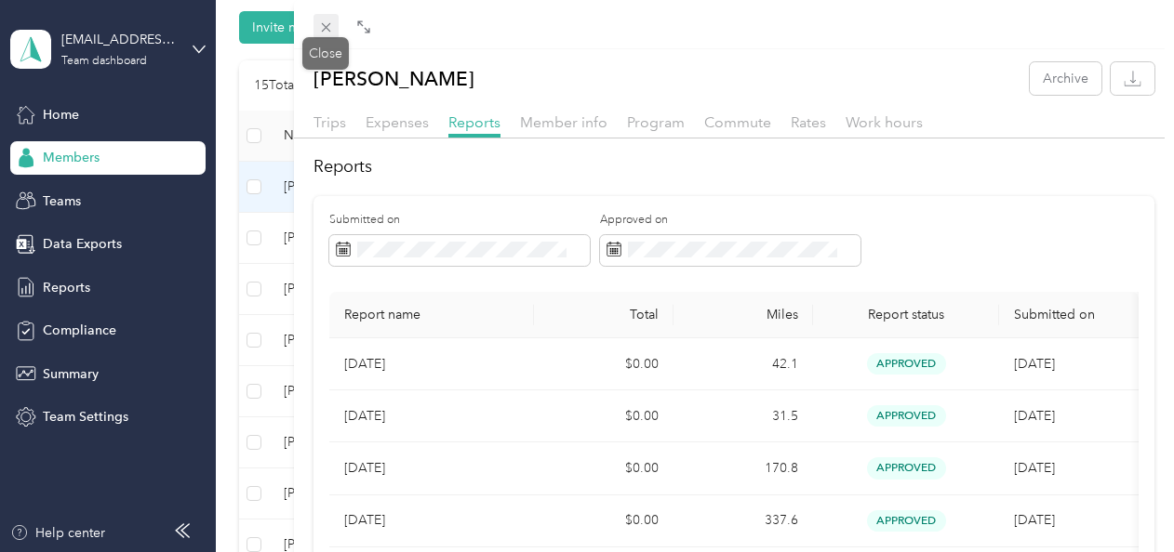
click at [324, 33] on icon at bounding box center [326, 28] width 16 height 16
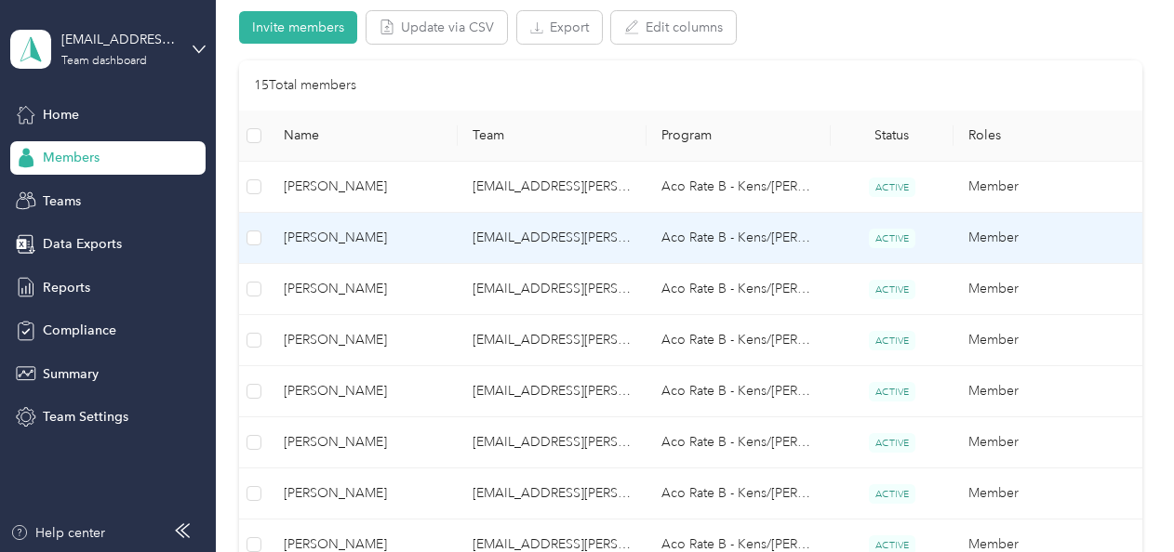
click at [339, 238] on span "[PERSON_NAME]" at bounding box center [363, 238] width 159 height 20
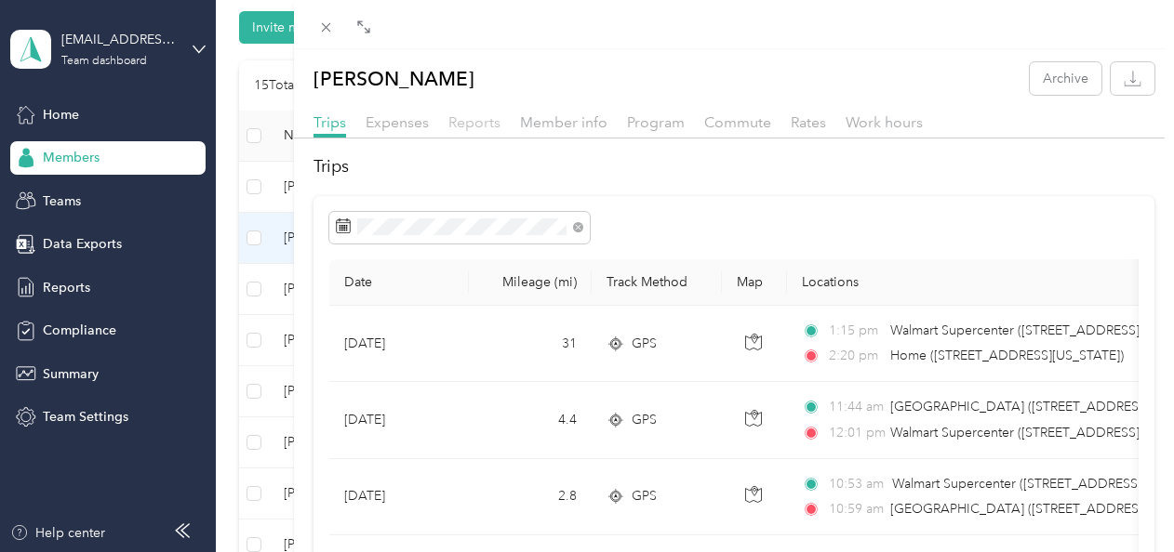
click at [478, 124] on span "Reports" at bounding box center [474, 122] width 52 height 18
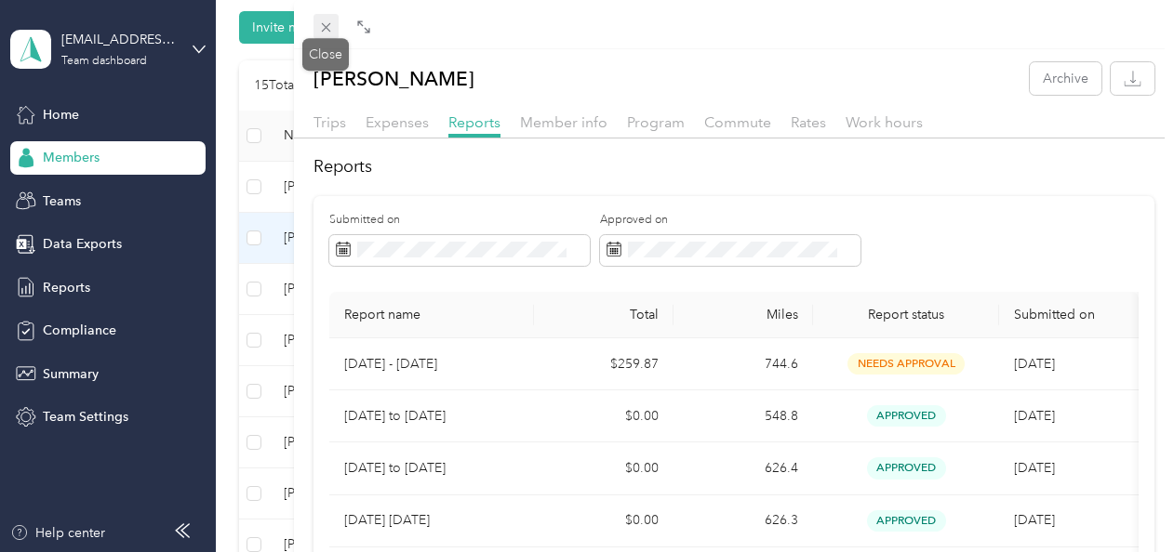
click at [328, 30] on icon at bounding box center [325, 27] width 9 height 9
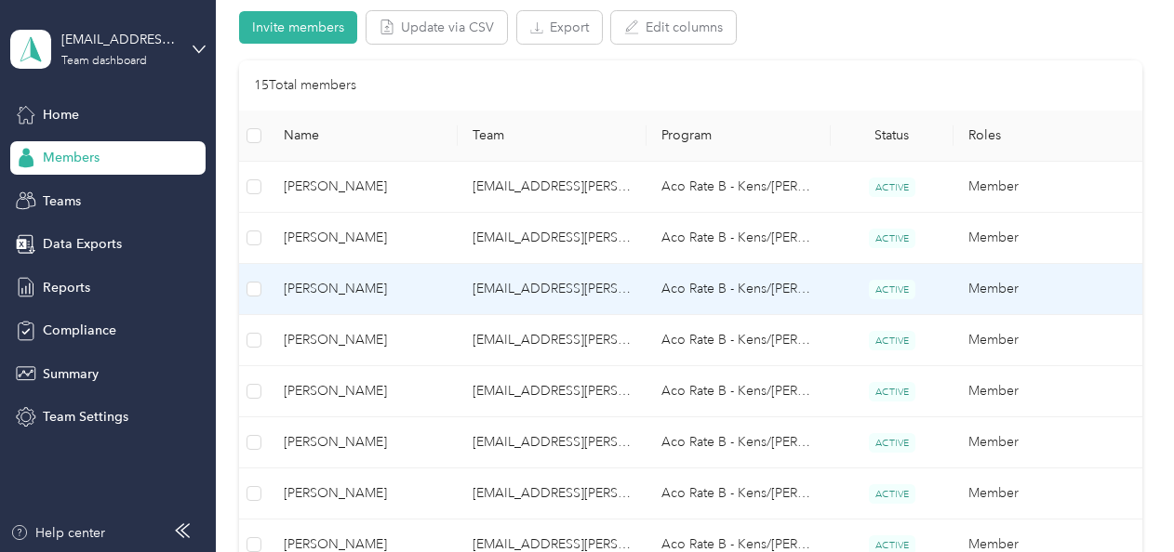
click at [331, 285] on span "[PERSON_NAME]" at bounding box center [363, 289] width 159 height 20
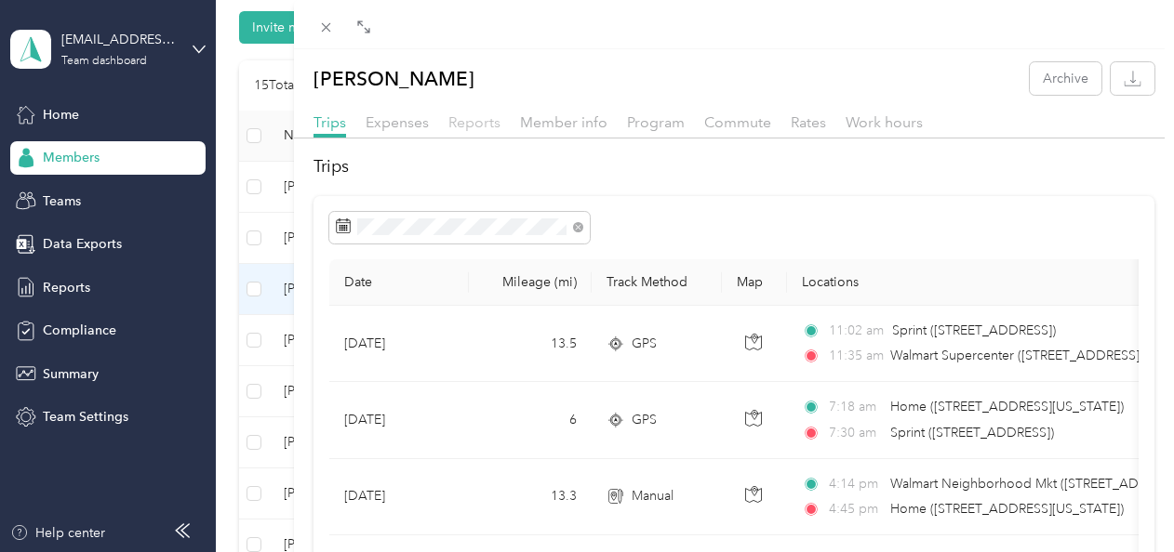
click at [467, 118] on span "Reports" at bounding box center [474, 122] width 52 height 18
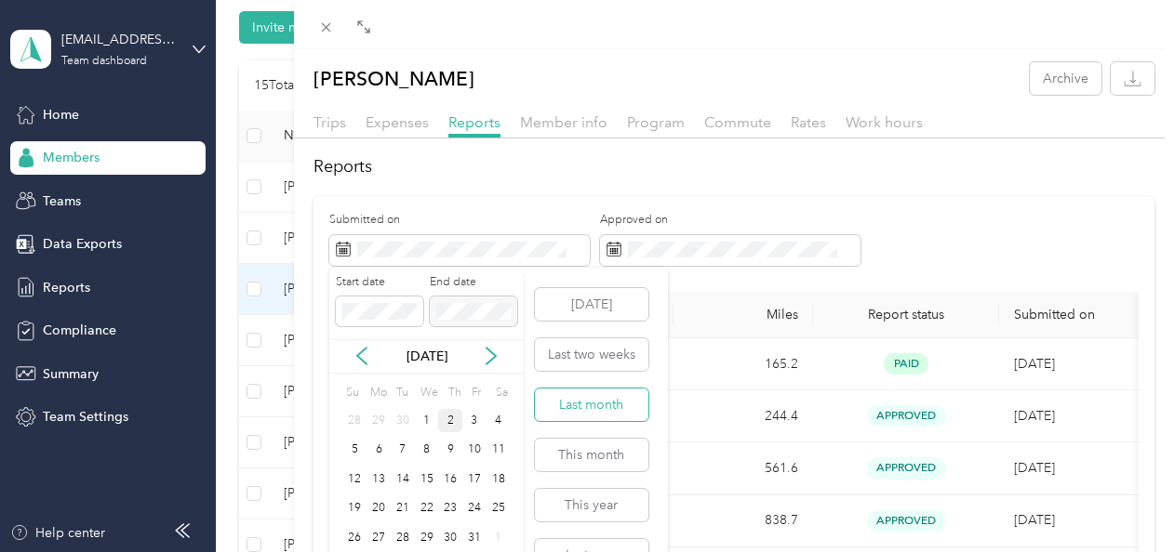
click at [586, 407] on button "Last month" at bounding box center [591, 405] width 113 height 33
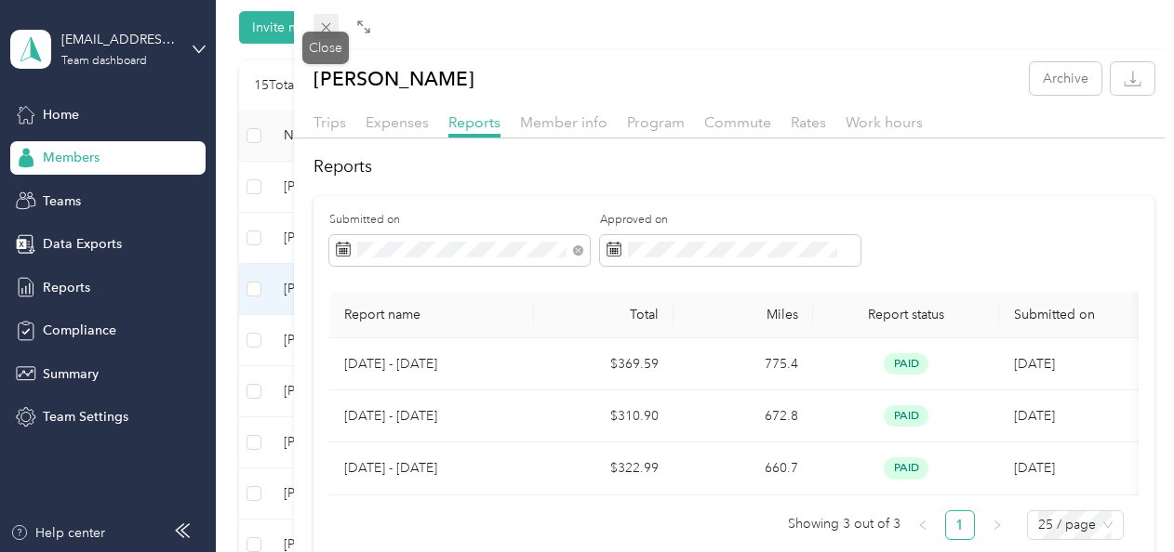
click at [326, 27] on icon at bounding box center [325, 27] width 9 height 9
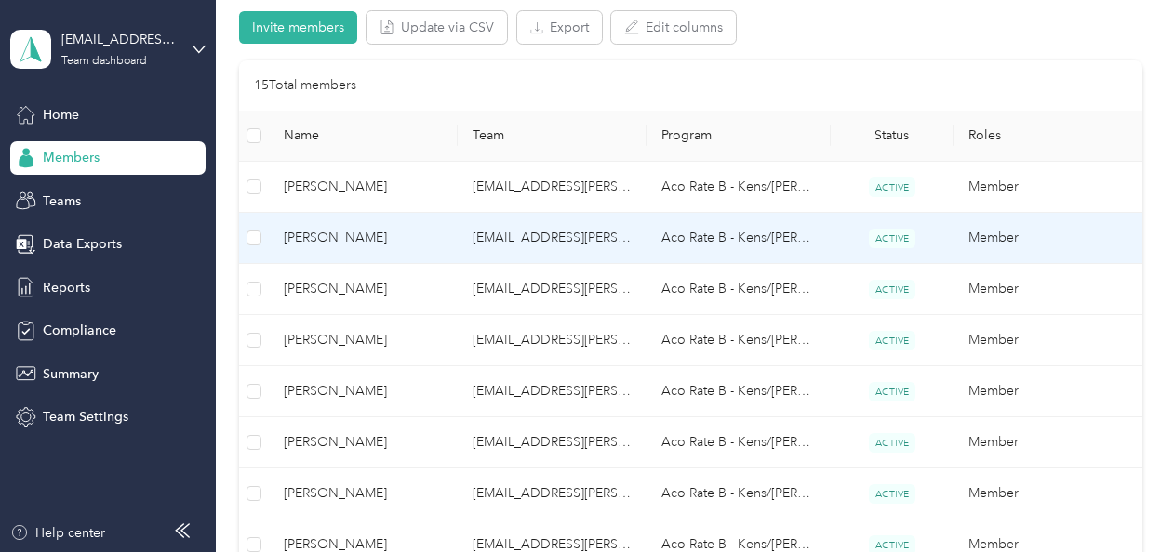
click at [347, 238] on span "[PERSON_NAME]" at bounding box center [363, 238] width 159 height 20
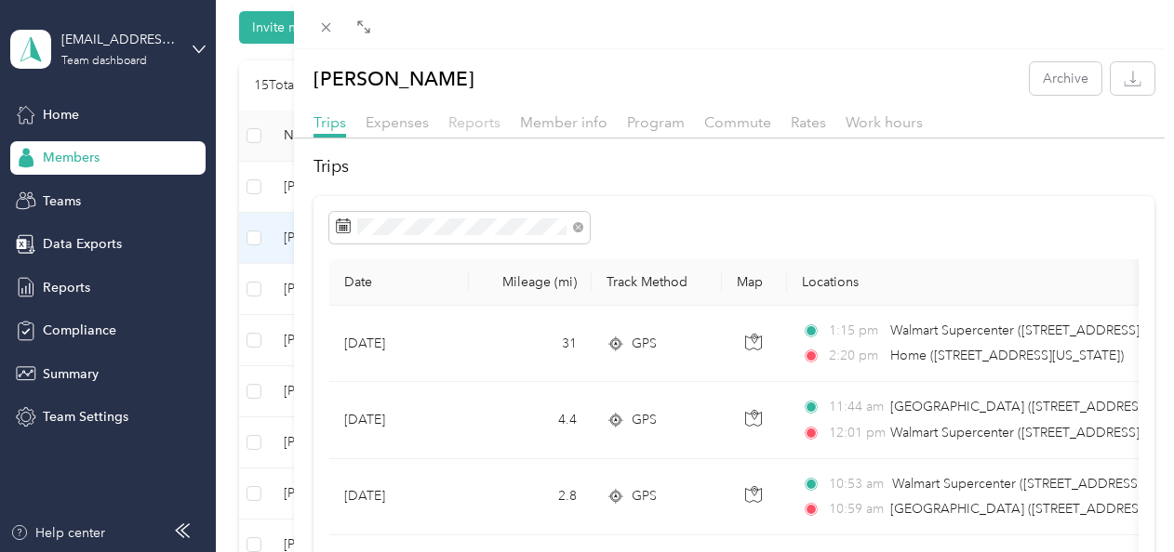
click at [482, 123] on span "Reports" at bounding box center [474, 122] width 52 height 18
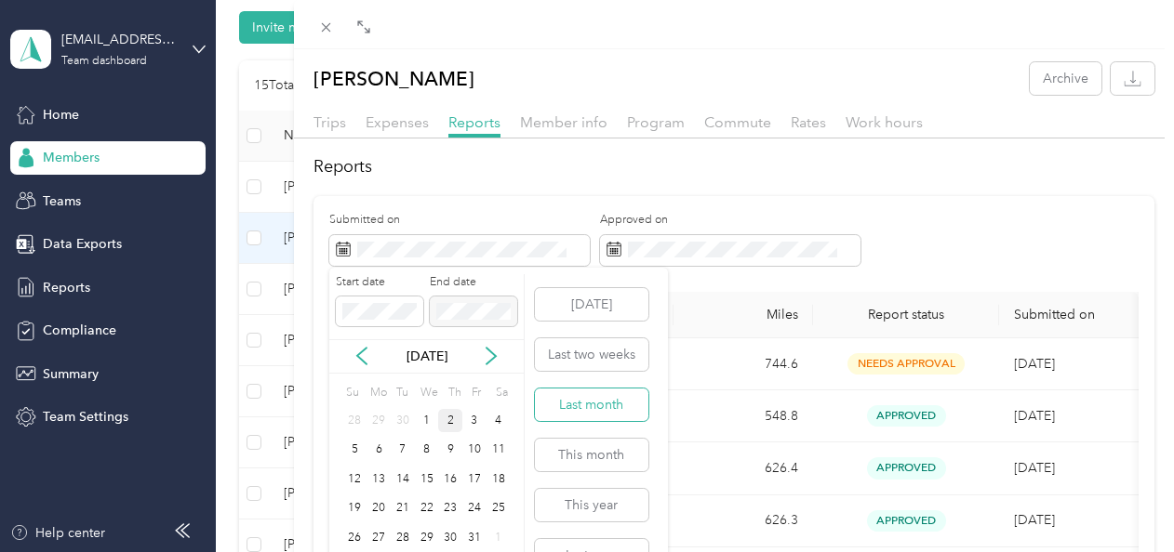
click at [589, 396] on button "Last month" at bounding box center [591, 405] width 113 height 33
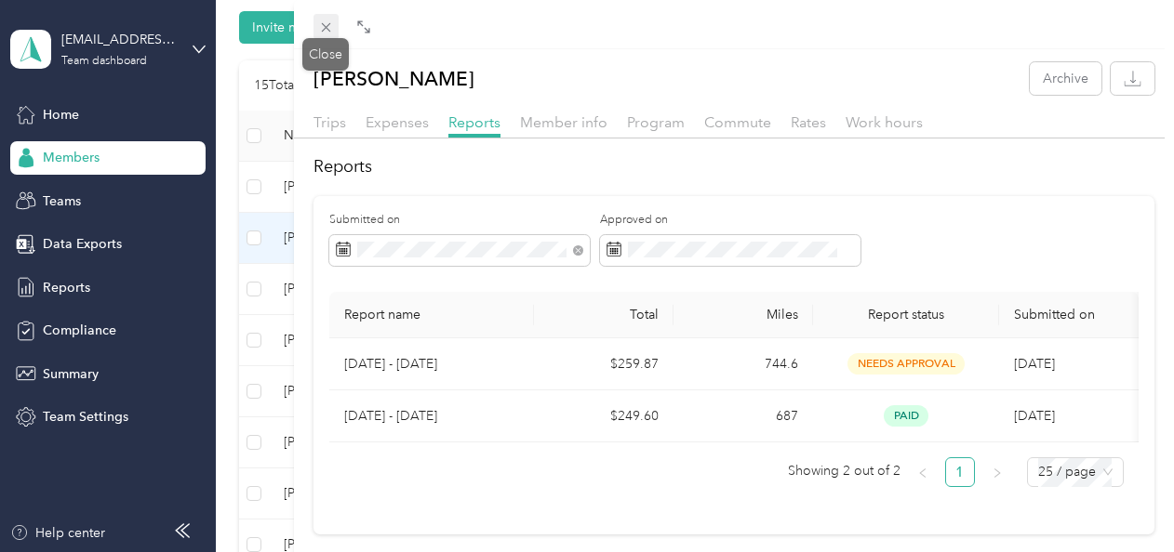
click at [327, 29] on icon at bounding box center [325, 27] width 9 height 9
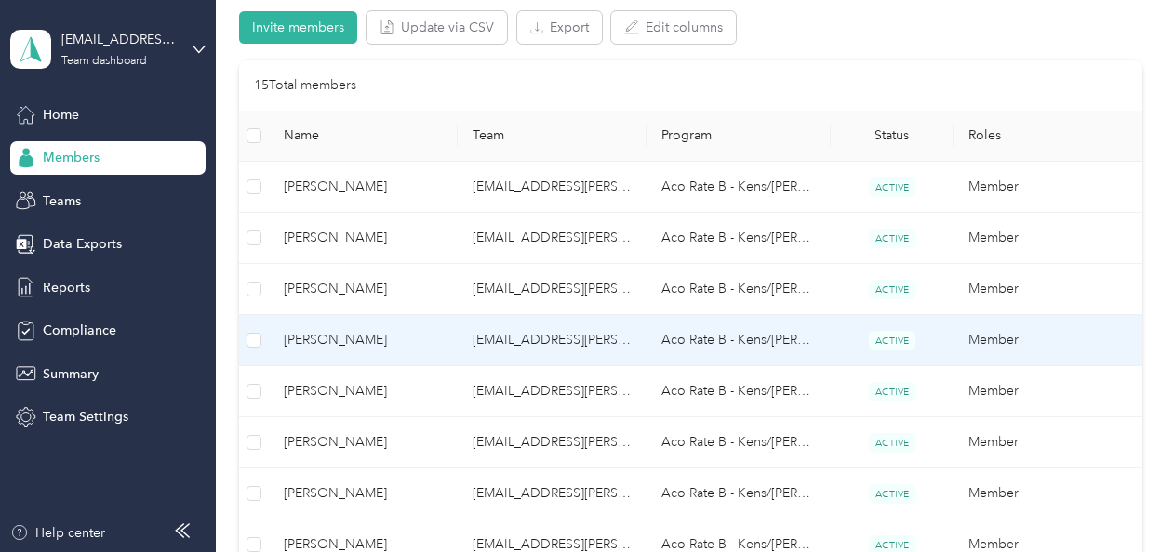
click at [347, 344] on span "[PERSON_NAME]" at bounding box center [363, 340] width 159 height 20
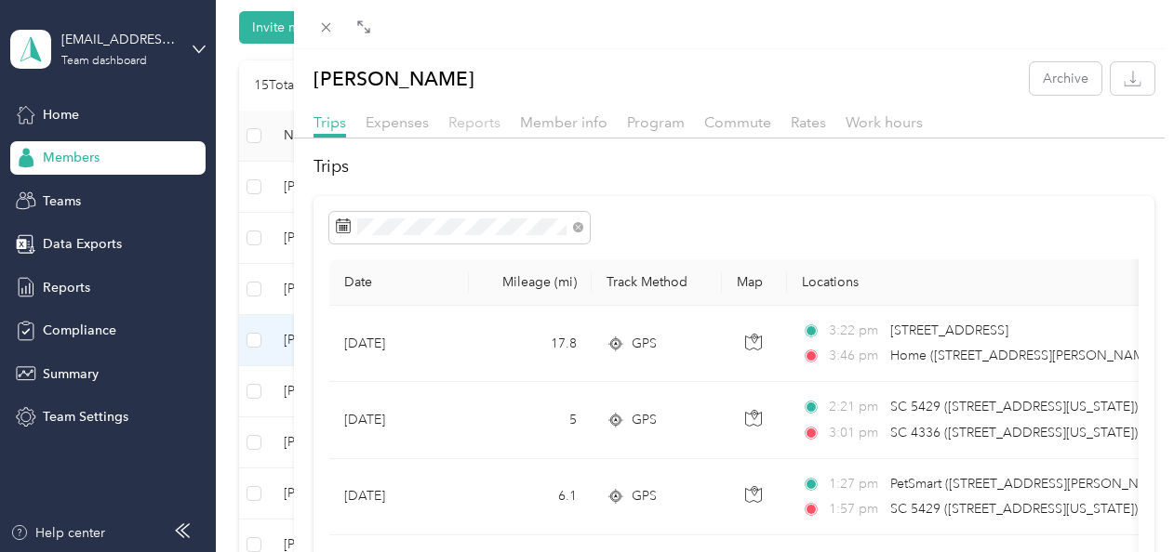
click at [468, 121] on span "Reports" at bounding box center [474, 122] width 52 height 18
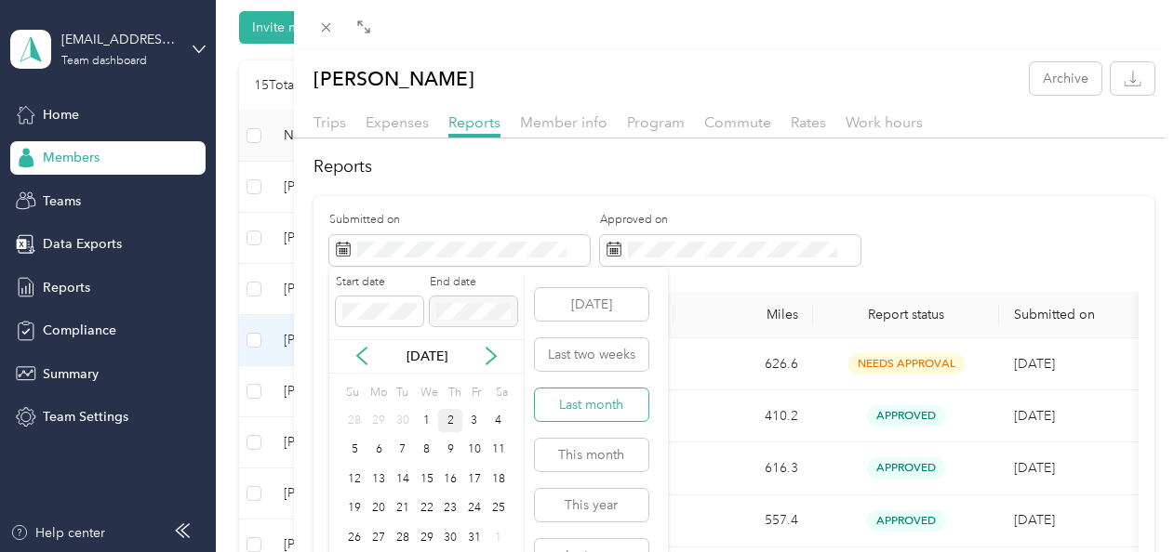
click at [585, 400] on button "Last month" at bounding box center [591, 405] width 113 height 33
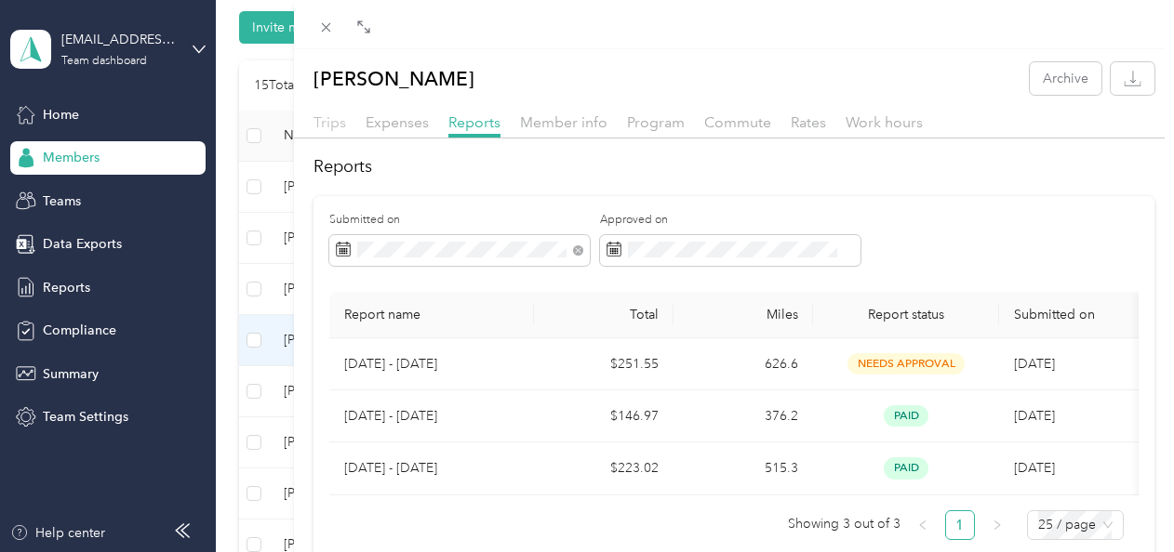
click at [326, 123] on span "Trips" at bounding box center [329, 122] width 33 height 18
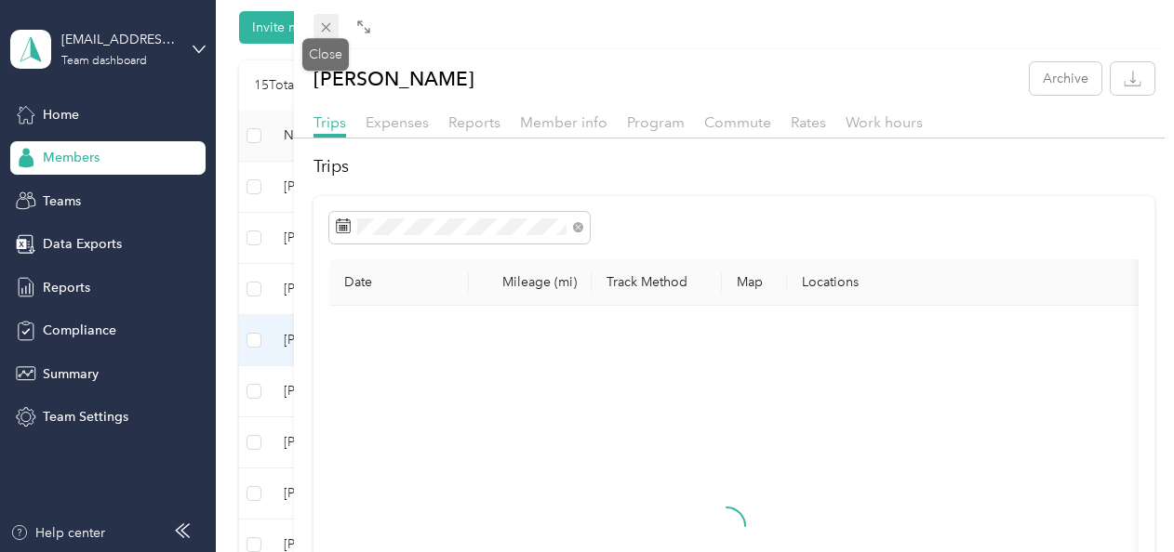
click at [323, 28] on icon at bounding box center [326, 28] width 16 height 16
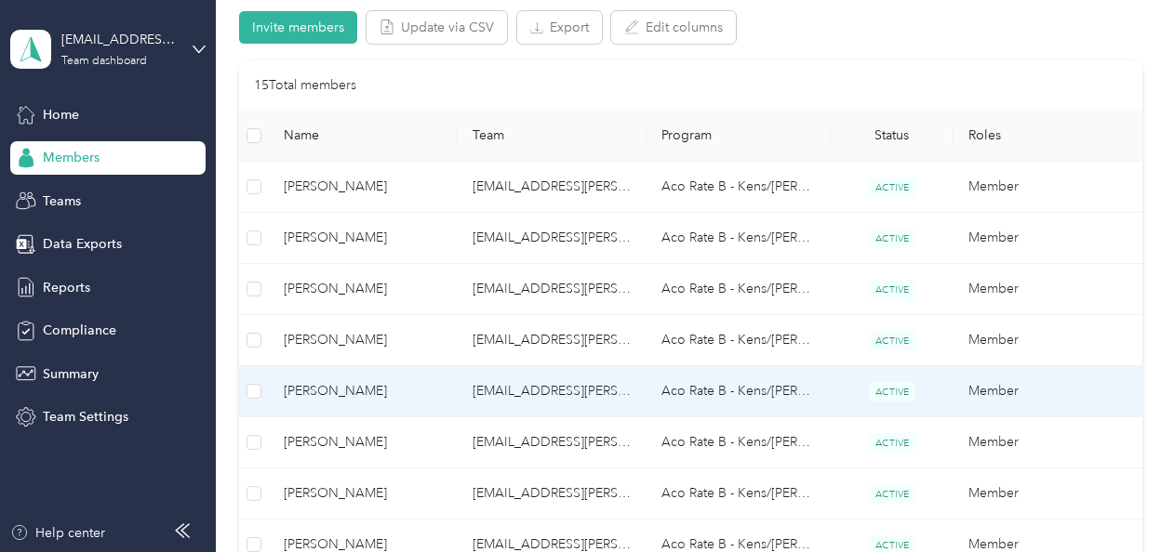
click at [391, 393] on span "[PERSON_NAME]" at bounding box center [363, 391] width 159 height 20
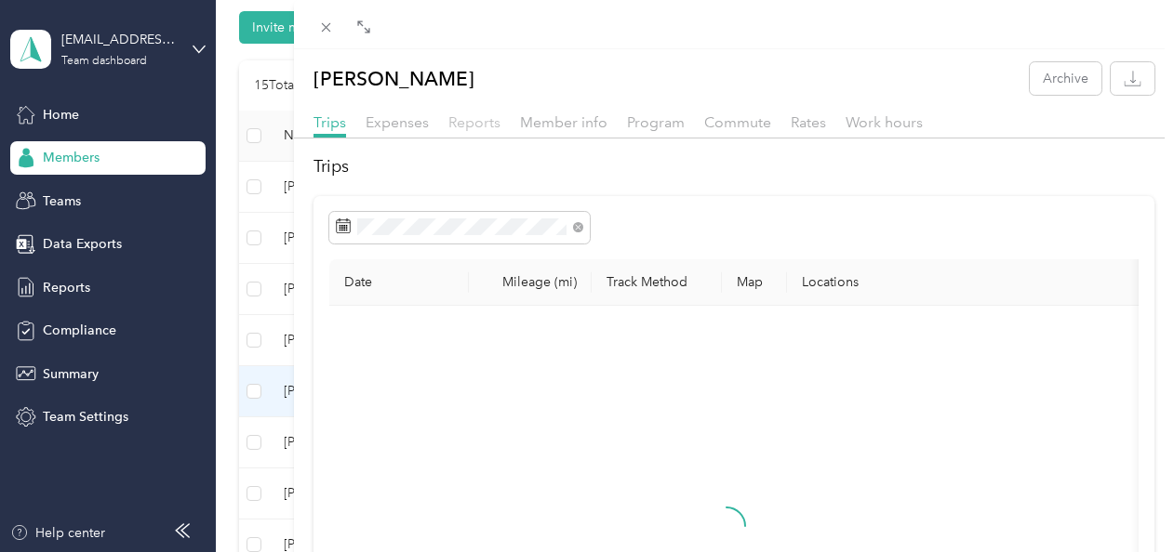
click at [463, 119] on span "Reports" at bounding box center [474, 122] width 52 height 18
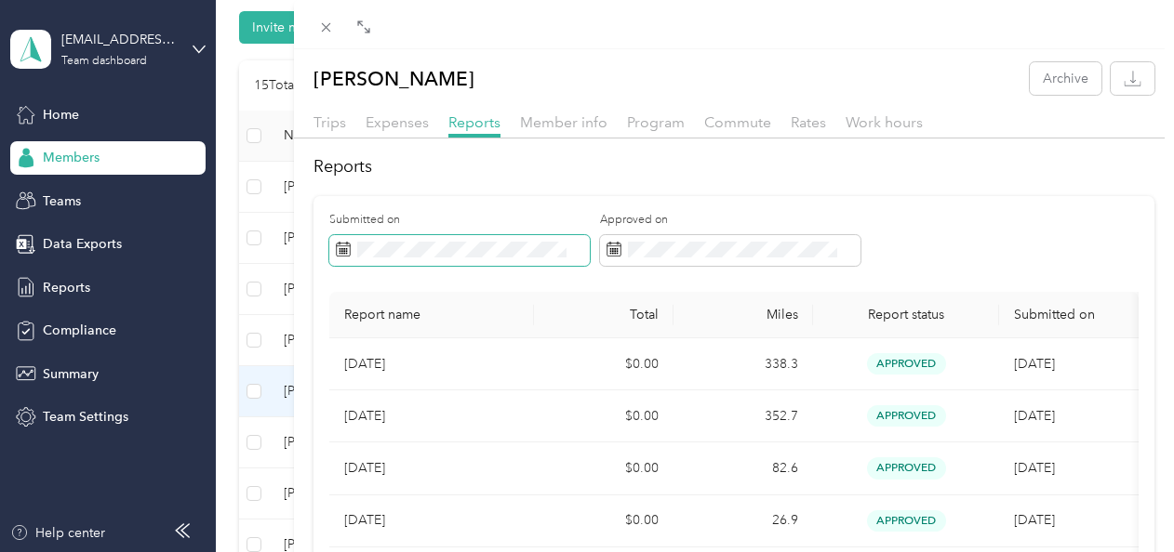
click at [499, 262] on span at bounding box center [459, 251] width 260 height 32
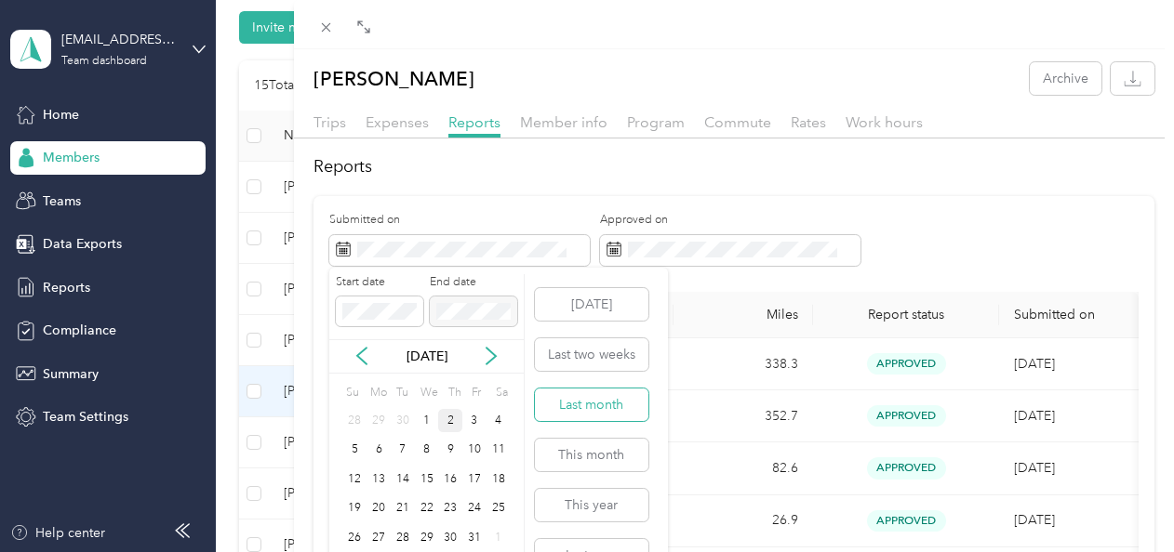
click at [584, 404] on button "Last month" at bounding box center [591, 405] width 113 height 33
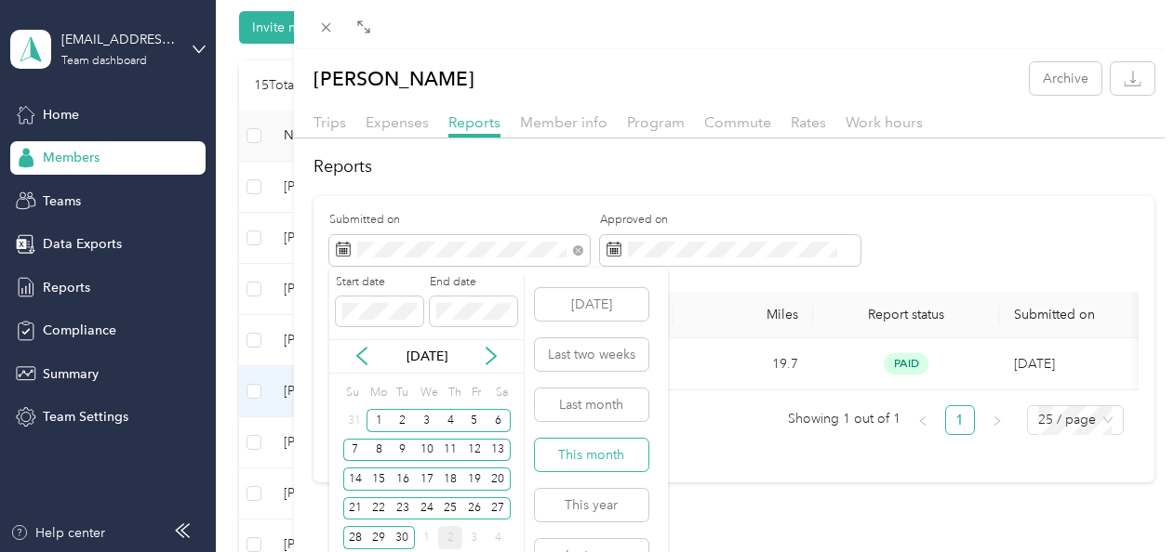
click at [601, 452] on button "This month" at bounding box center [591, 455] width 113 height 33
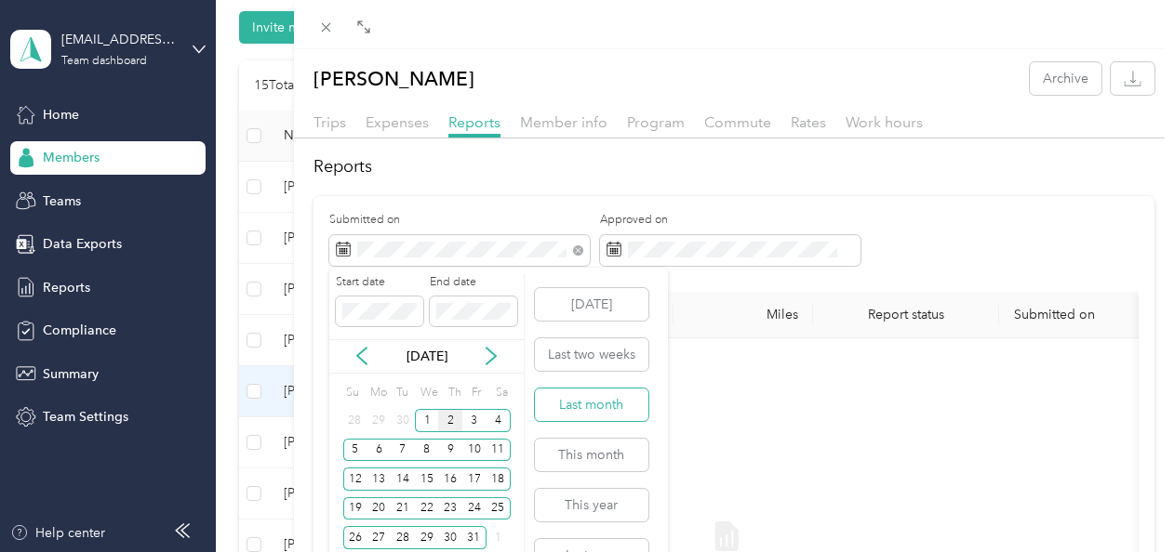
click at [577, 410] on button "Last month" at bounding box center [591, 405] width 113 height 33
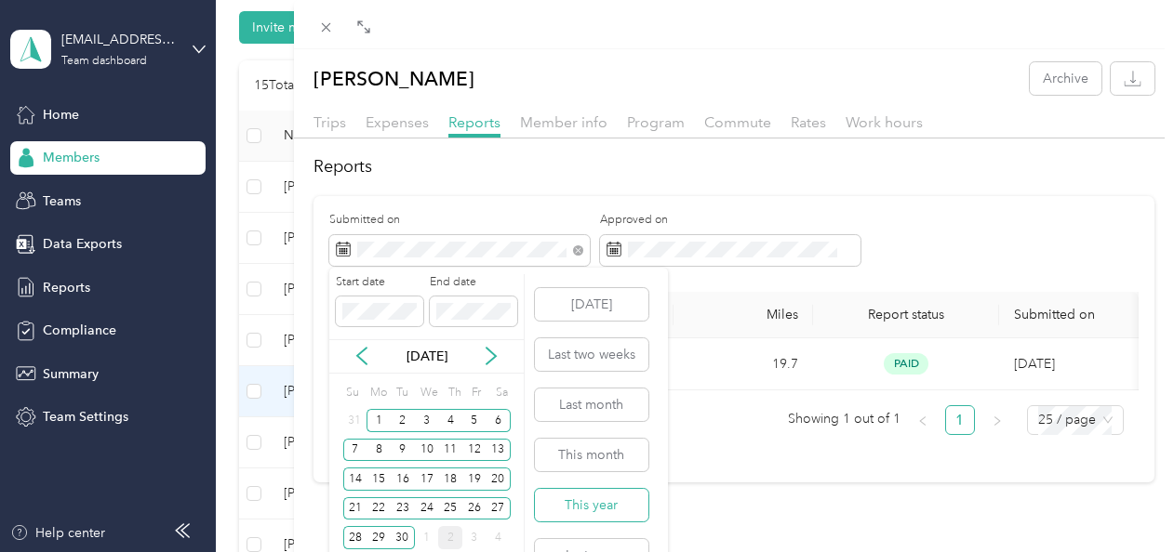
click at [580, 494] on button "This year" at bounding box center [591, 505] width 113 height 33
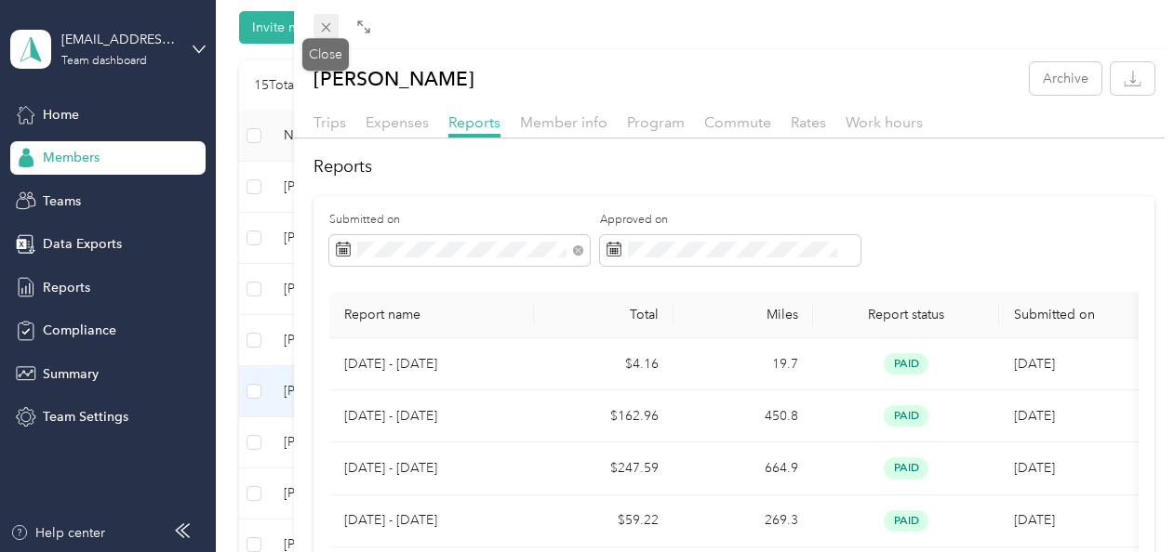
click at [328, 27] on icon at bounding box center [326, 28] width 16 height 16
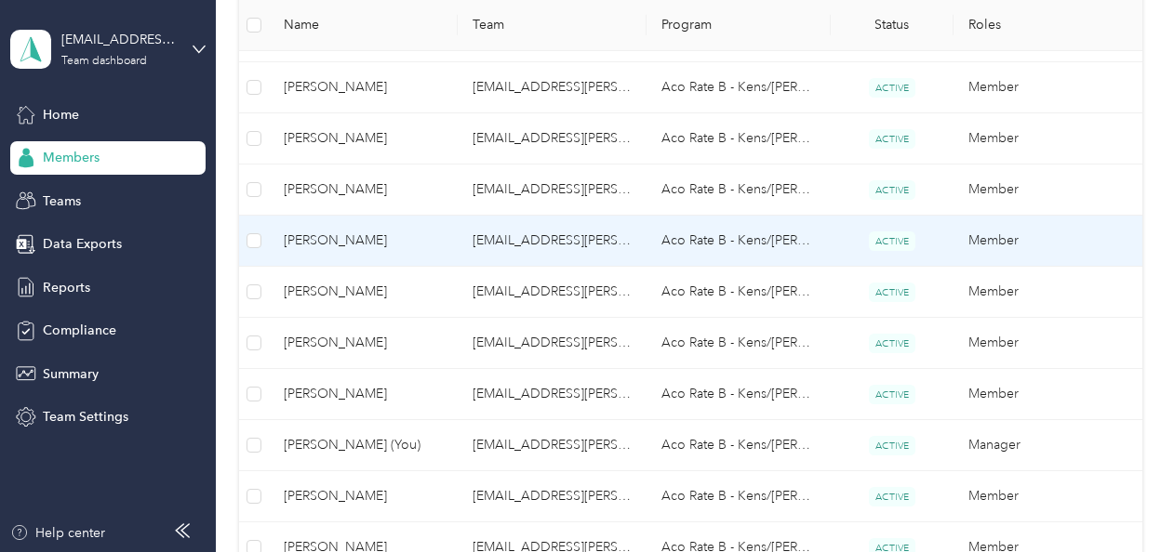
scroll to position [465, 0]
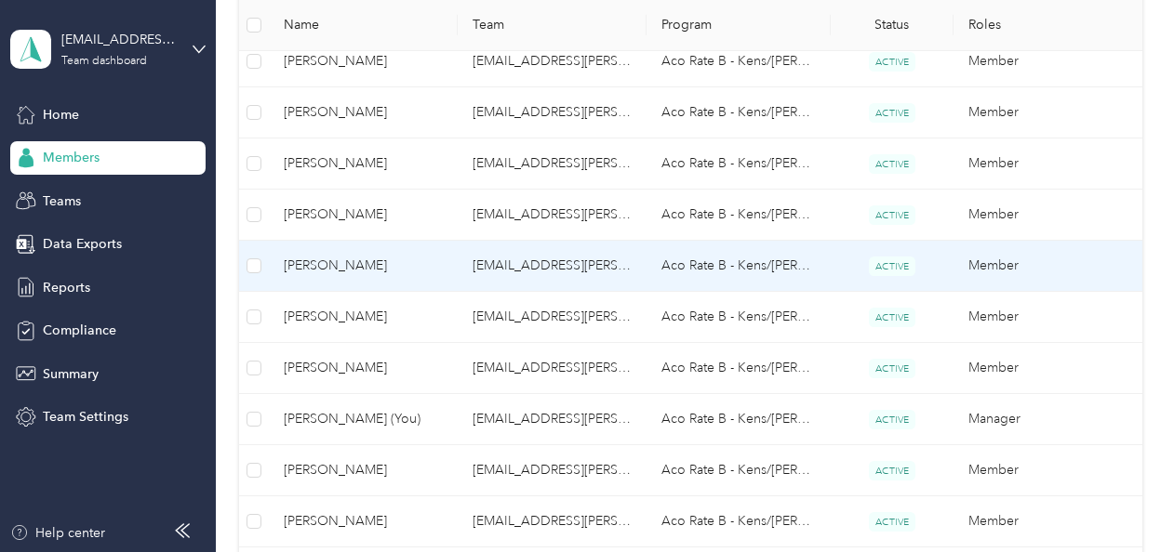
click at [396, 261] on span "[PERSON_NAME]" at bounding box center [363, 266] width 159 height 20
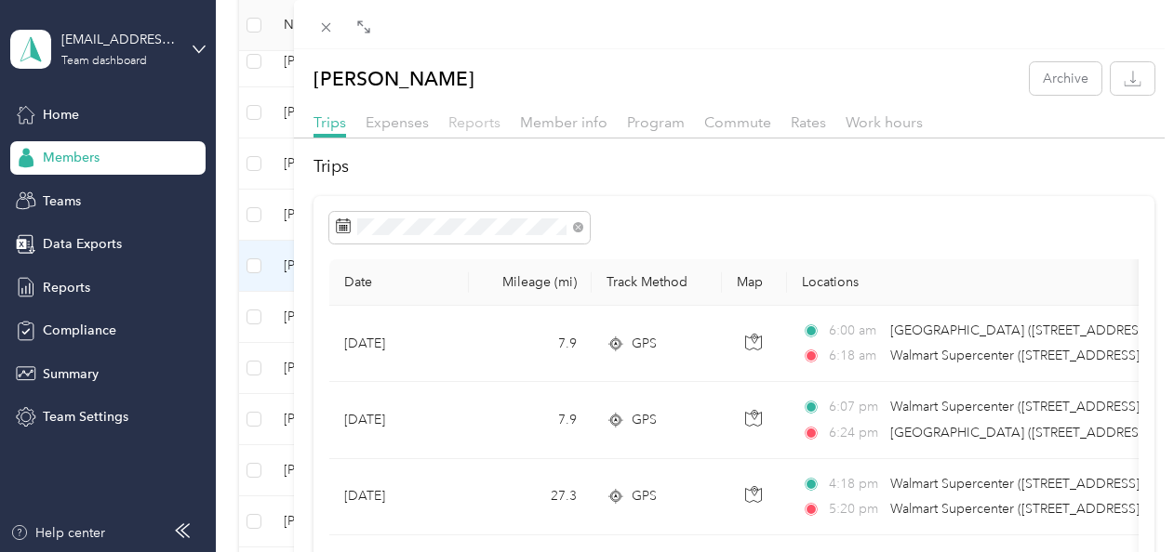
click at [473, 122] on span "Reports" at bounding box center [474, 122] width 52 height 18
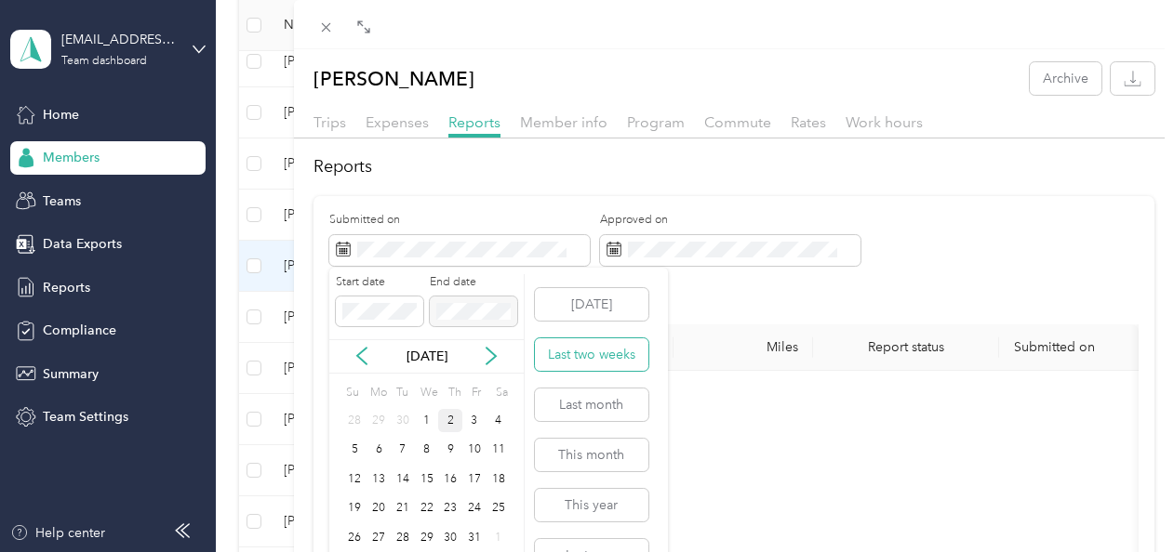
click at [593, 353] on button "Last two weeks" at bounding box center [591, 355] width 113 height 33
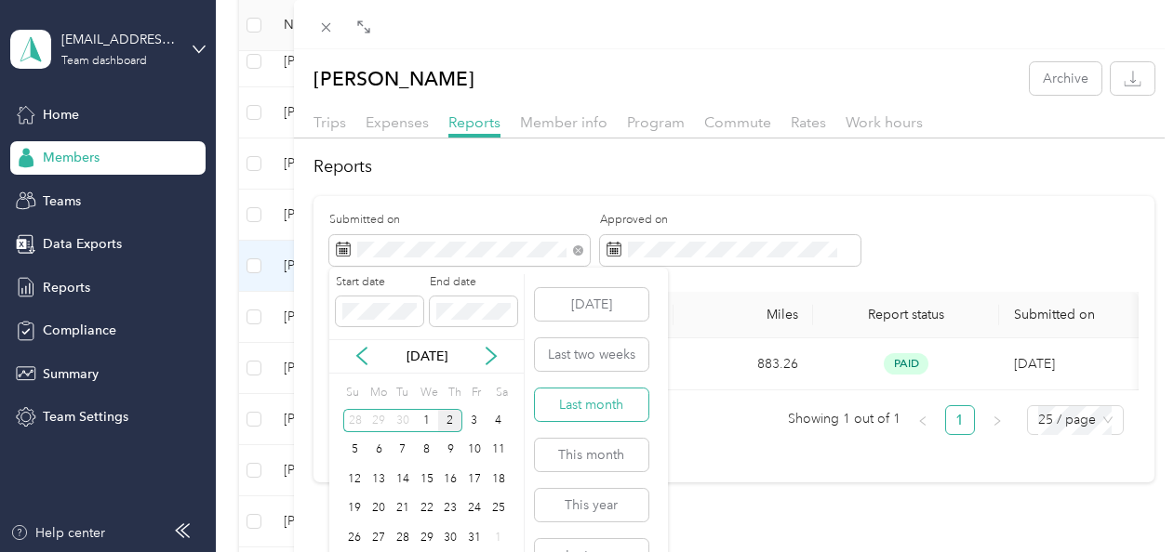
click at [571, 413] on button "Last month" at bounding box center [591, 405] width 113 height 33
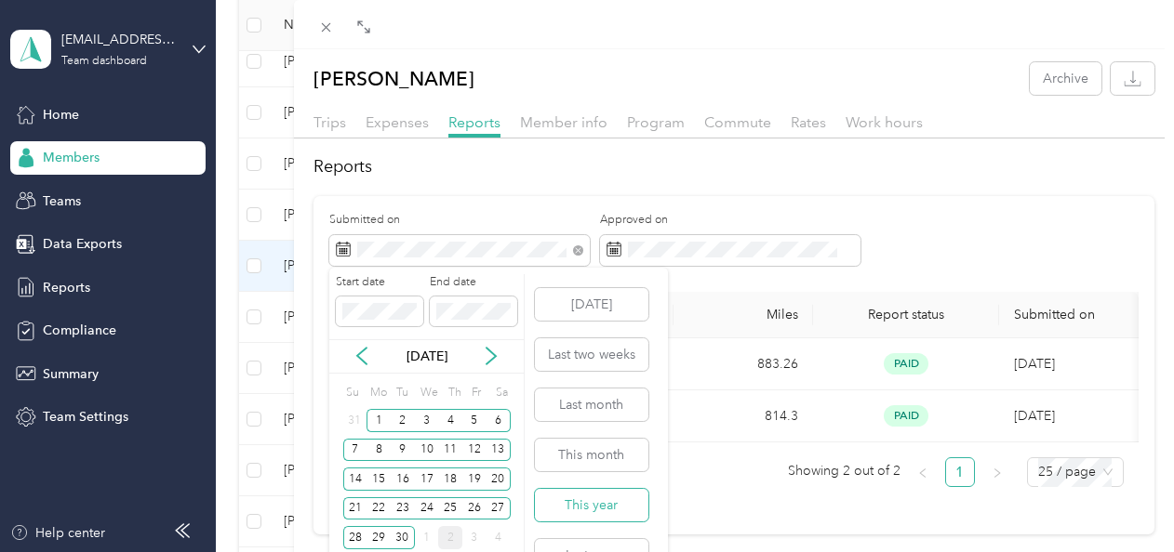
click at [601, 494] on button "This year" at bounding box center [591, 505] width 113 height 33
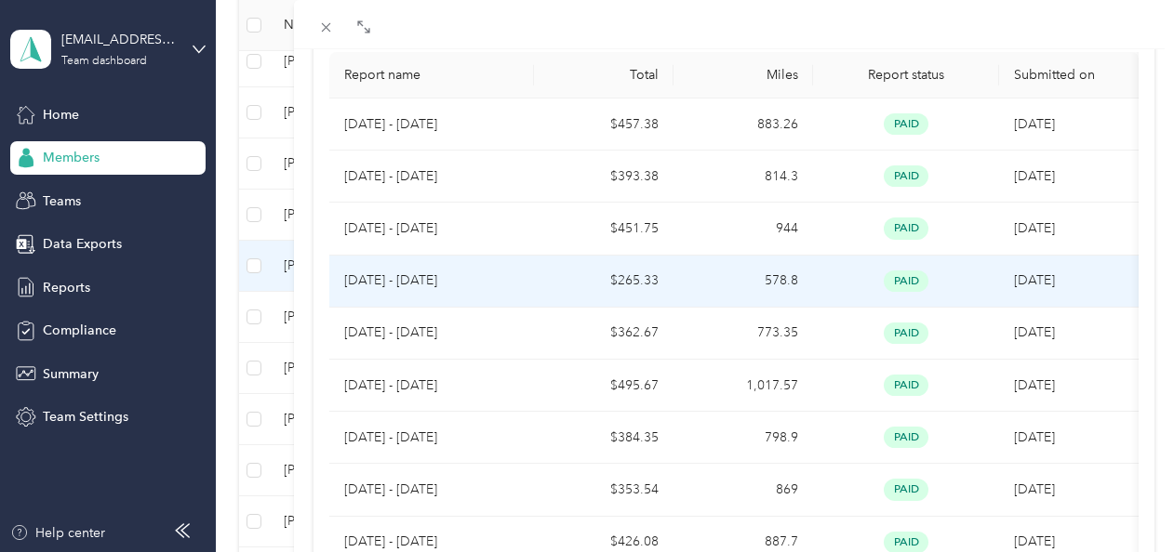
scroll to position [279, 0]
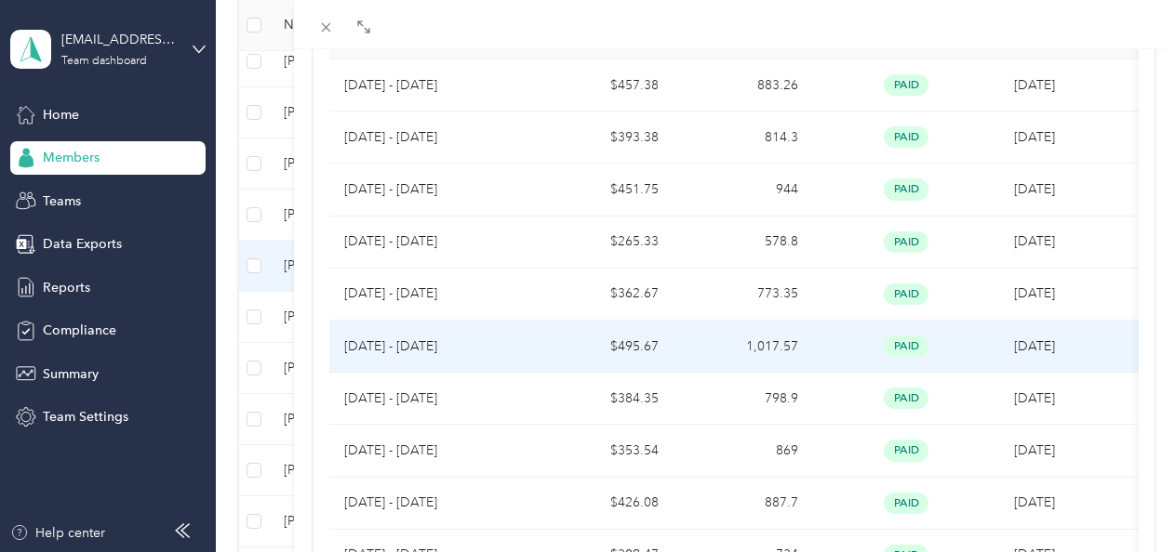
click at [707, 340] on td "1,017.57" at bounding box center [743, 347] width 140 height 52
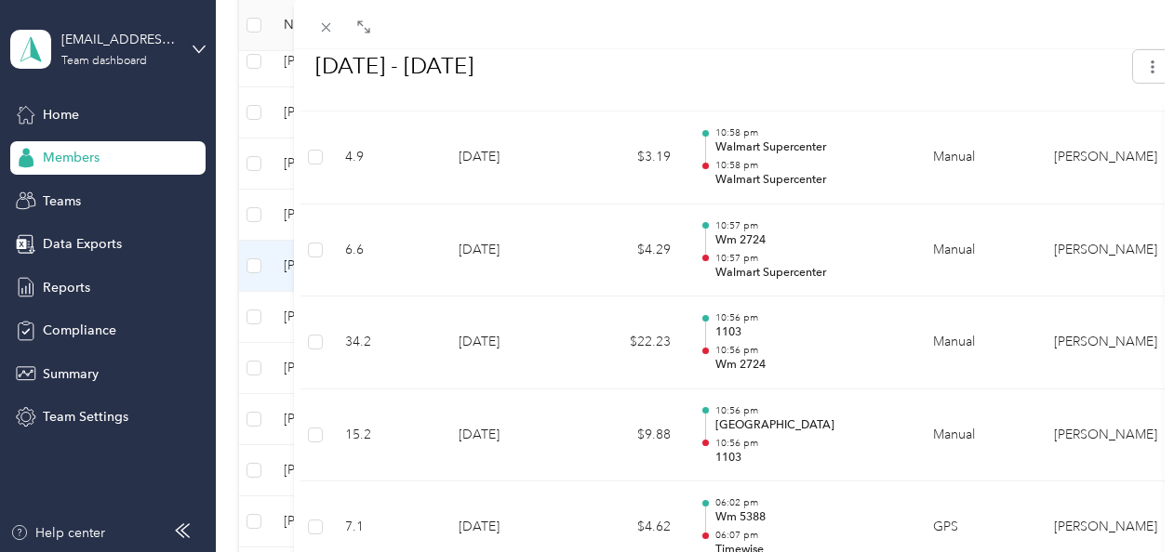
scroll to position [2790, 0]
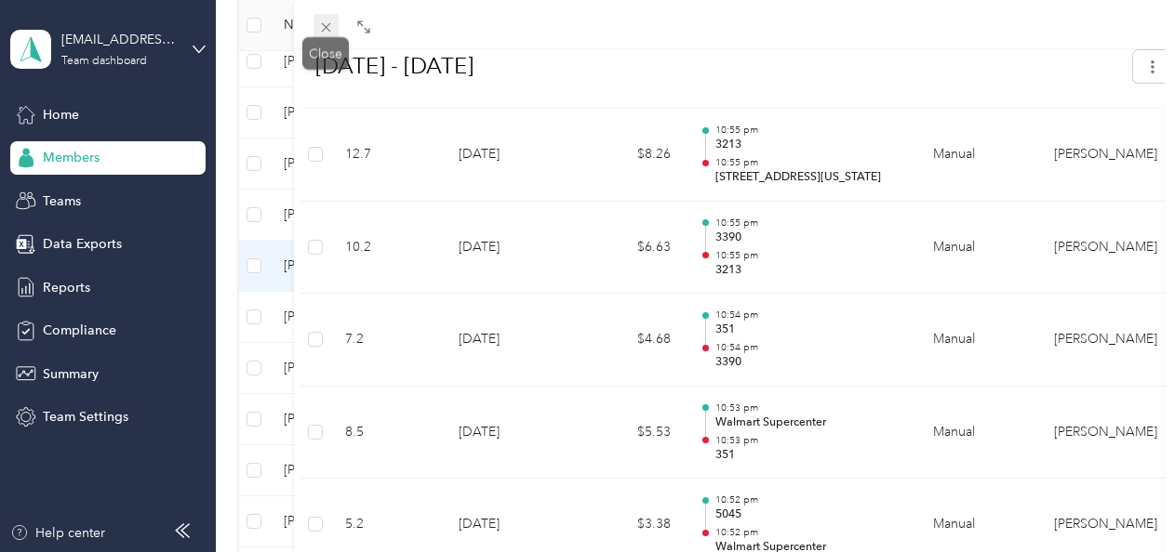
click at [324, 26] on icon at bounding box center [325, 27] width 9 height 9
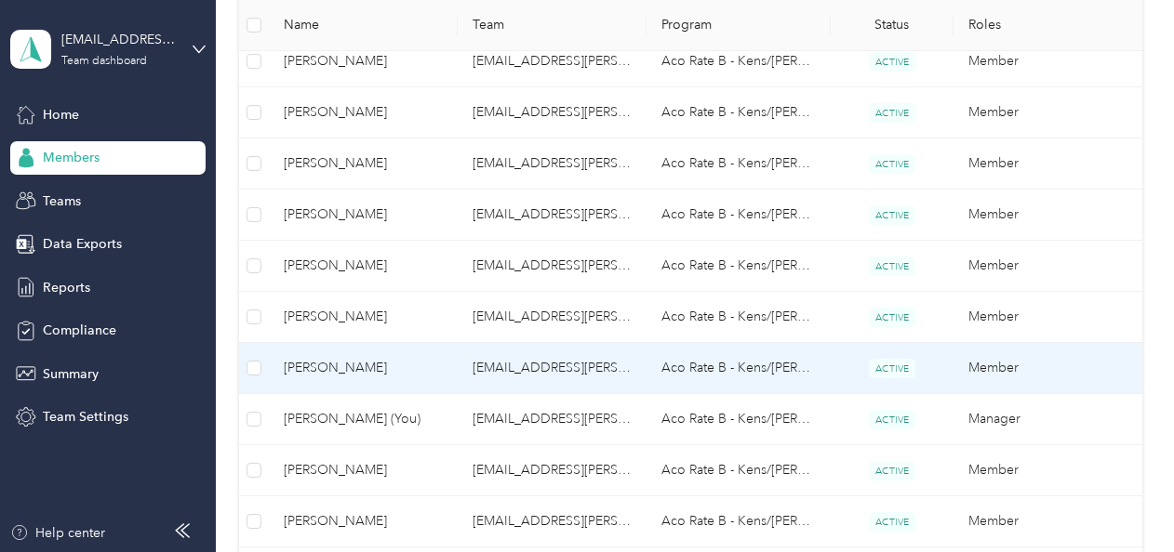
click at [363, 372] on span "[PERSON_NAME]" at bounding box center [363, 368] width 159 height 20
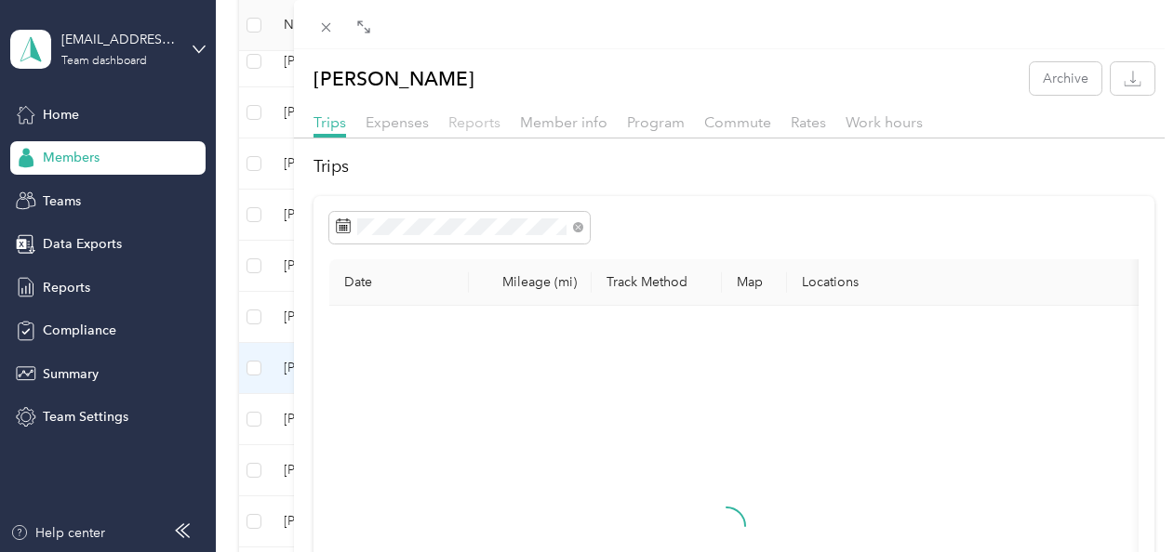
click at [486, 118] on span "Reports" at bounding box center [474, 122] width 52 height 18
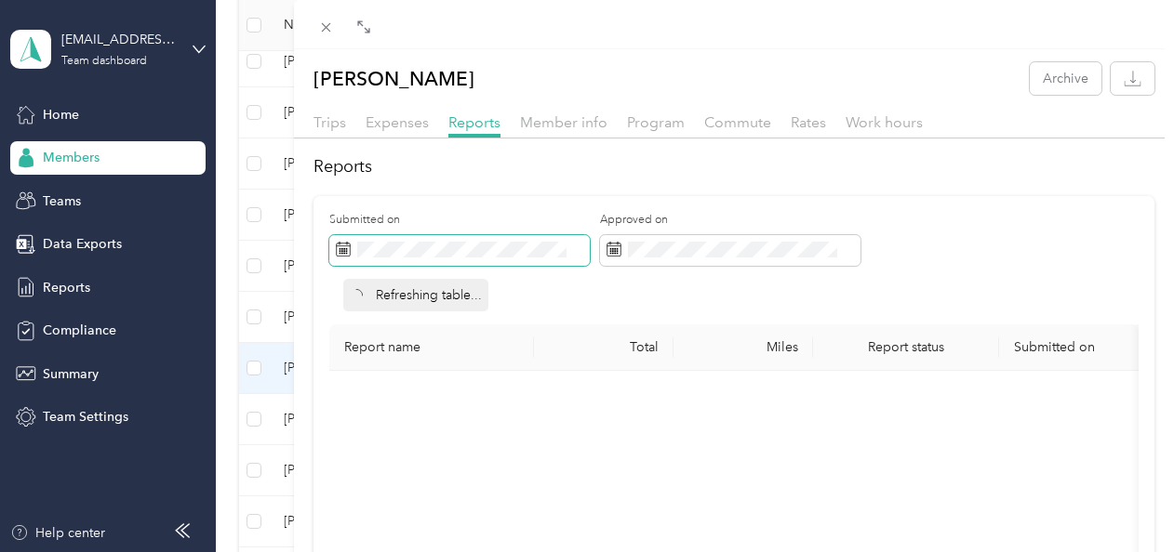
click at [531, 259] on span at bounding box center [459, 251] width 260 height 32
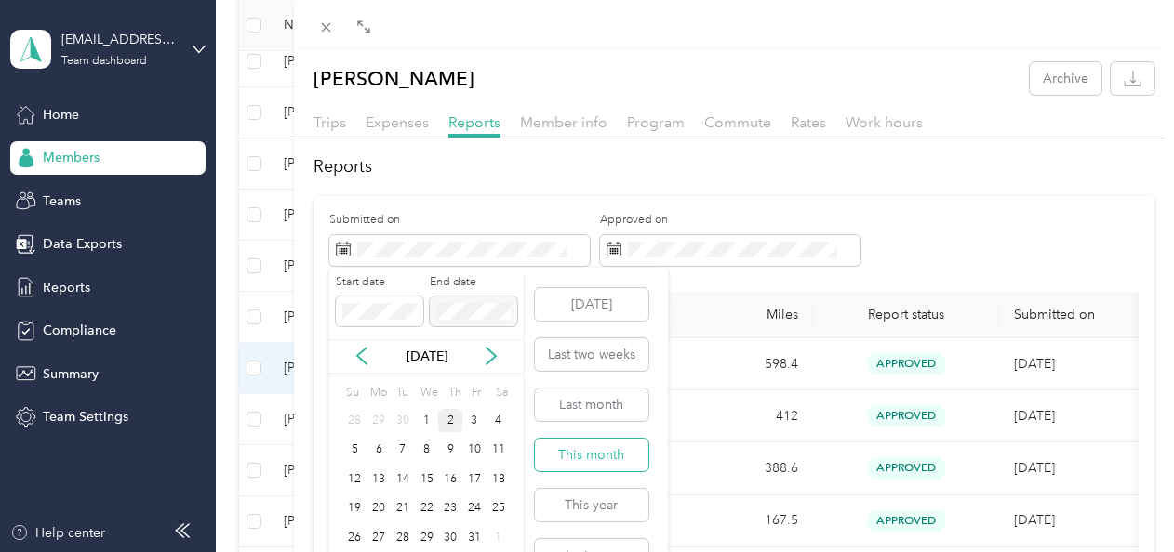
click at [594, 446] on button "This month" at bounding box center [591, 455] width 113 height 33
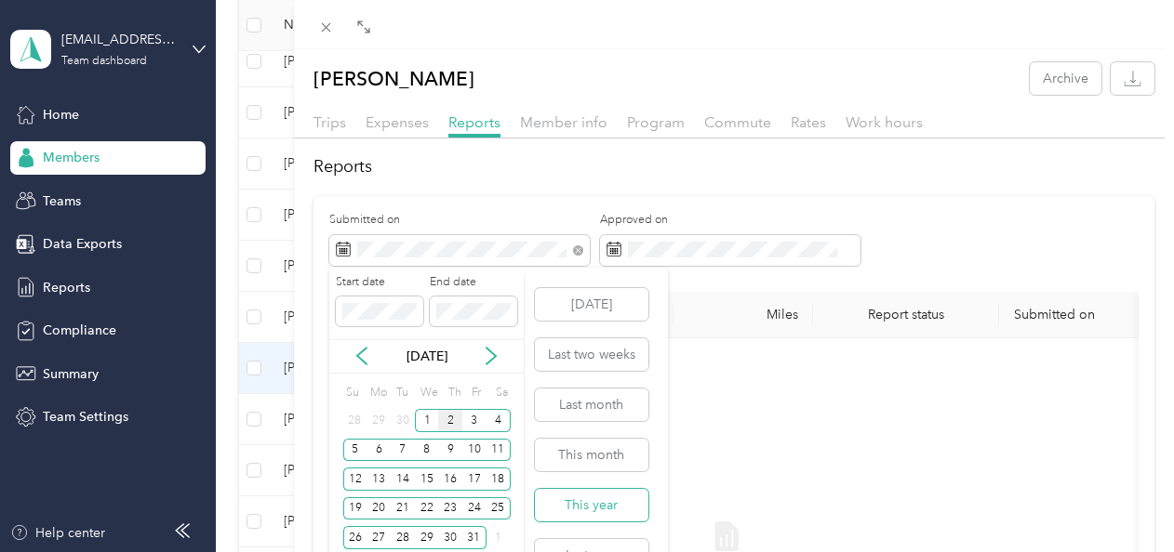
click at [599, 505] on button "This year" at bounding box center [591, 505] width 113 height 33
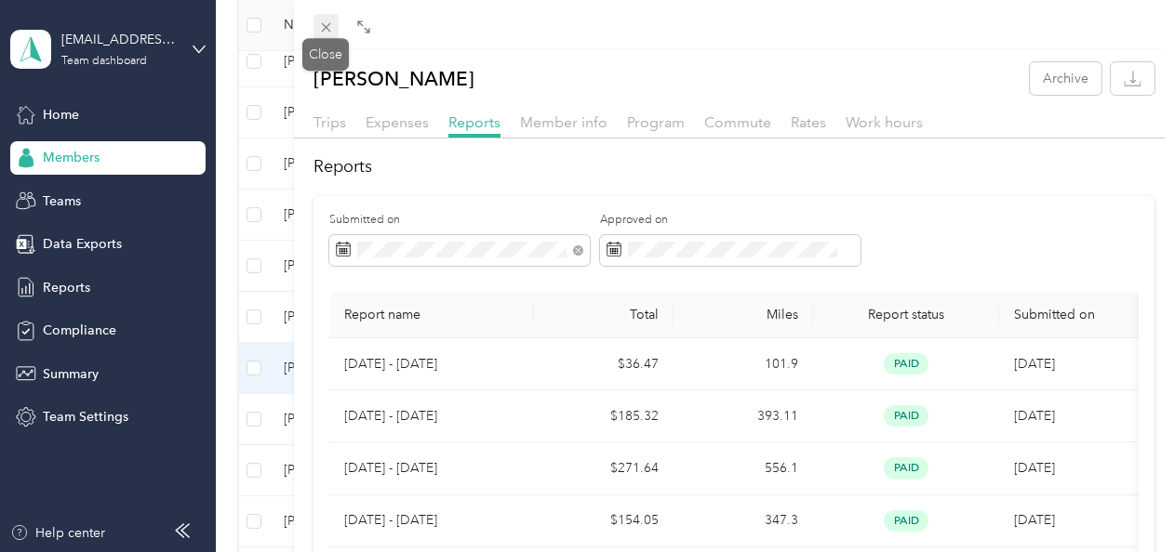
click at [325, 28] on icon at bounding box center [325, 27] width 9 height 9
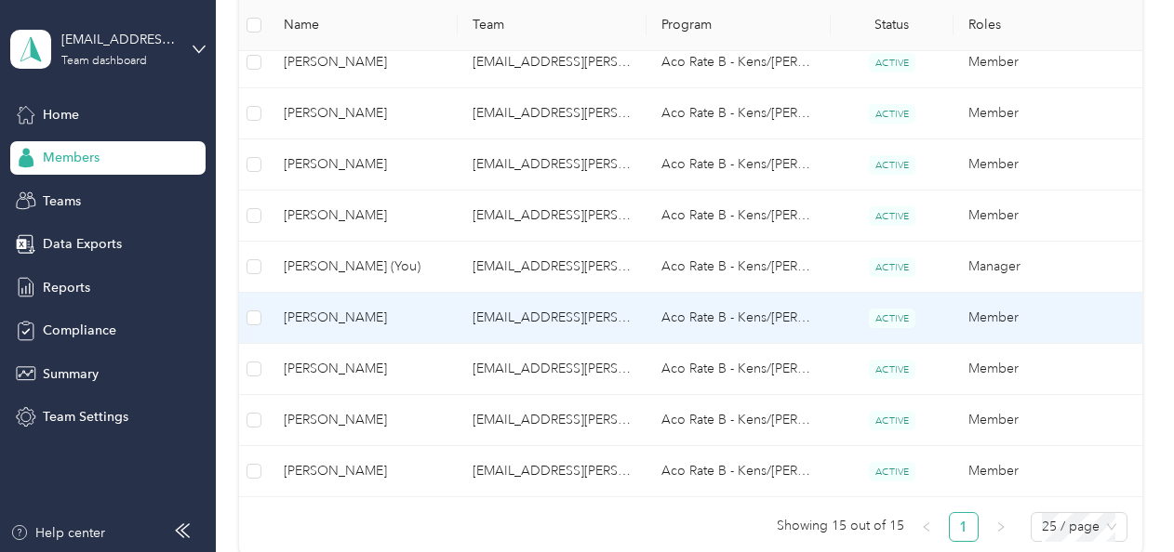
scroll to position [651, 0]
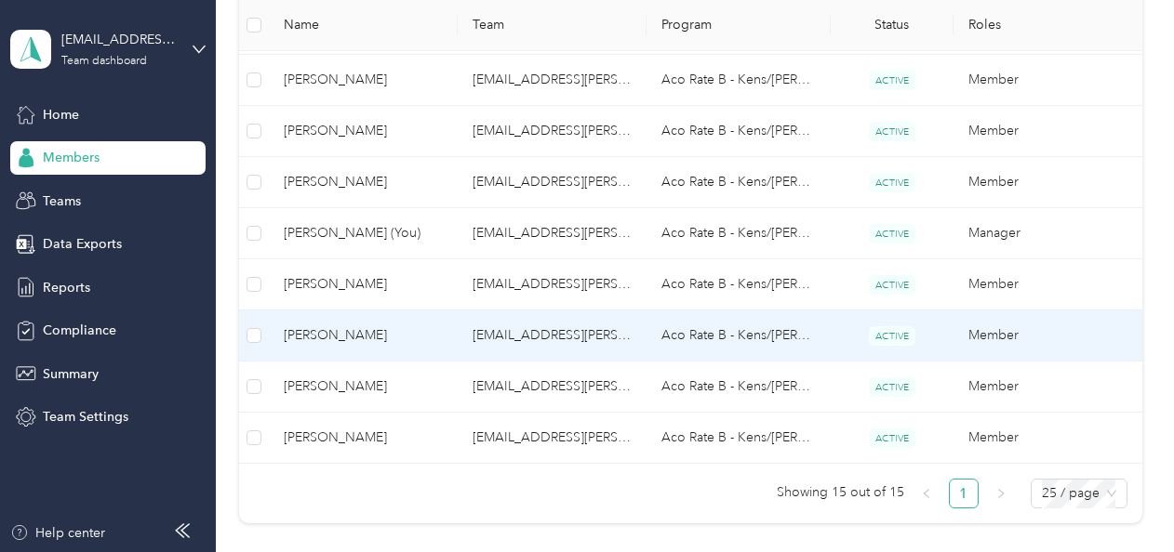
click at [391, 335] on span "[PERSON_NAME]" at bounding box center [363, 336] width 159 height 20
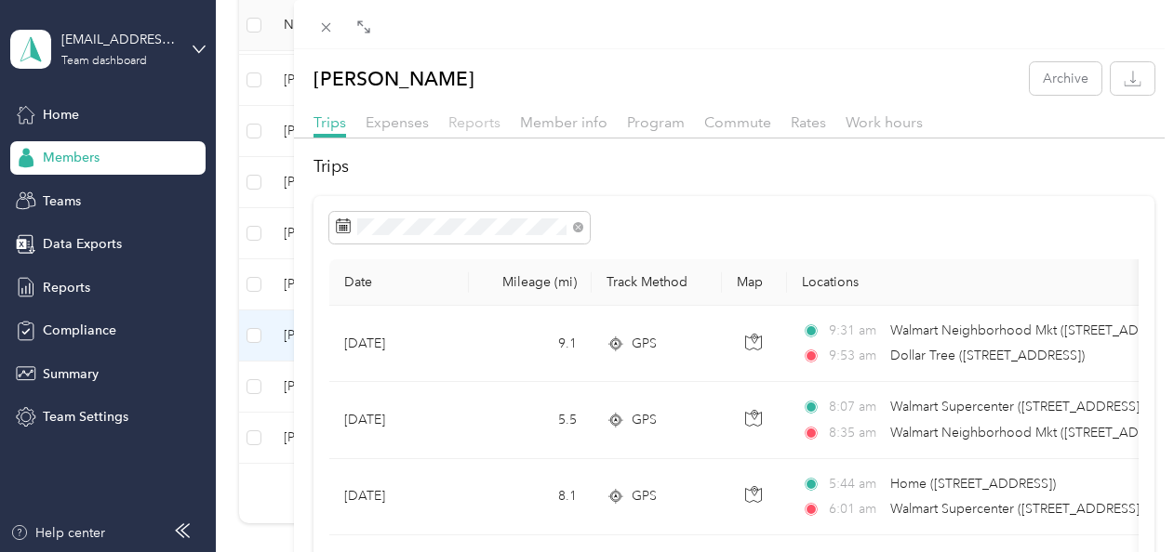
click at [489, 125] on span "Reports" at bounding box center [474, 122] width 52 height 18
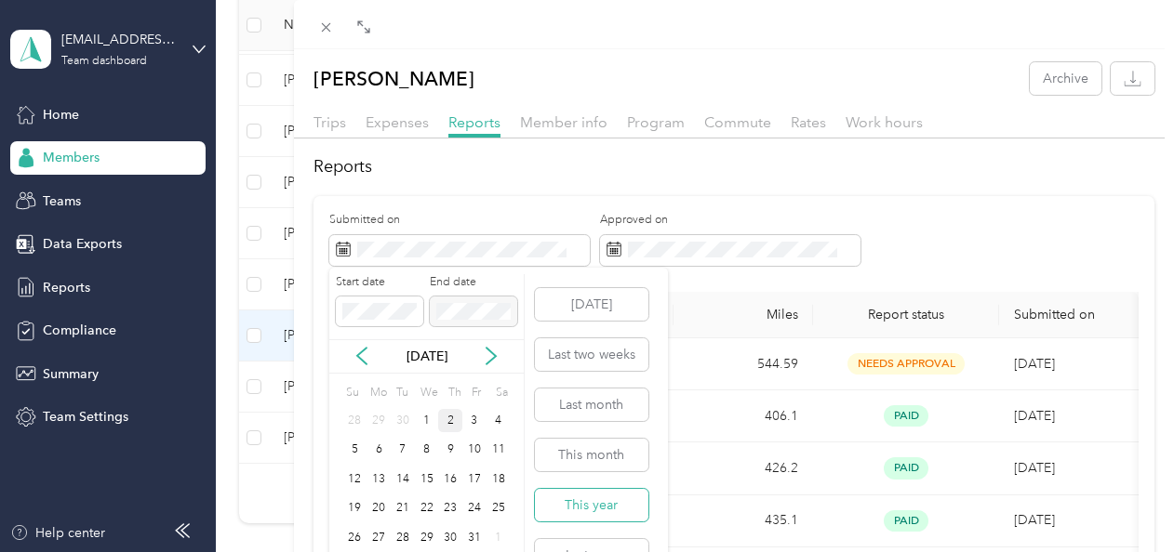
click at [601, 497] on button "This year" at bounding box center [591, 505] width 113 height 33
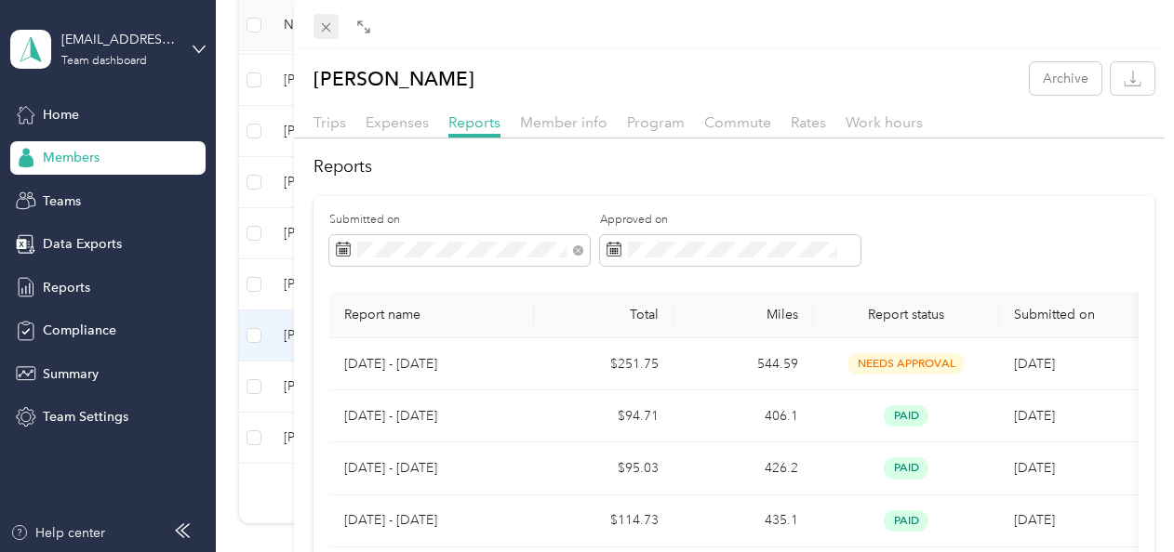
click at [326, 32] on icon at bounding box center [326, 28] width 16 height 16
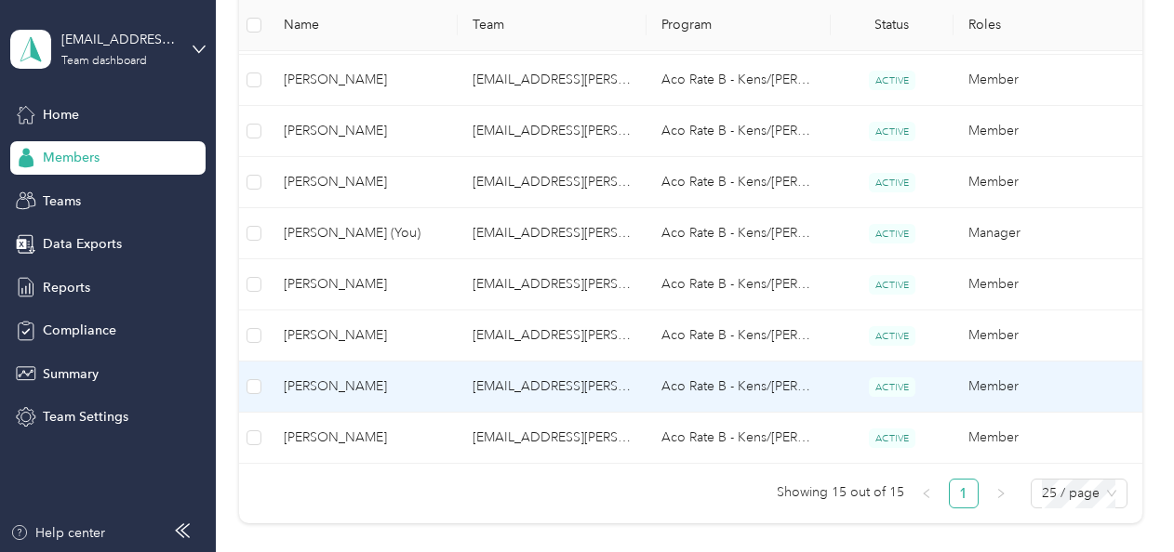
click at [413, 385] on span "[PERSON_NAME]" at bounding box center [363, 387] width 159 height 20
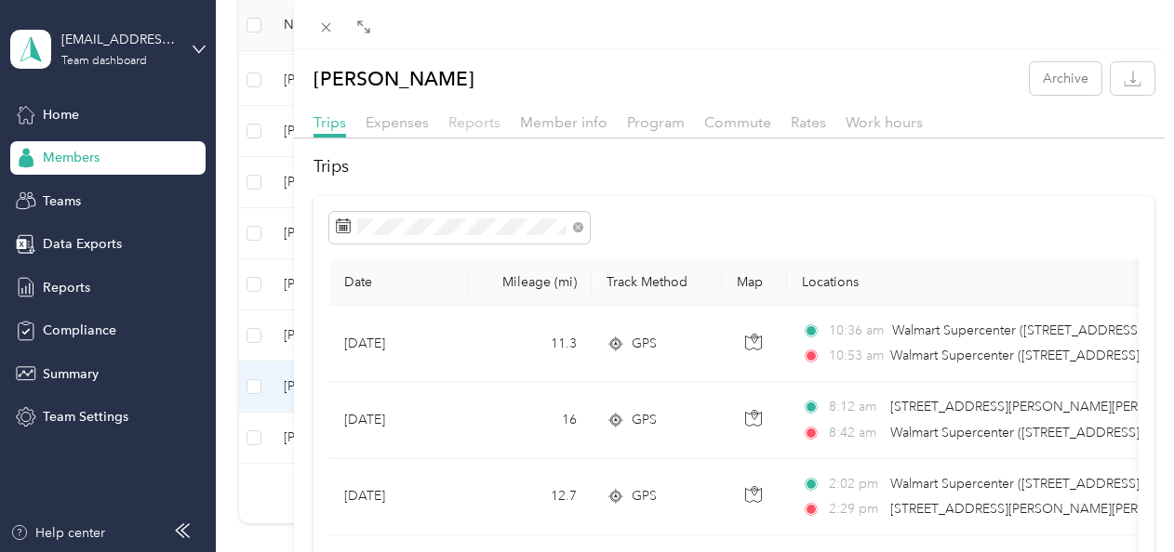
click at [477, 123] on span "Reports" at bounding box center [474, 122] width 52 height 18
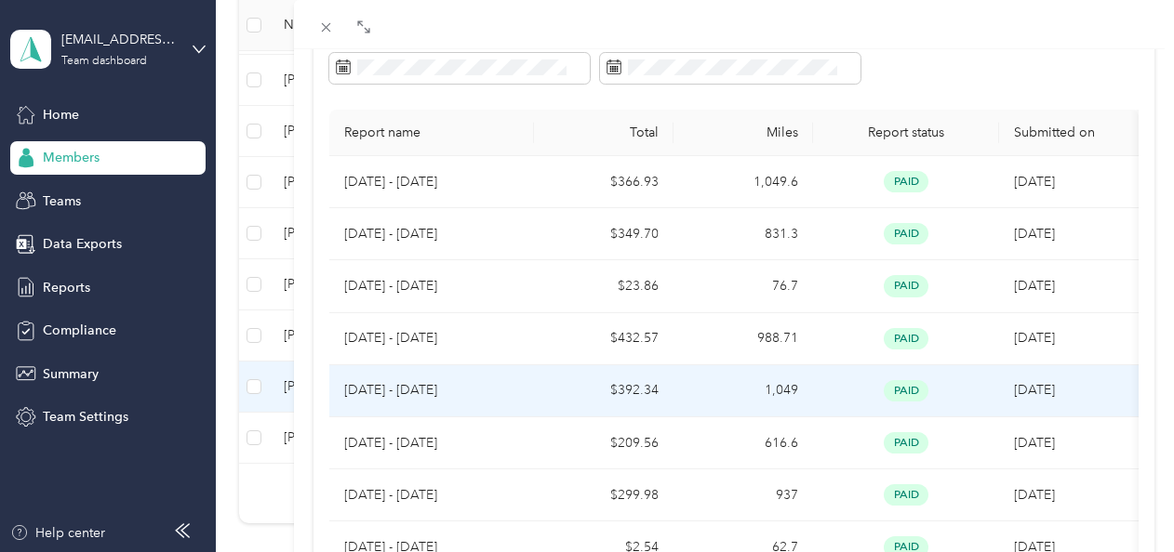
scroll to position [82, 0]
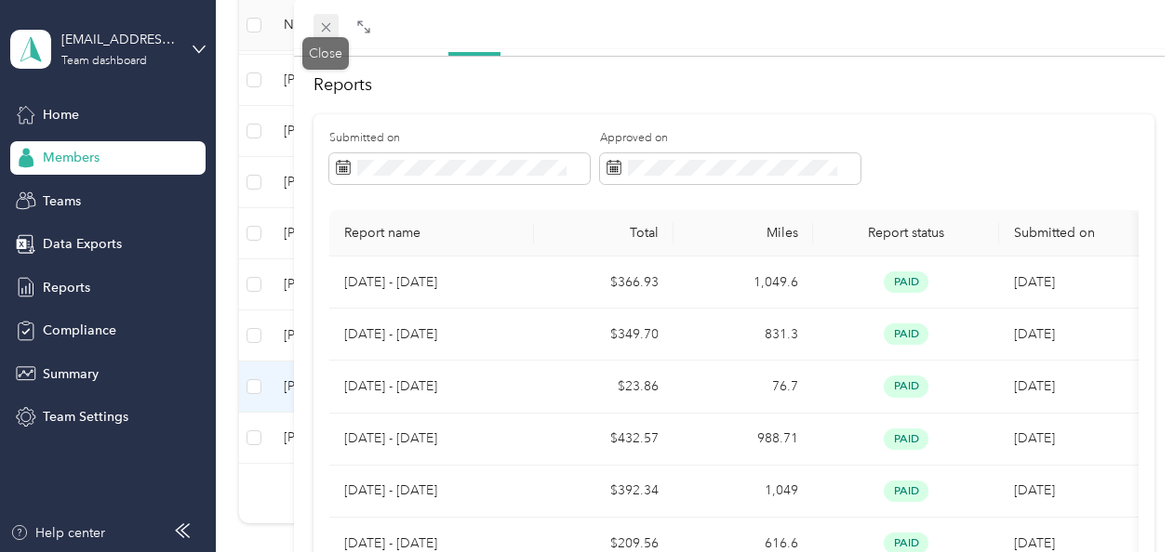
click at [322, 24] on icon at bounding box center [326, 28] width 16 height 16
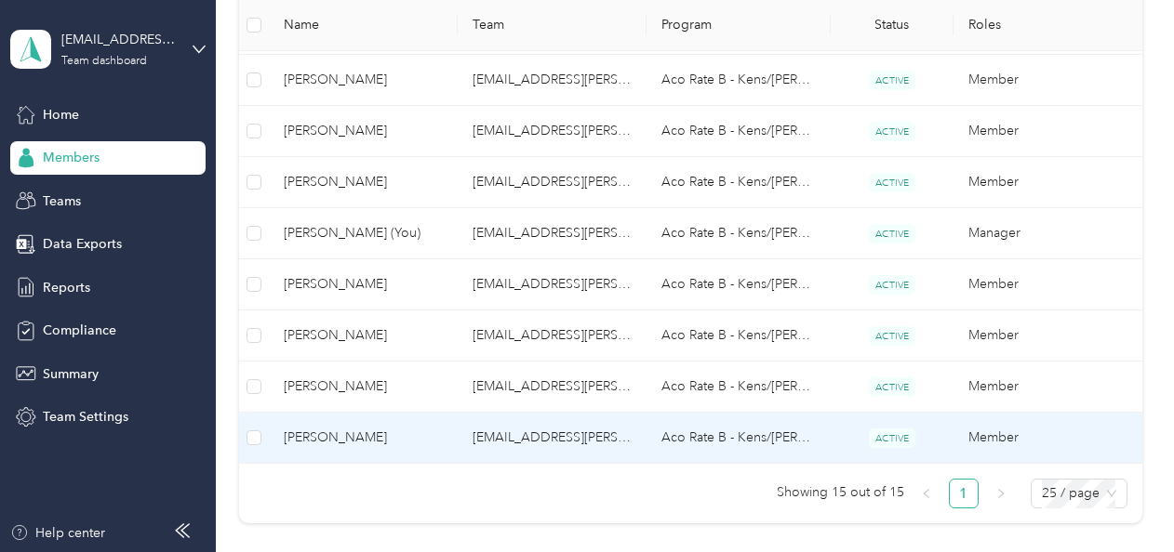
click at [406, 432] on span "[PERSON_NAME]" at bounding box center [363, 438] width 159 height 20
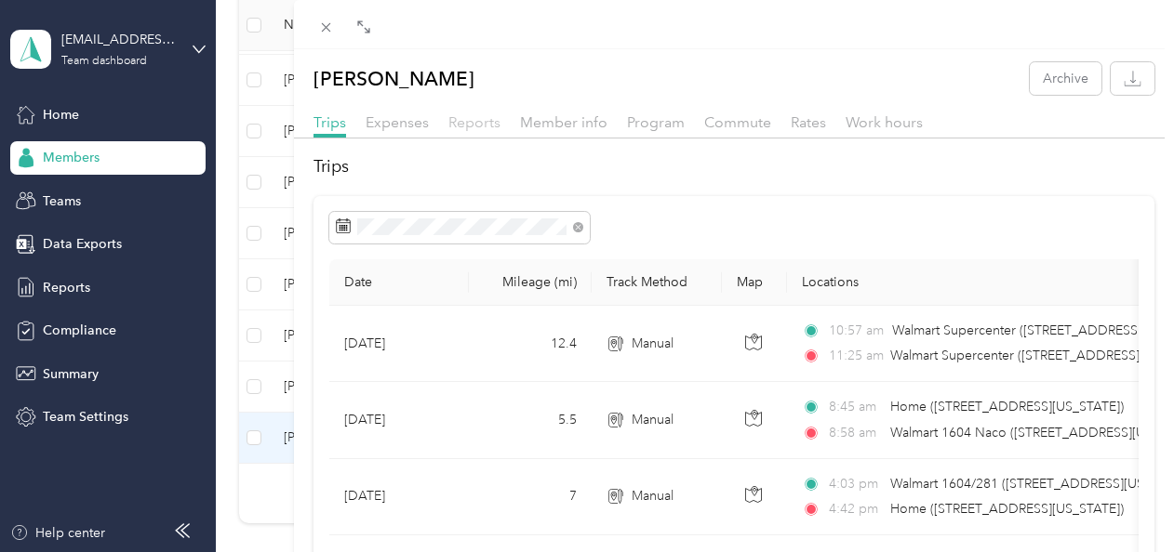
click at [487, 119] on span "Reports" at bounding box center [474, 122] width 52 height 18
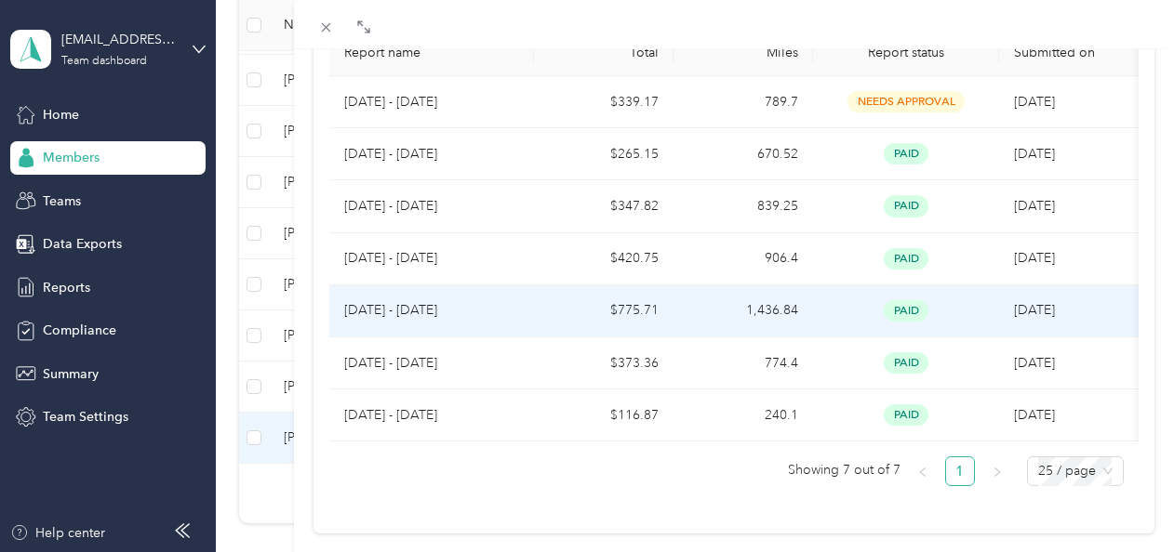
scroll to position [225, 0]
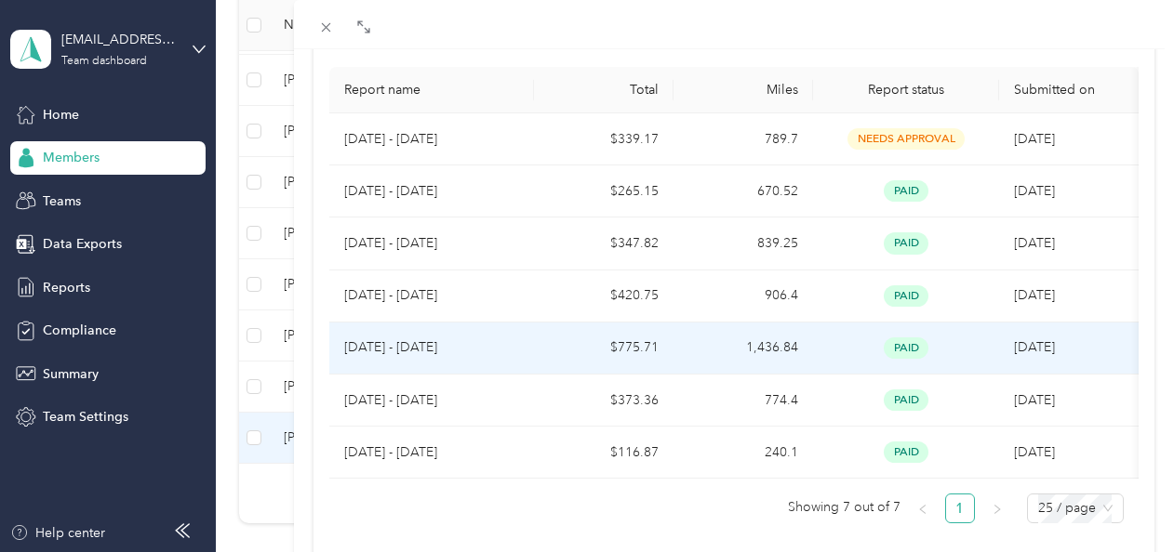
click at [645, 344] on td "$775.71" at bounding box center [604, 349] width 140 height 52
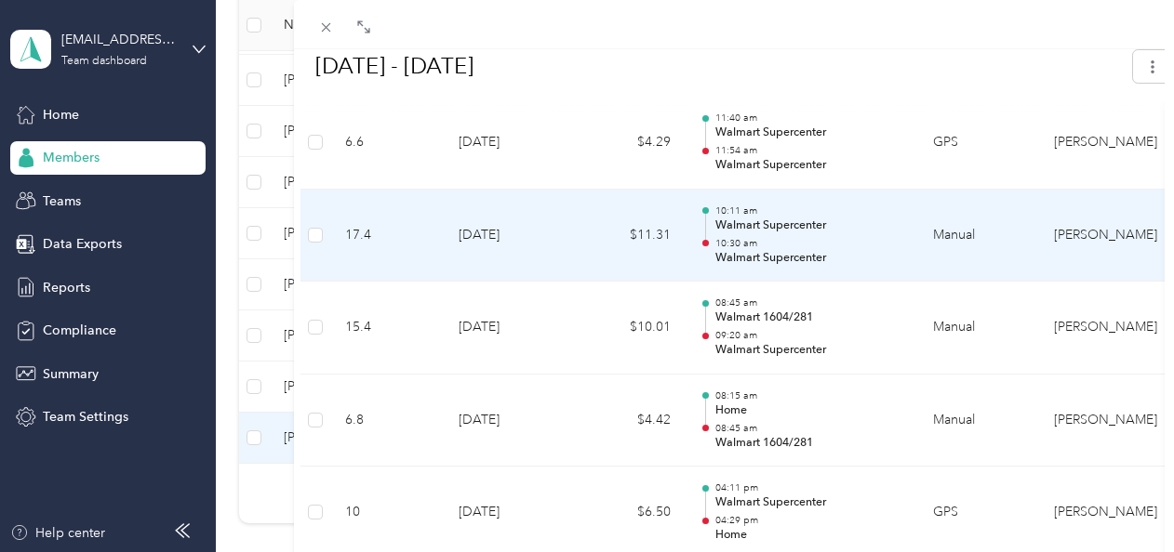
scroll to position [6922, 0]
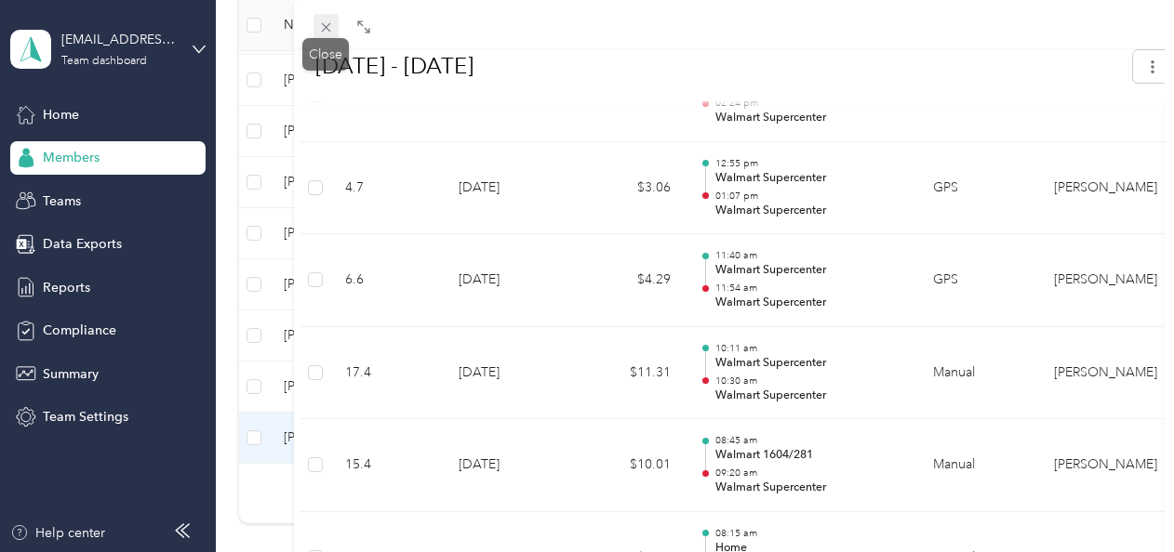
click at [326, 30] on icon at bounding box center [326, 28] width 16 height 16
